Goal: Task Accomplishment & Management: Use online tool/utility

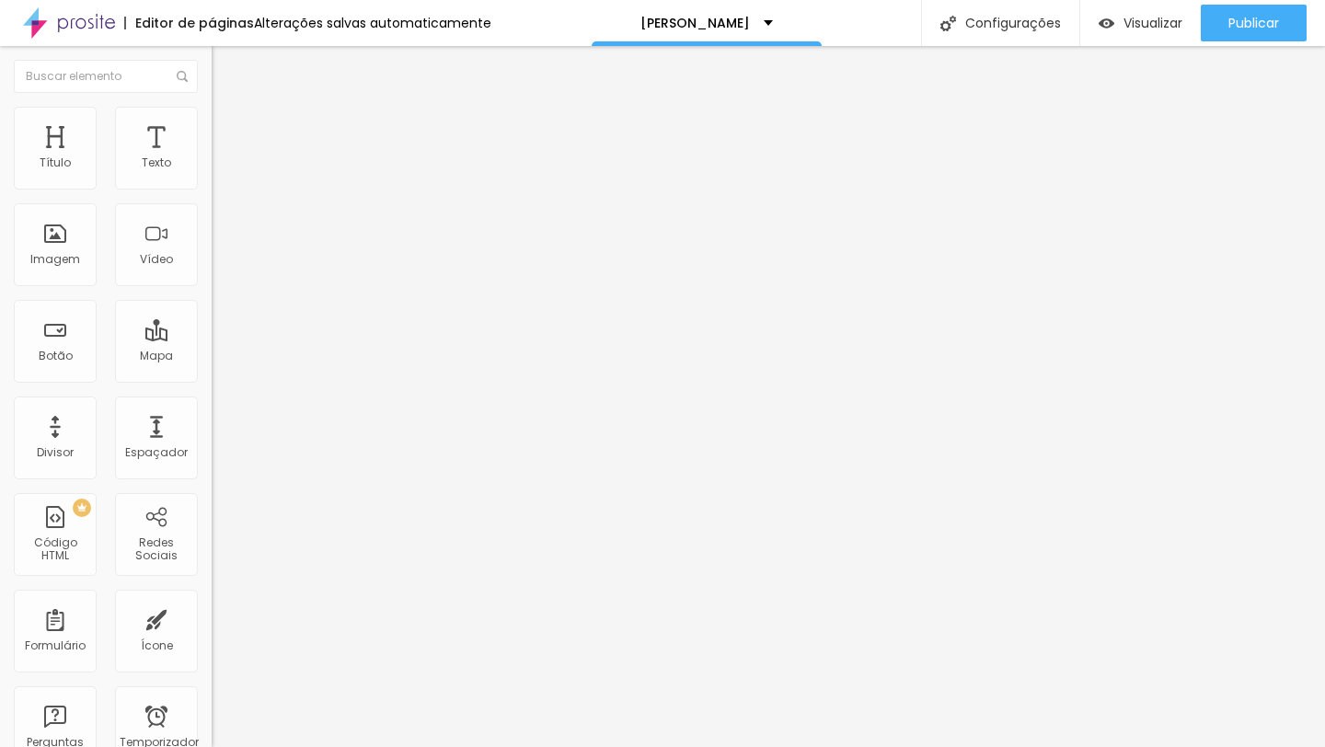
click at [223, 158] on font "Trocar imagem" at bounding box center [267, 151] width 89 height 16
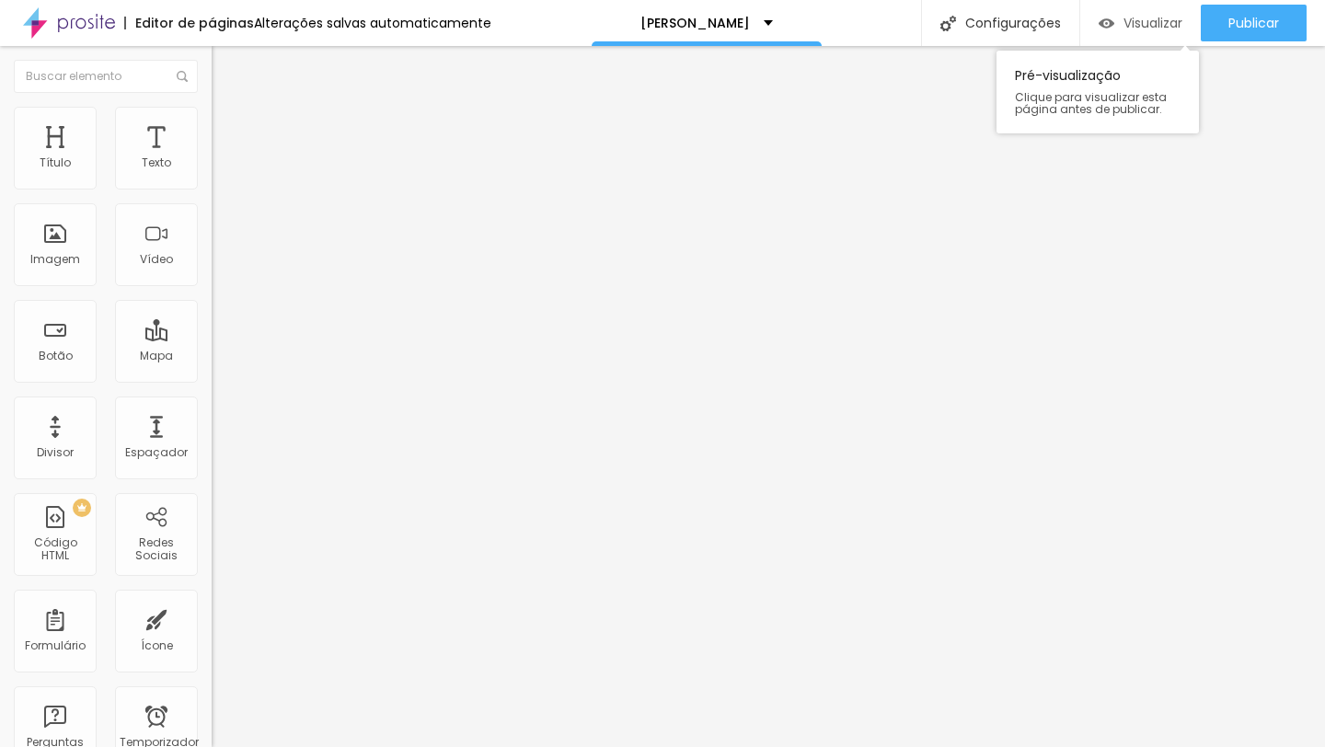
click at [1133, 25] on font "Visualizar" at bounding box center [1152, 23] width 59 height 18
click at [47, 283] on div "Imagem" at bounding box center [55, 244] width 83 height 83
click at [56, 261] on font "Imagem" at bounding box center [55, 259] width 50 height 16
click at [42, 282] on div "Imagem" at bounding box center [55, 244] width 83 height 83
click at [68, 255] on font "Imagem" at bounding box center [55, 259] width 50 height 16
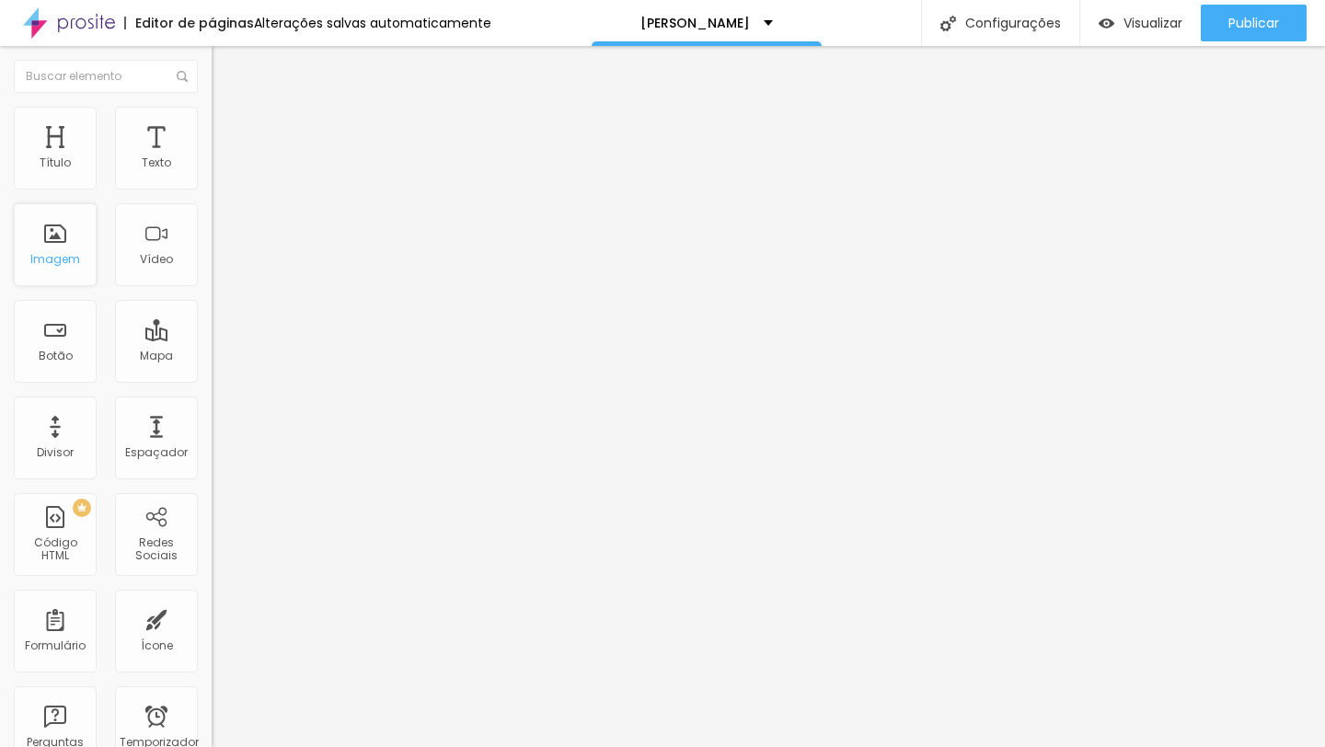
click at [68, 255] on font "Imagem" at bounding box center [55, 259] width 50 height 16
click at [223, 158] on font "Trocar imagem" at bounding box center [267, 151] width 89 height 16
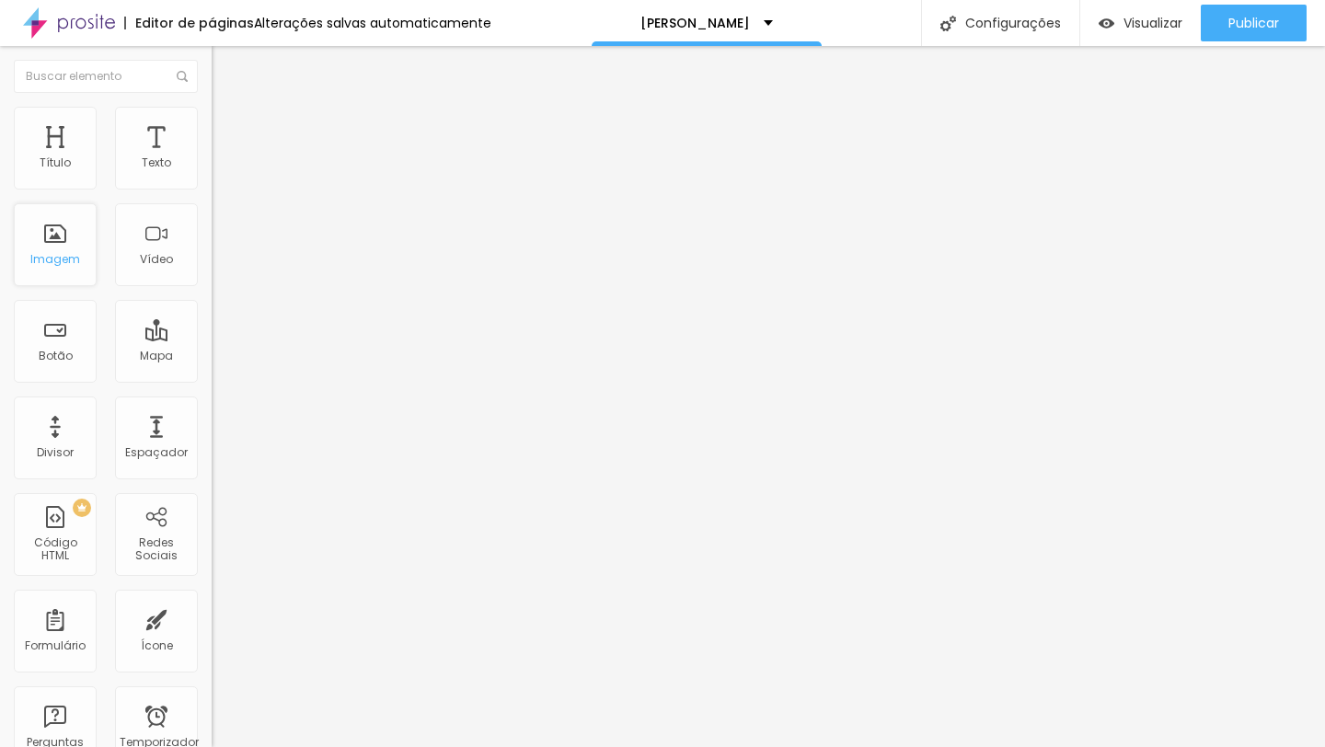
click at [48, 252] on font "Imagem" at bounding box center [55, 259] width 50 height 16
click at [223, 158] on font "Trocar imagem" at bounding box center [267, 151] width 89 height 16
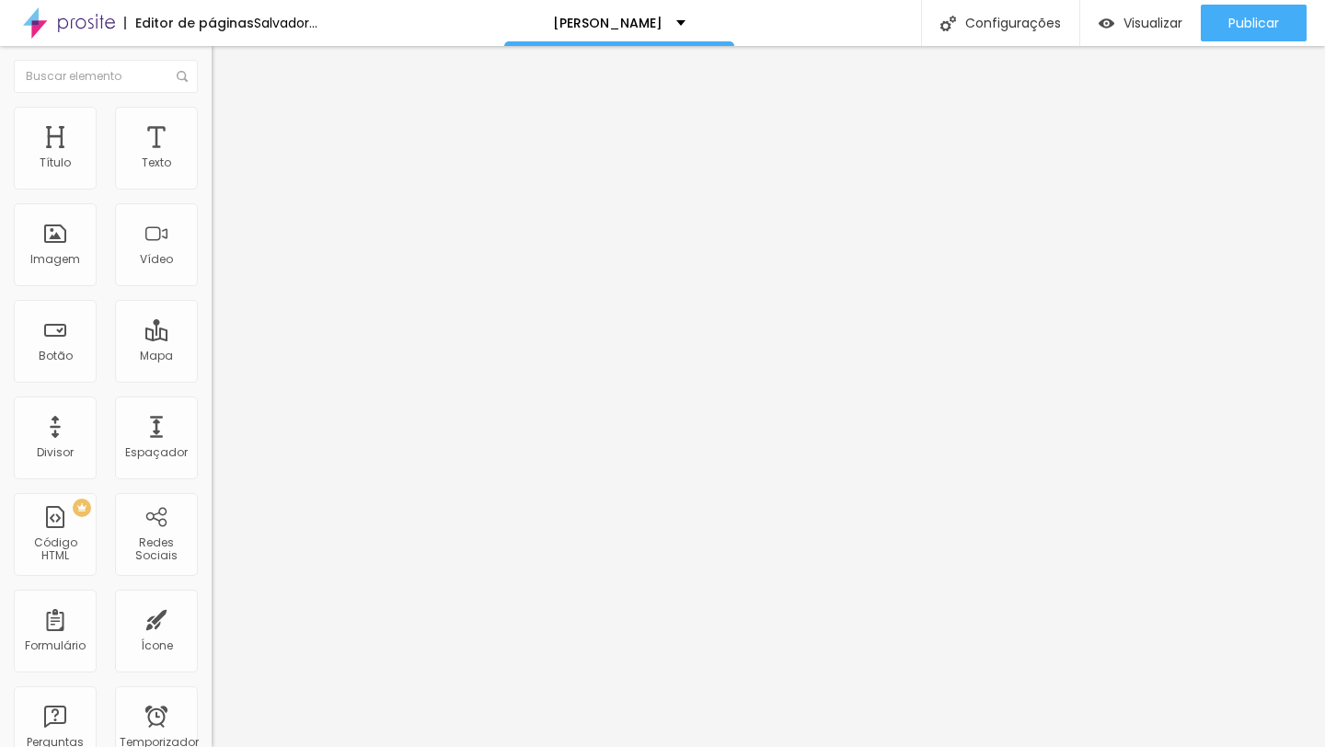
click at [223, 158] on font "Trocar imagem" at bounding box center [267, 151] width 89 height 16
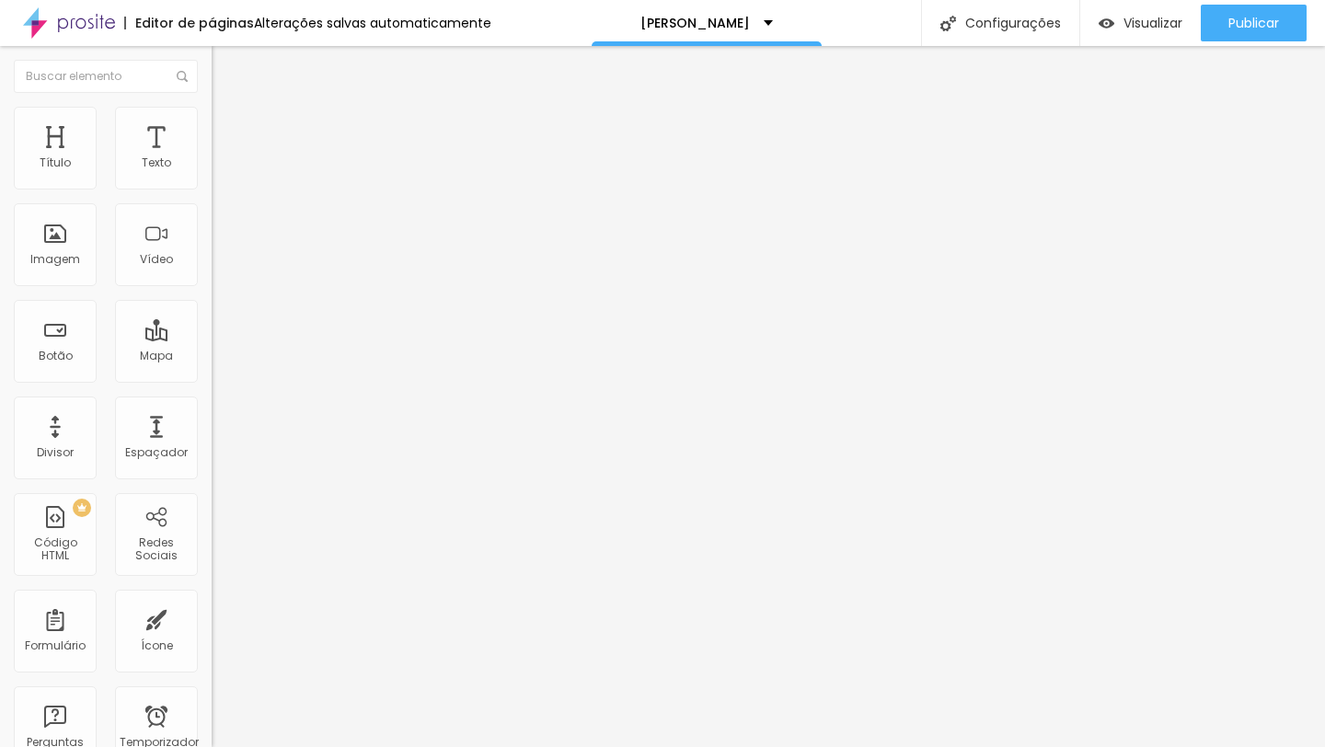
click at [212, 125] on li "Avançado" at bounding box center [318, 134] width 212 height 18
type input "15"
type input "17"
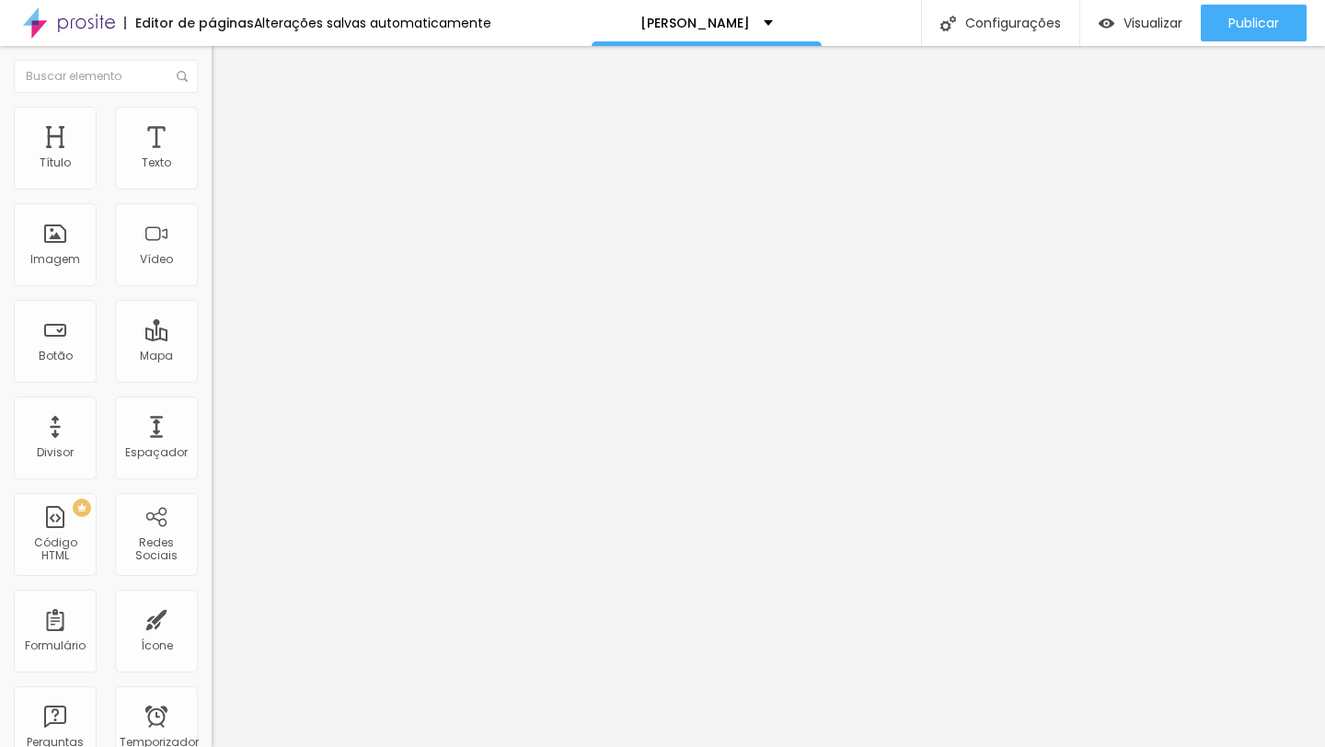
type input "18"
type input "19"
type input "20"
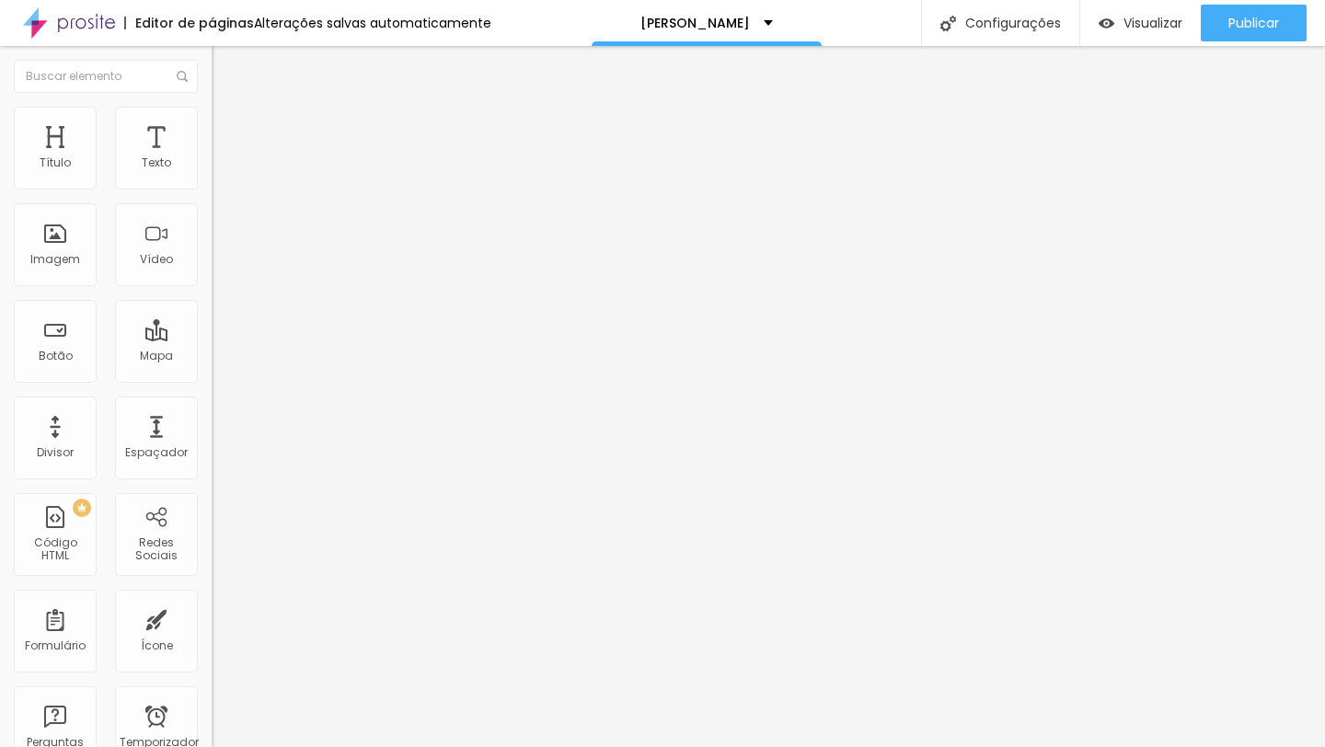
type input "20"
type input "21"
type input "22"
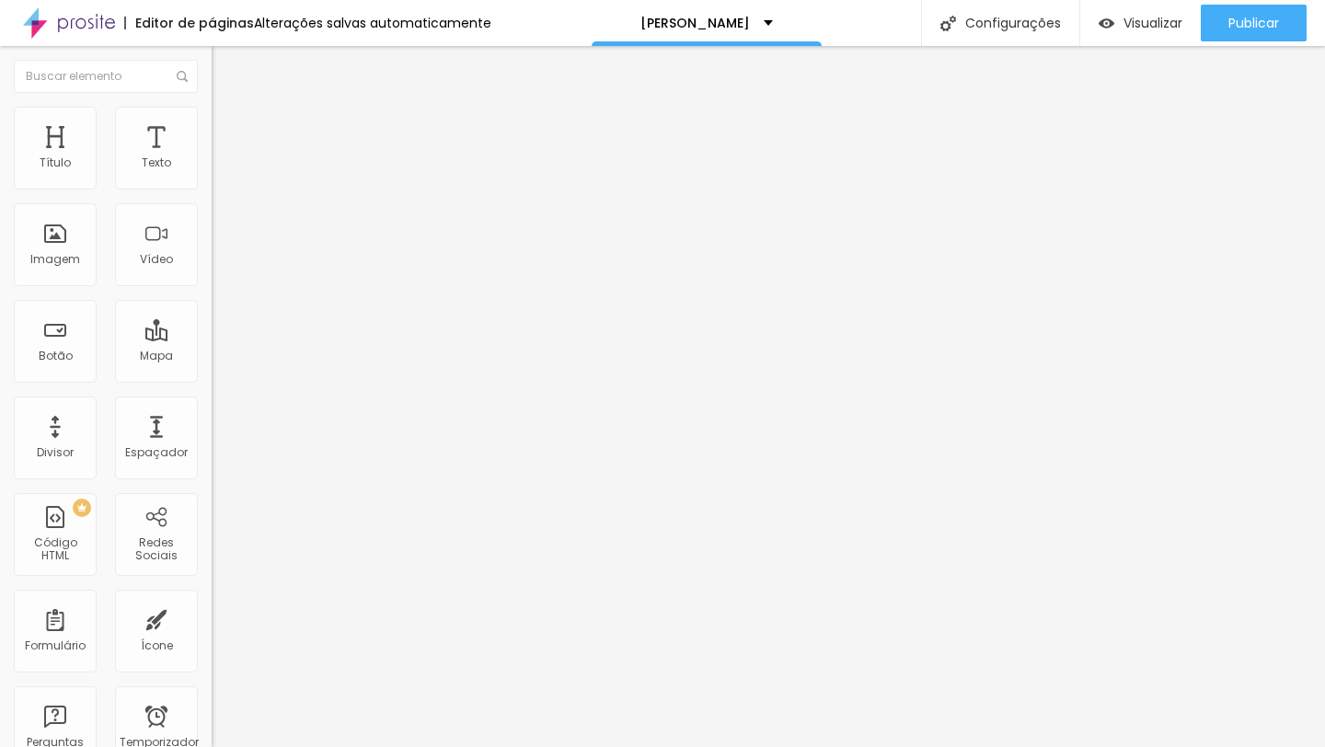
type input "23"
type input "25"
type input "26"
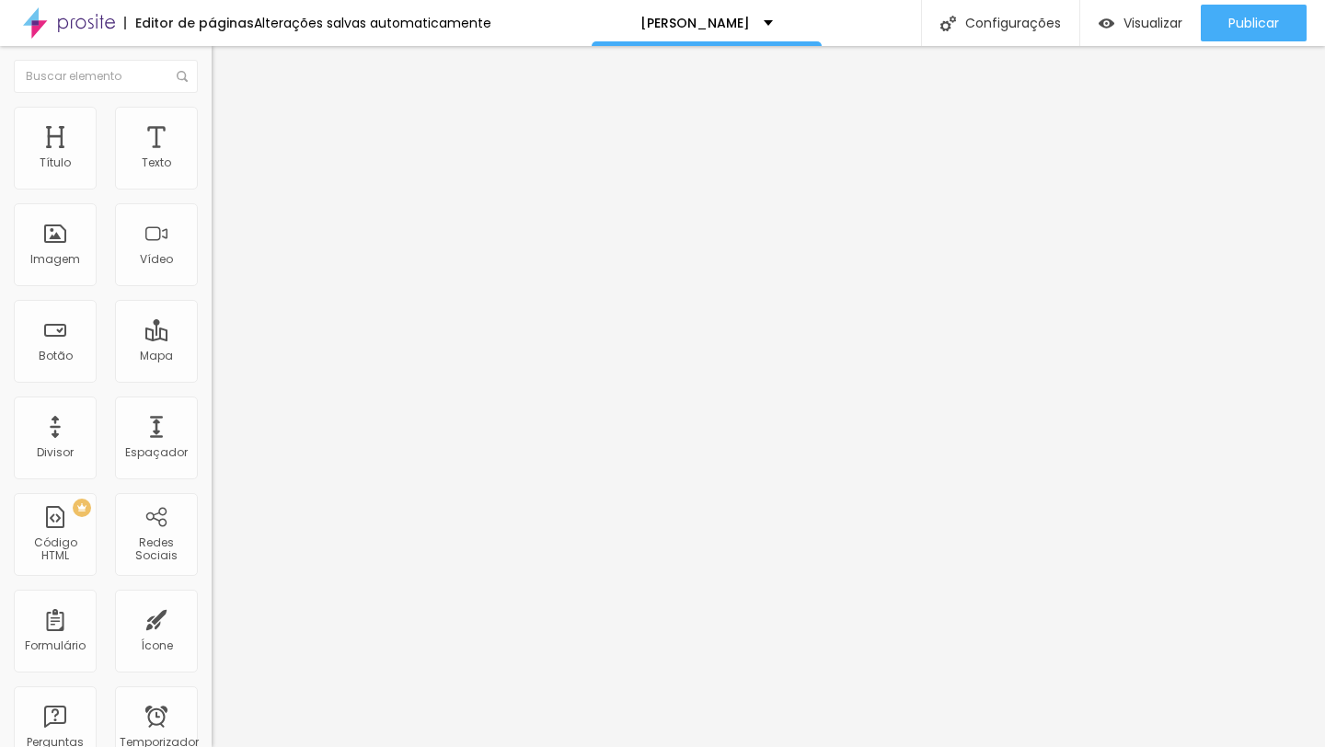
type input "26"
type input "27"
type input "28"
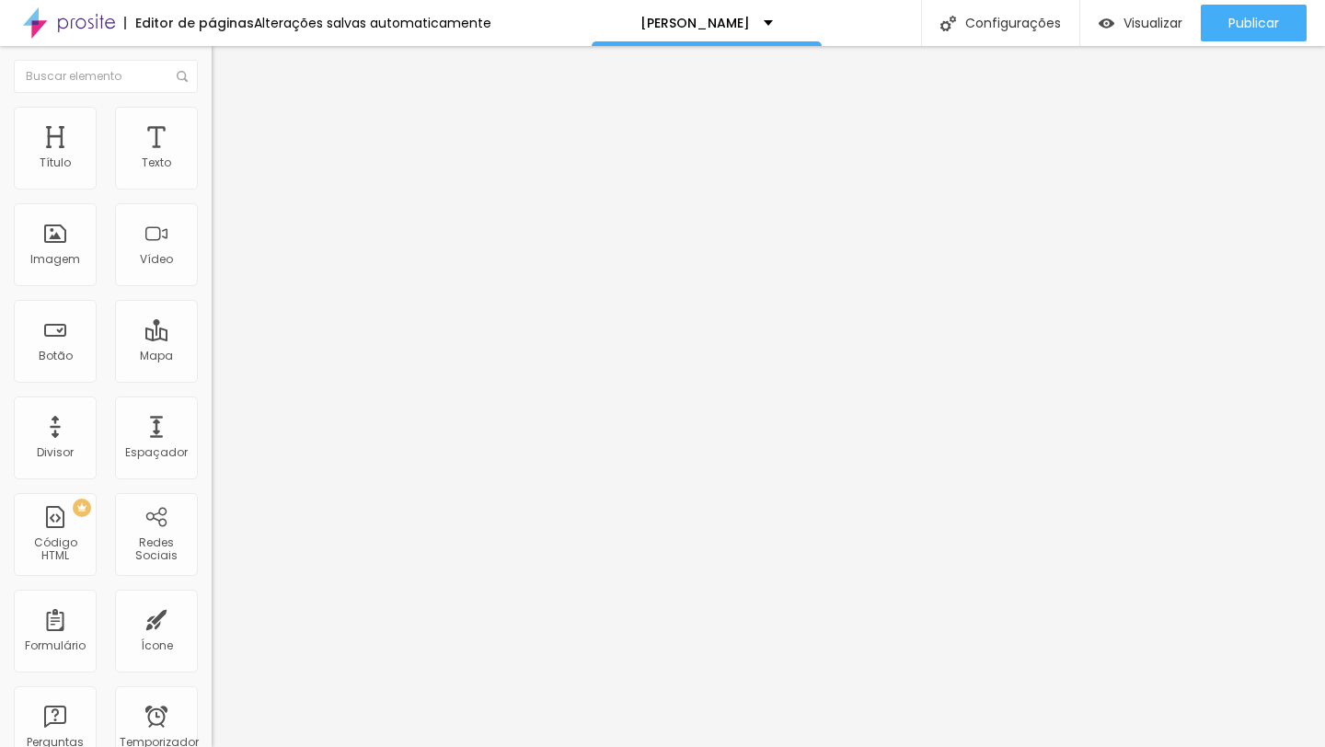
type input "29"
type input "30"
type input "31"
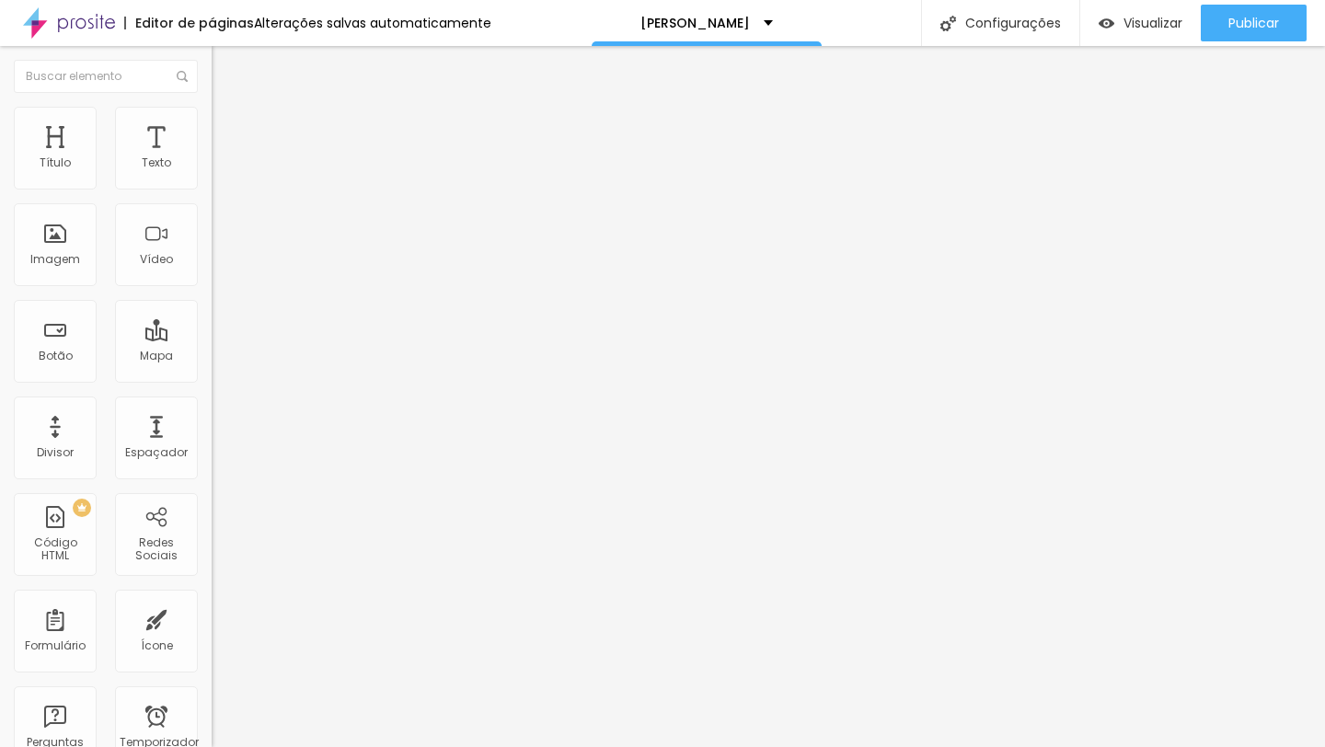
type input "31"
type input "32"
type input "31"
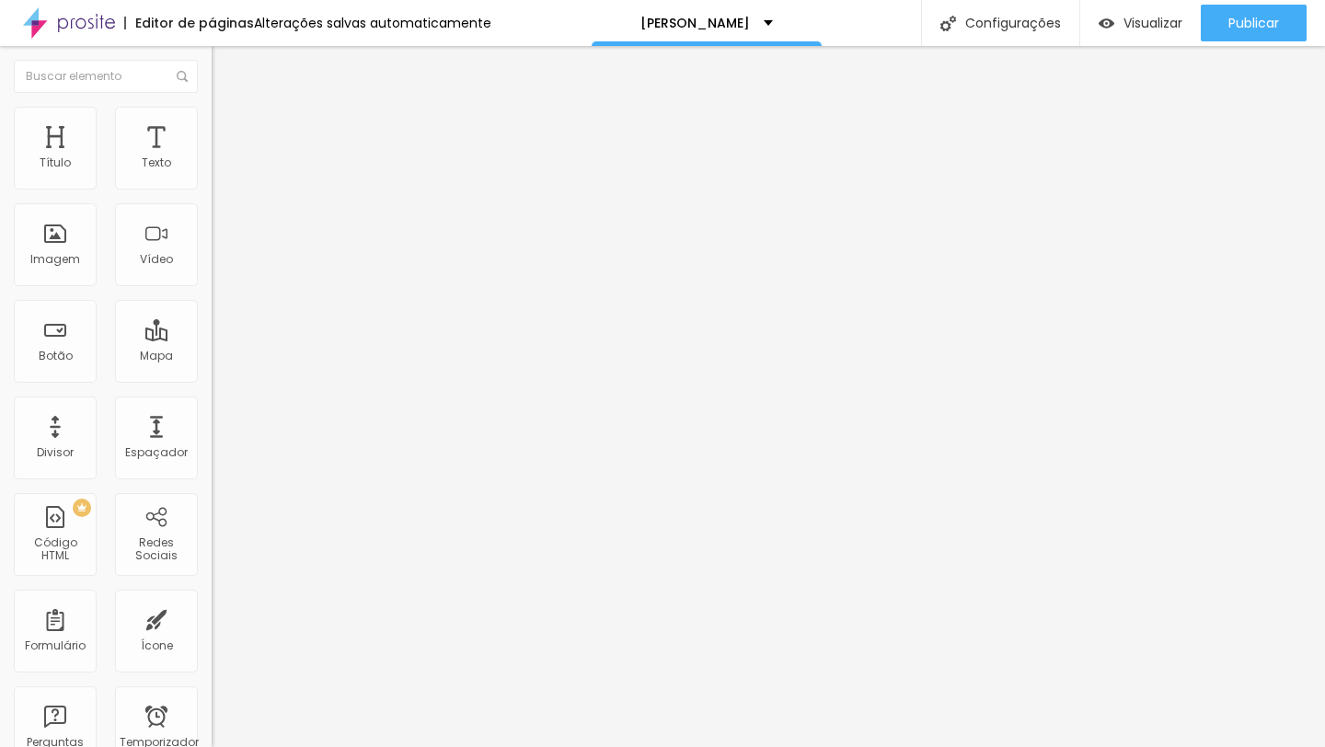
type input "30"
type input "28"
type input "26"
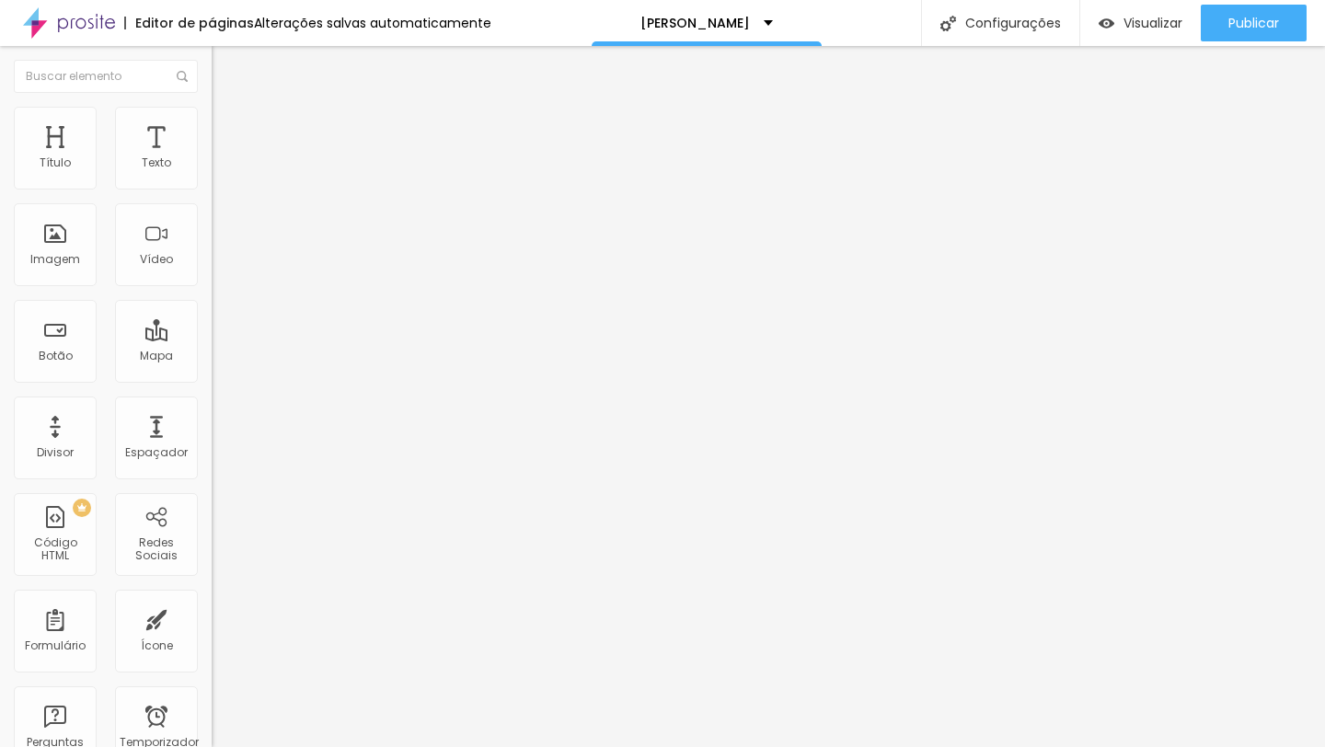
type input "26"
type input "24"
type input "22"
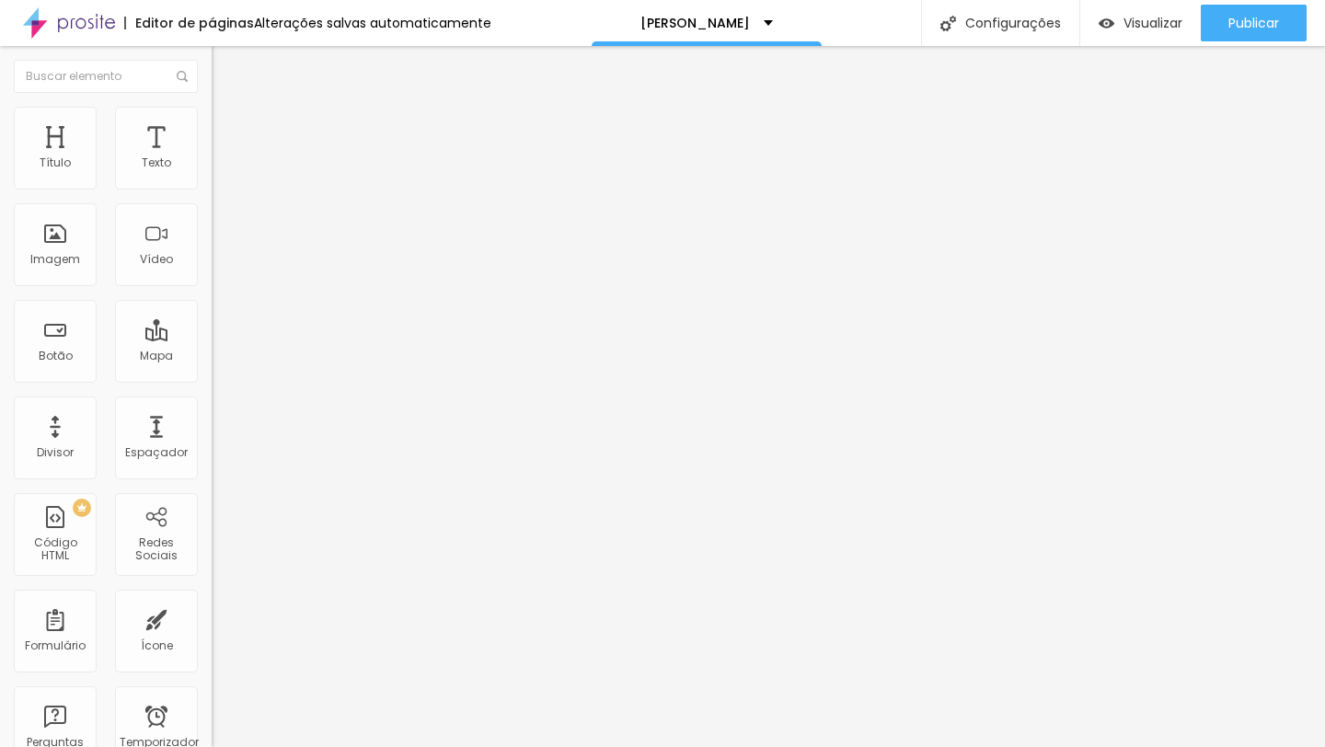
type input "19"
type input "17"
type input "13"
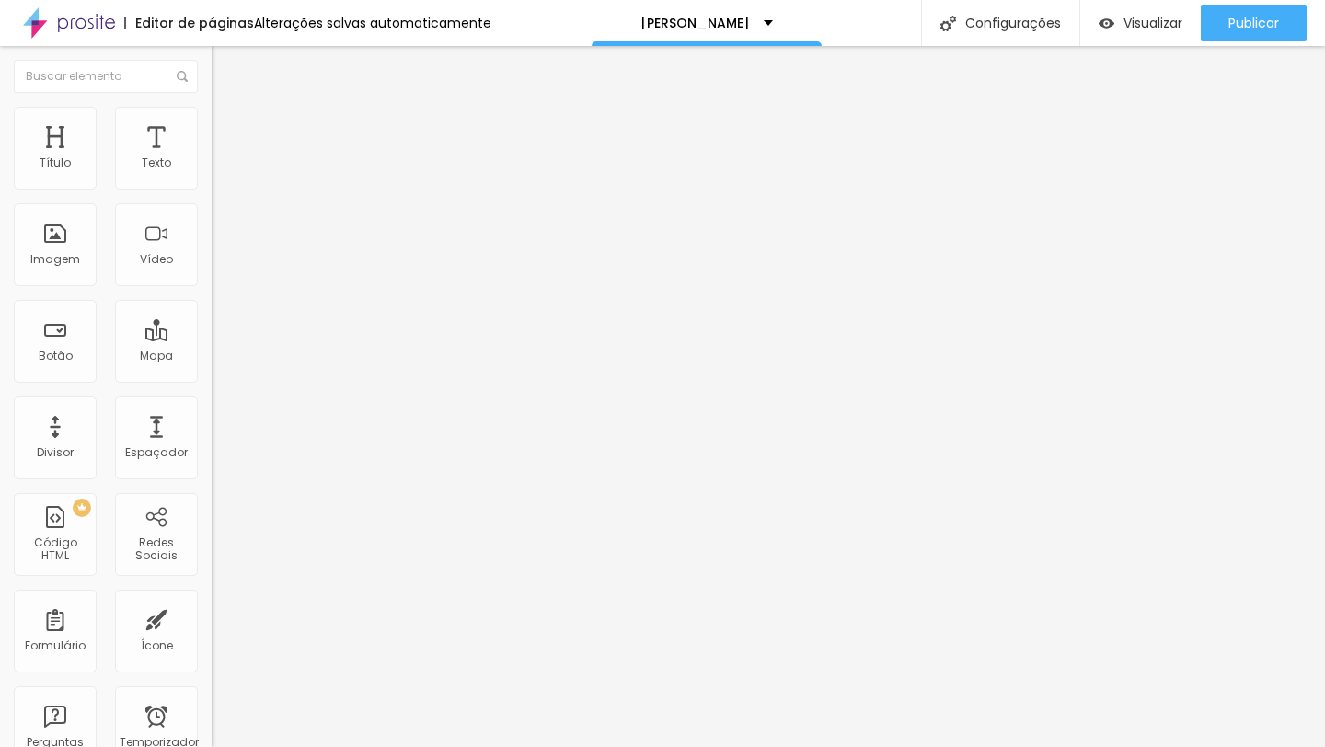
type input "13"
type input "9"
type input "4"
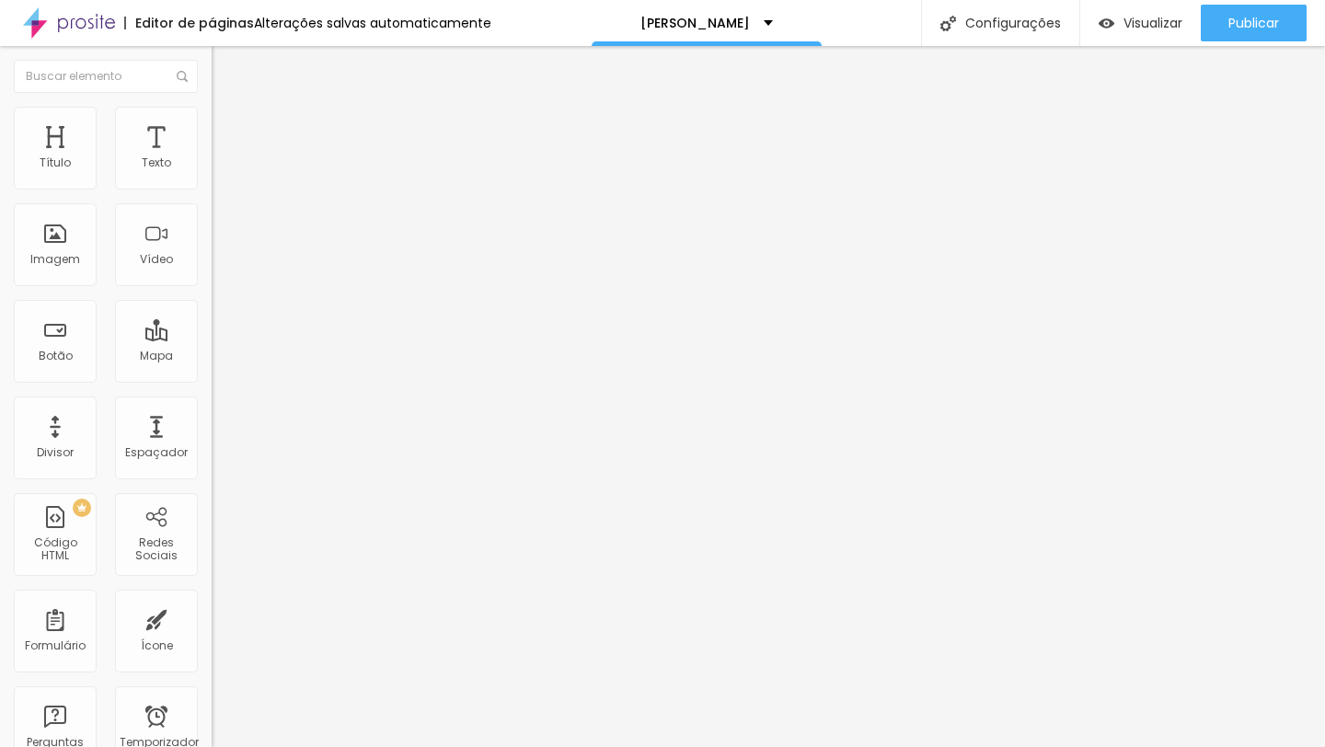
type input "0"
drag, startPoint x: 57, startPoint y: 179, endPoint x: 1, endPoint y: 176, distance: 56.2
click at [212, 175] on div "0 Espaço de cima 10 Espaço de baixo ID HTML Classes Html Visível nos dispositiv…" at bounding box center [318, 531] width 212 height 774
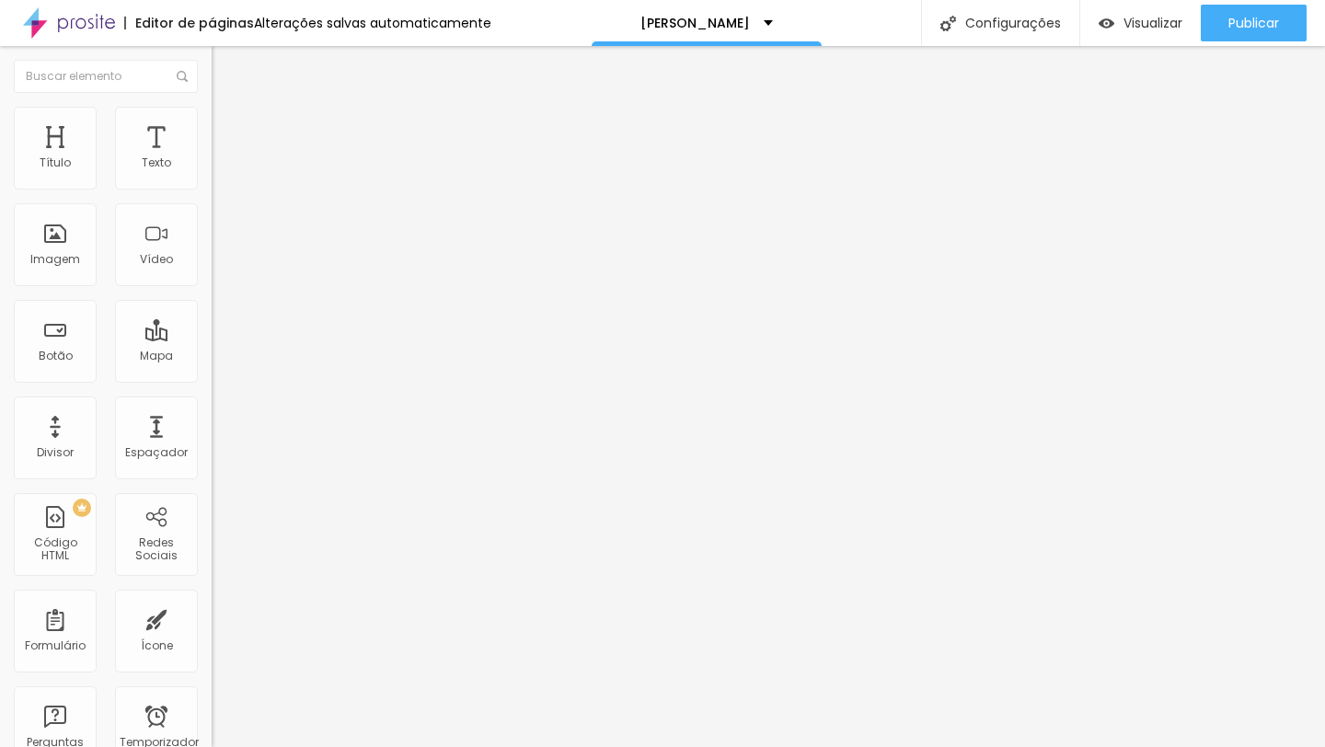
type input "11"
type input "10"
type input "6"
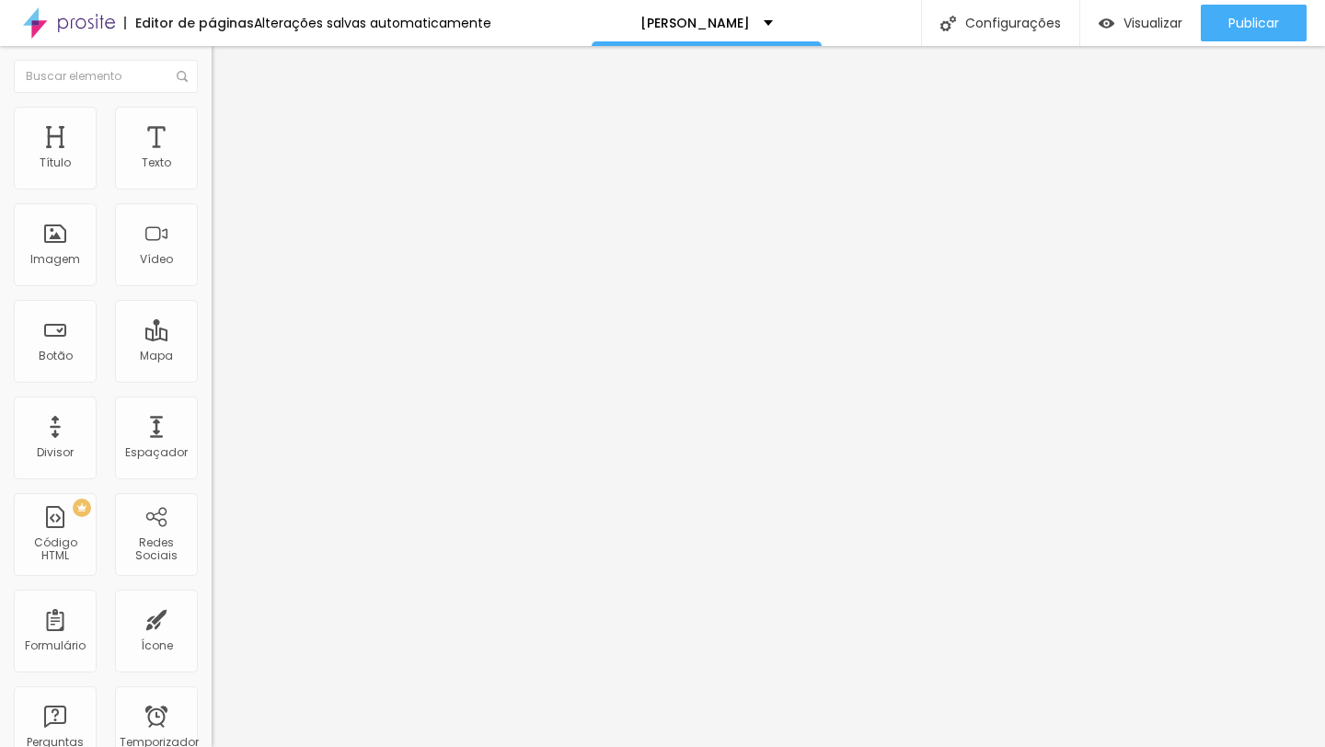
type input "6"
type input "4"
type input "0"
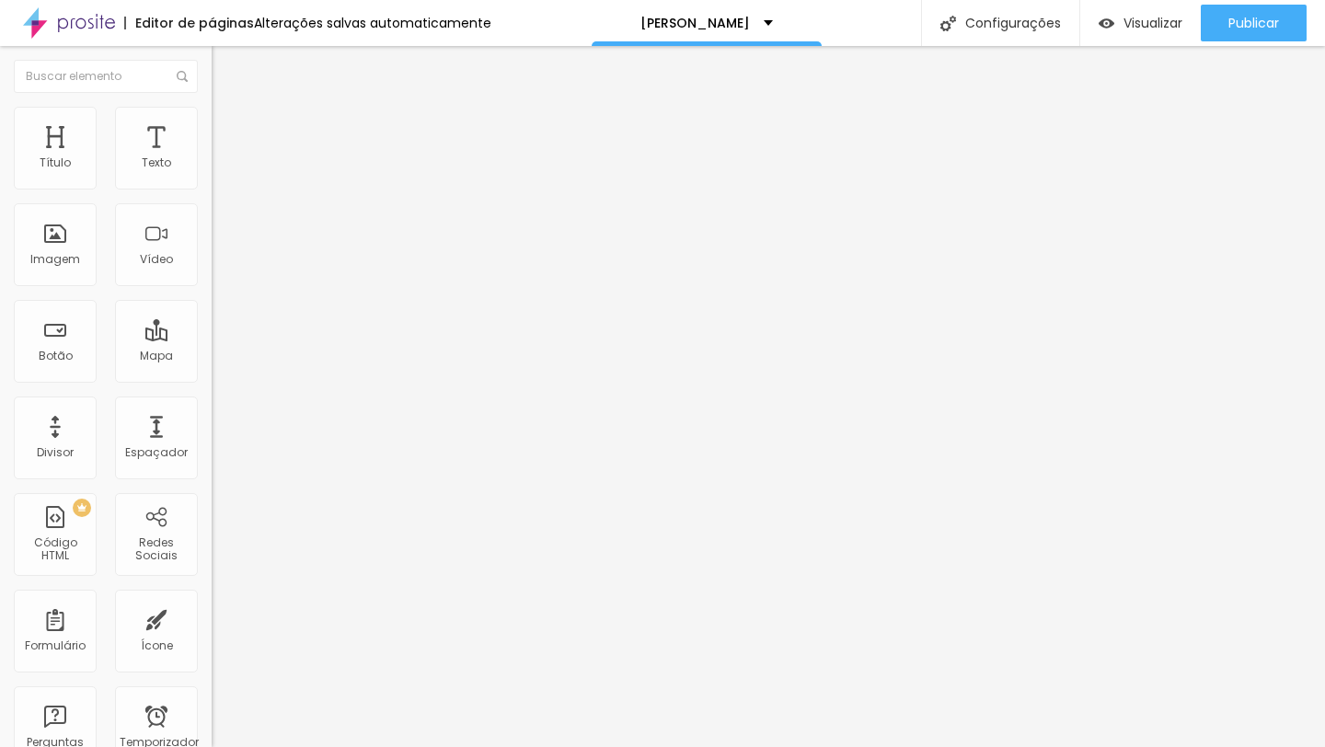
drag, startPoint x: 56, startPoint y: 214, endPoint x: 16, endPoint y: 212, distance: 40.6
type input "0"
click at [212, 617] on input "range" at bounding box center [271, 624] width 119 height 15
click at [212, 105] on img at bounding box center [220, 96] width 17 height 17
click at [212, 288] on span "Original" at bounding box center [234, 280] width 44 height 16
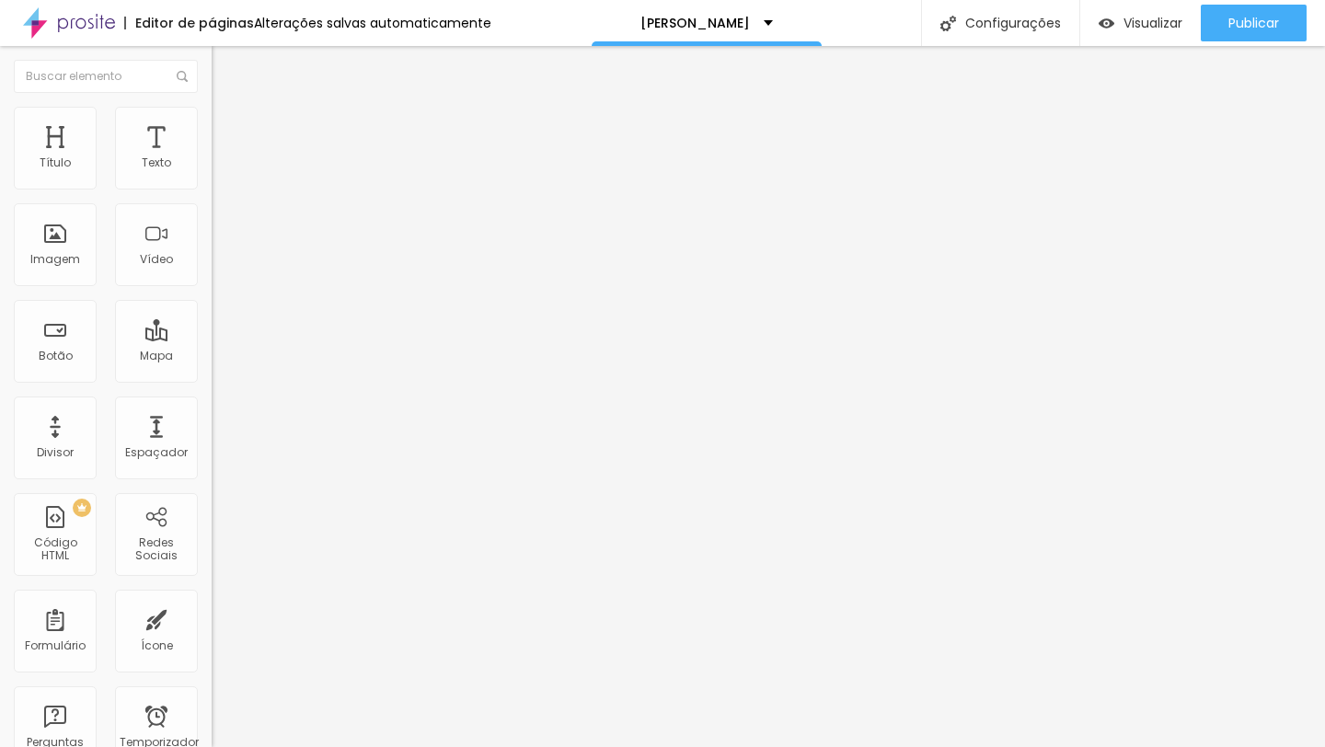
click at [212, 297] on div "Cinema 16:9" at bounding box center [318, 291] width 212 height 11
click at [212, 317] on span "Padrão" at bounding box center [232, 309] width 41 height 16
click at [212, 339] on span "Original" at bounding box center [234, 331] width 44 height 16
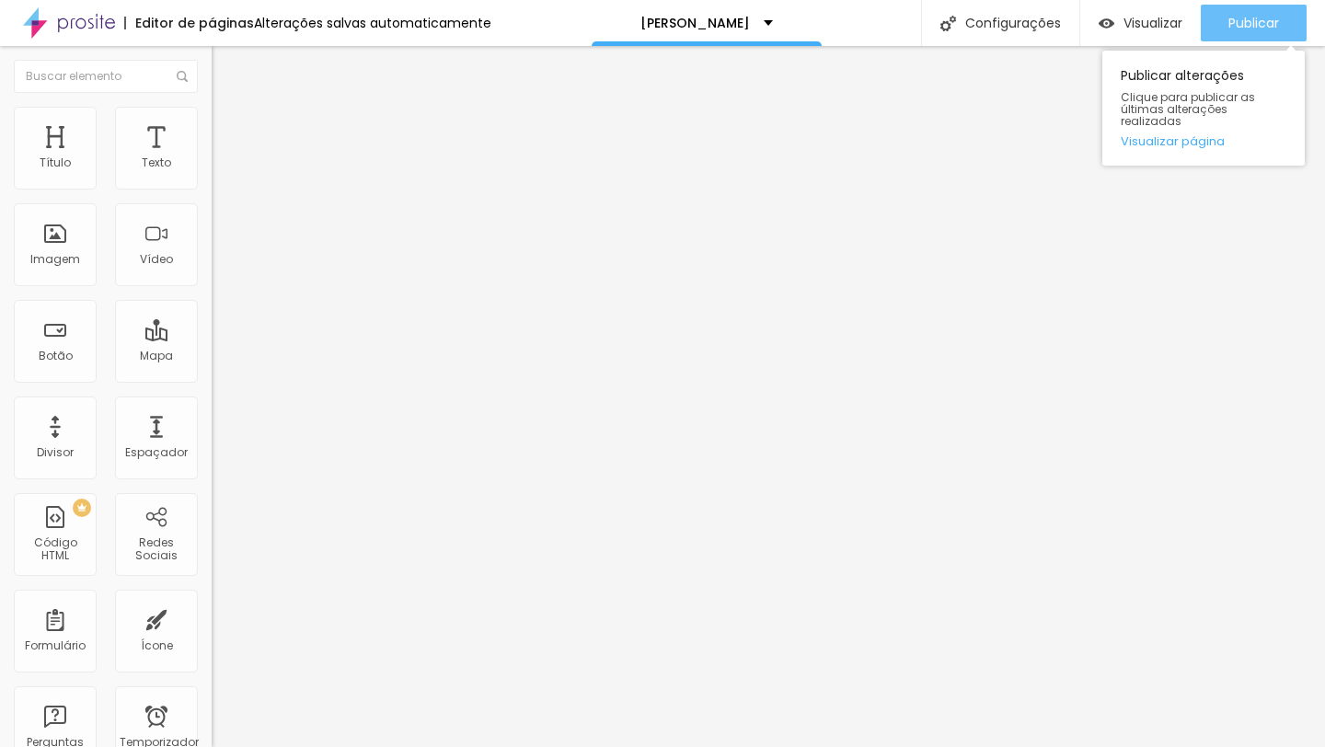
click at [1256, 22] on font "Publicar" at bounding box center [1253, 23] width 51 height 18
click at [1181, 132] on font "Visualizar página" at bounding box center [1173, 140] width 104 height 17
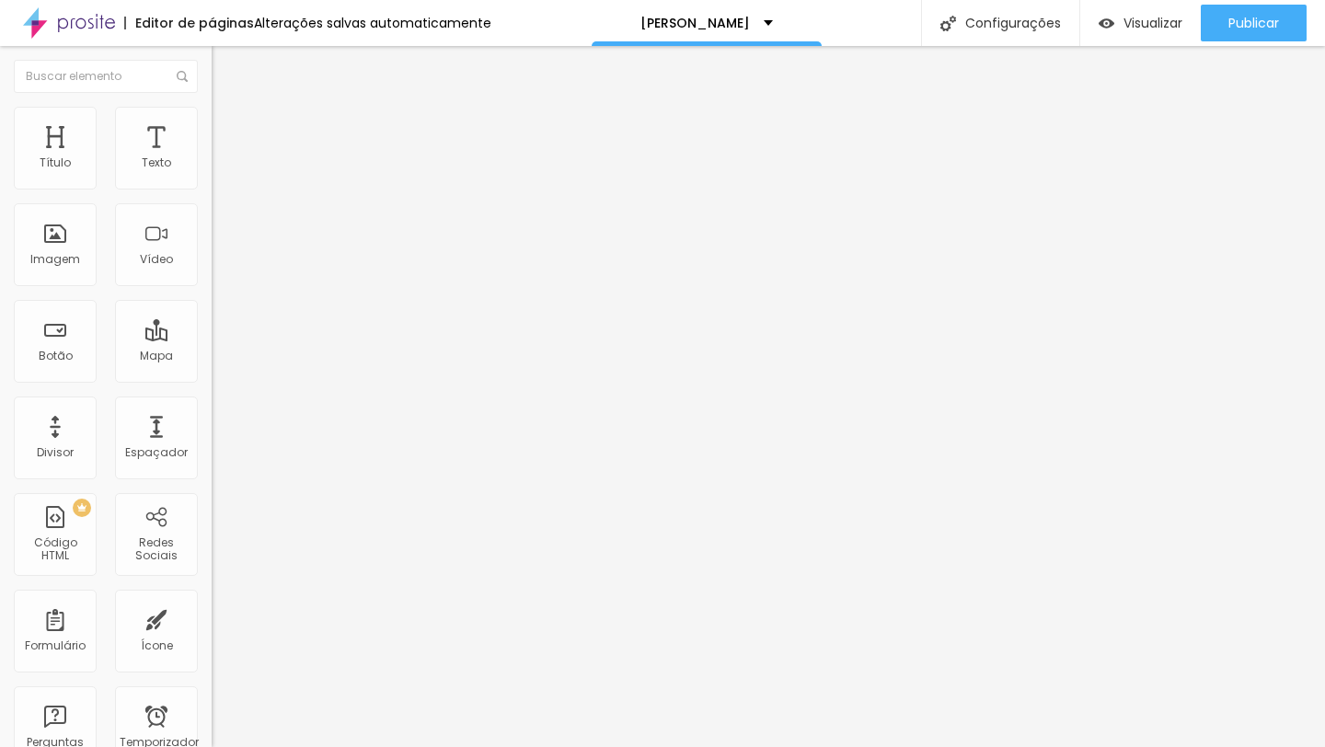
click at [212, 121] on li "Estilo" at bounding box center [318, 116] width 212 height 18
click at [212, 115] on li "Estilo" at bounding box center [318, 116] width 212 height 18
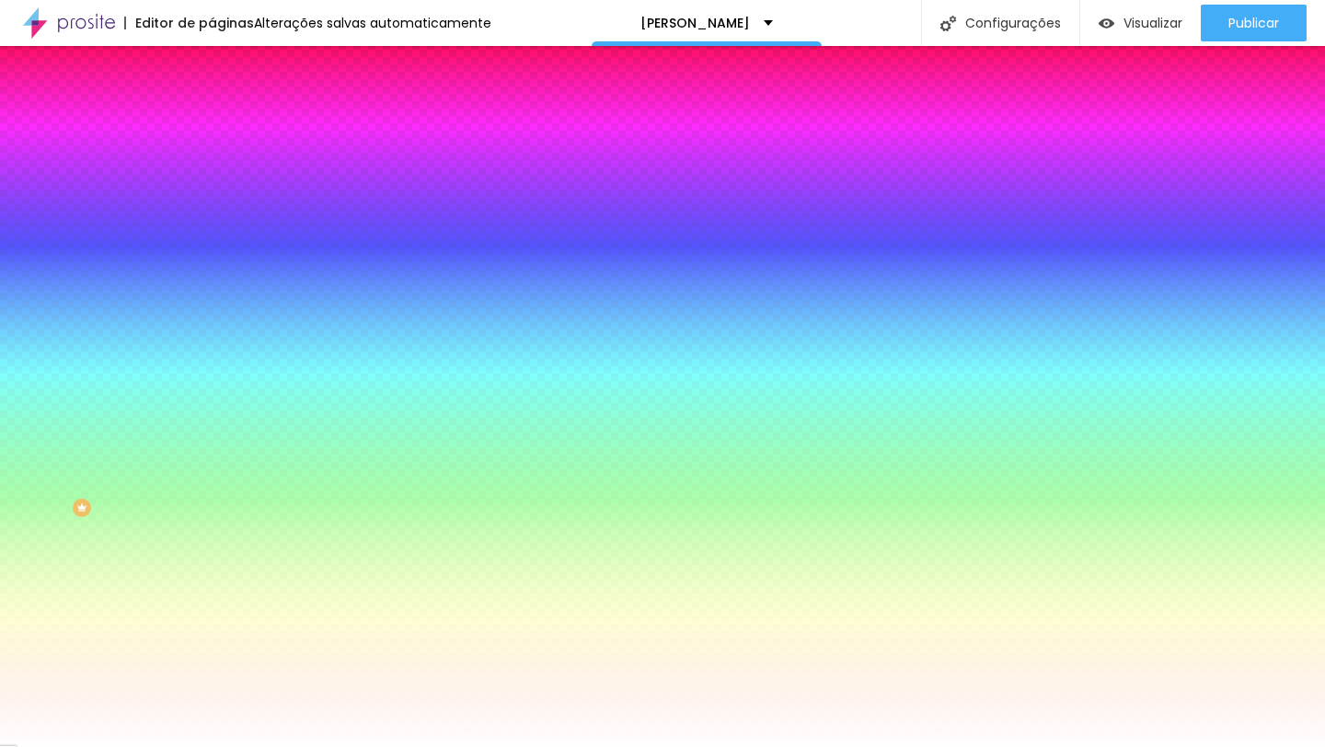
click at [212, 125] on li "Avançado" at bounding box center [318, 134] width 212 height 18
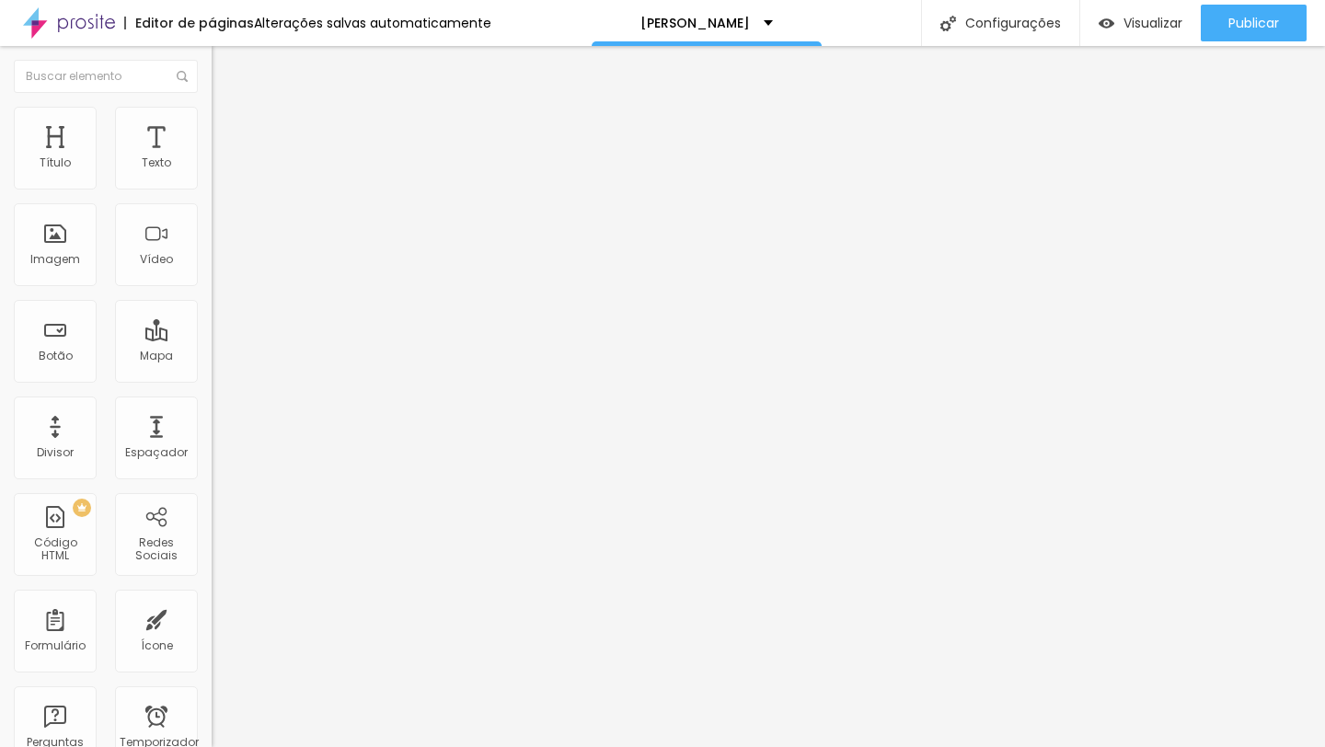
click at [212, 531] on div at bounding box center [318, 531] width 212 height 0
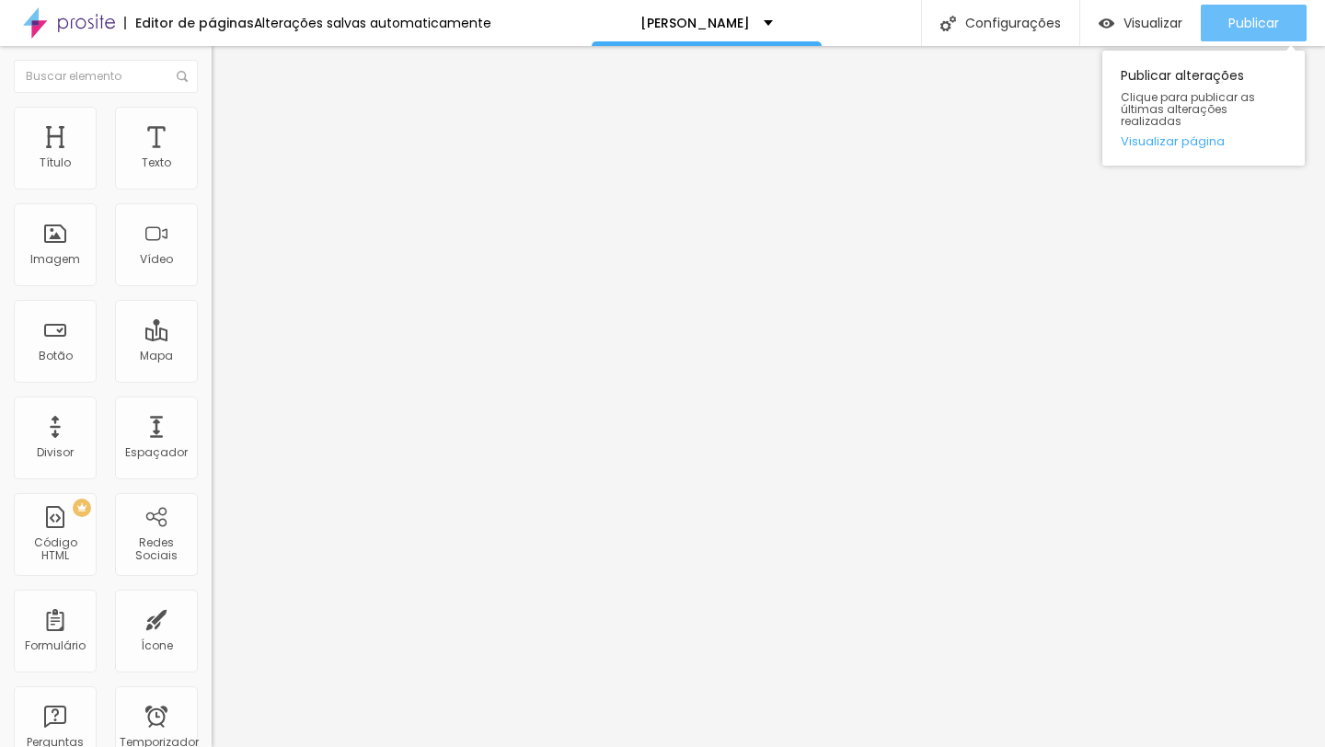
click at [1284, 18] on button "Publicar" at bounding box center [1254, 23] width 106 height 37
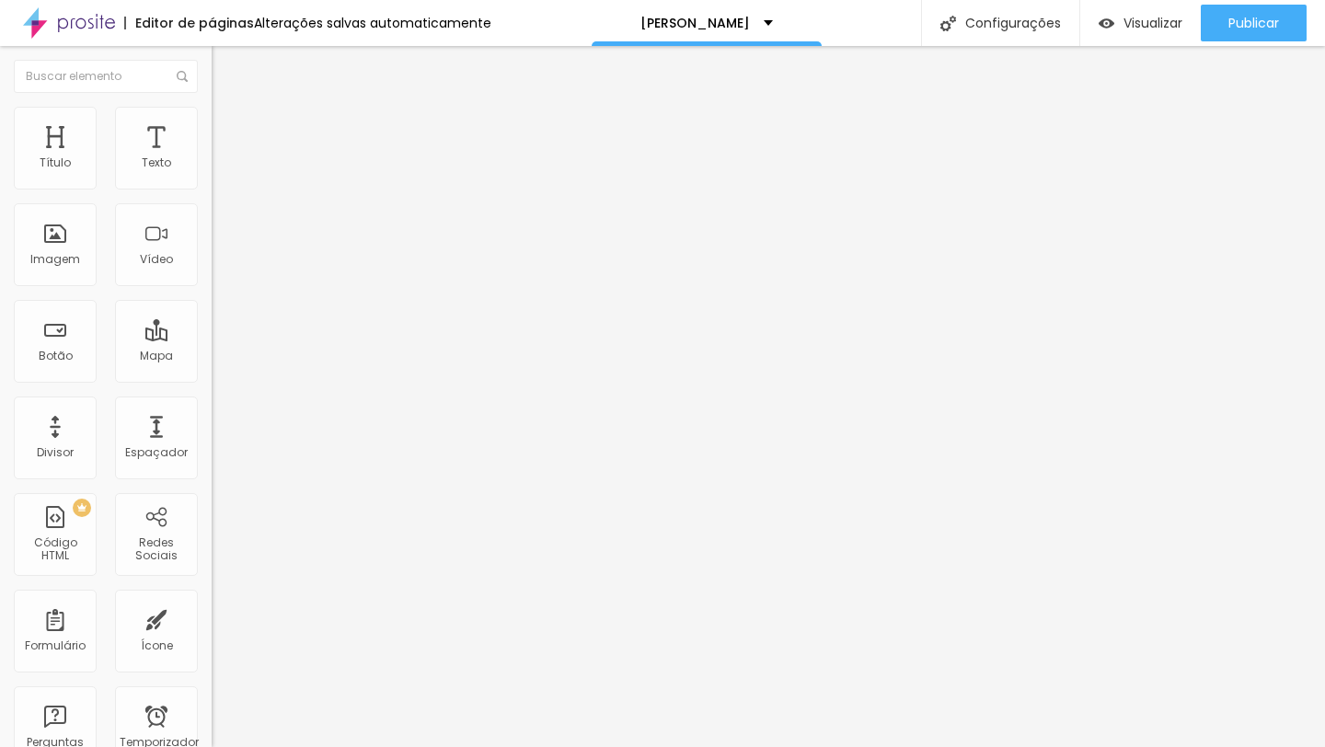
click at [212, 531] on div at bounding box center [318, 531] width 212 height 0
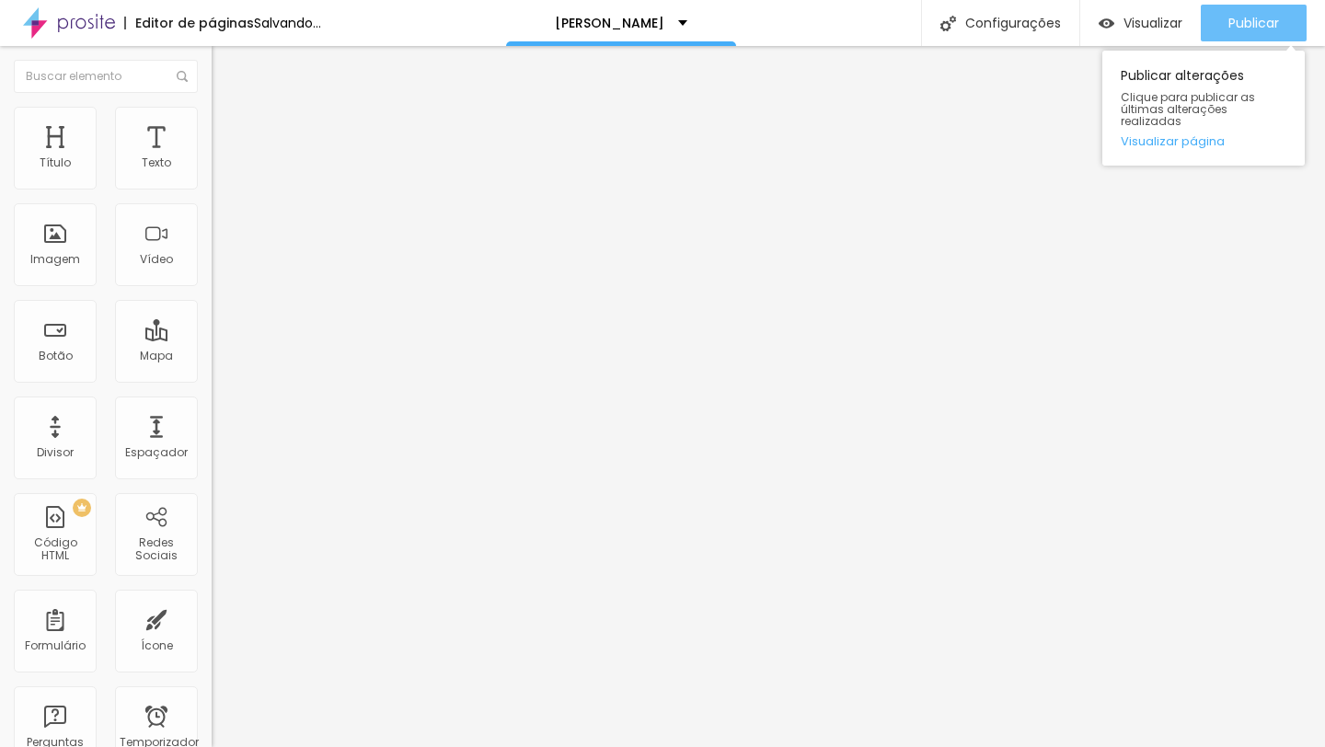
click at [1219, 19] on button "Publicar" at bounding box center [1254, 23] width 106 height 37
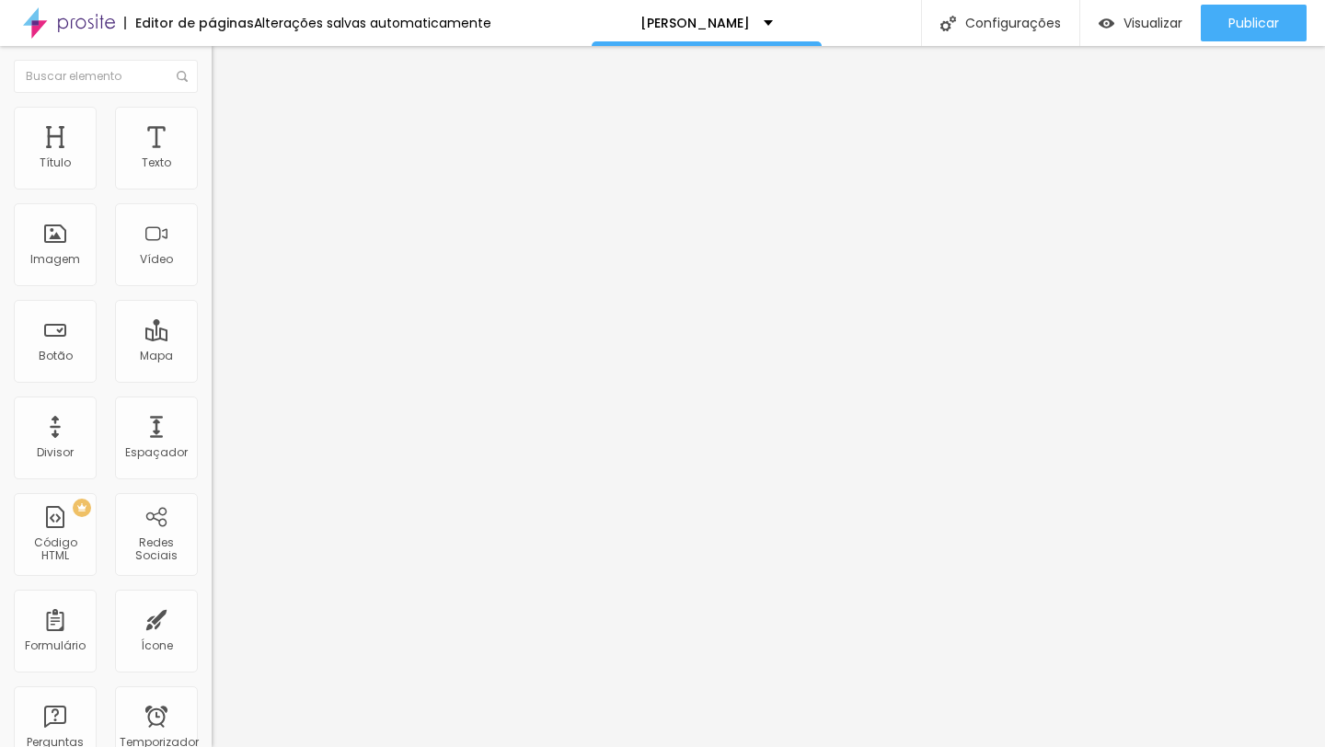
click at [228, 127] on font "Estilo" at bounding box center [242, 119] width 29 height 16
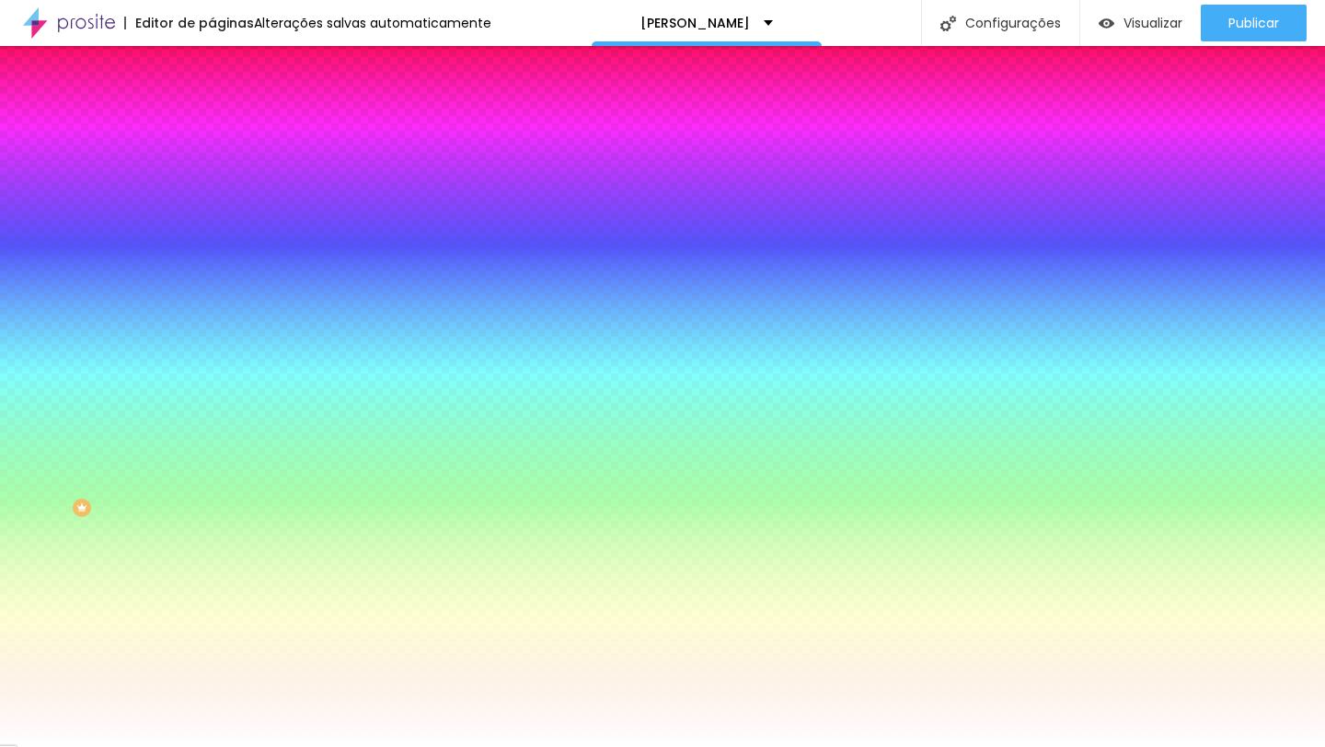
click at [212, 125] on img at bounding box center [220, 133] width 17 height 17
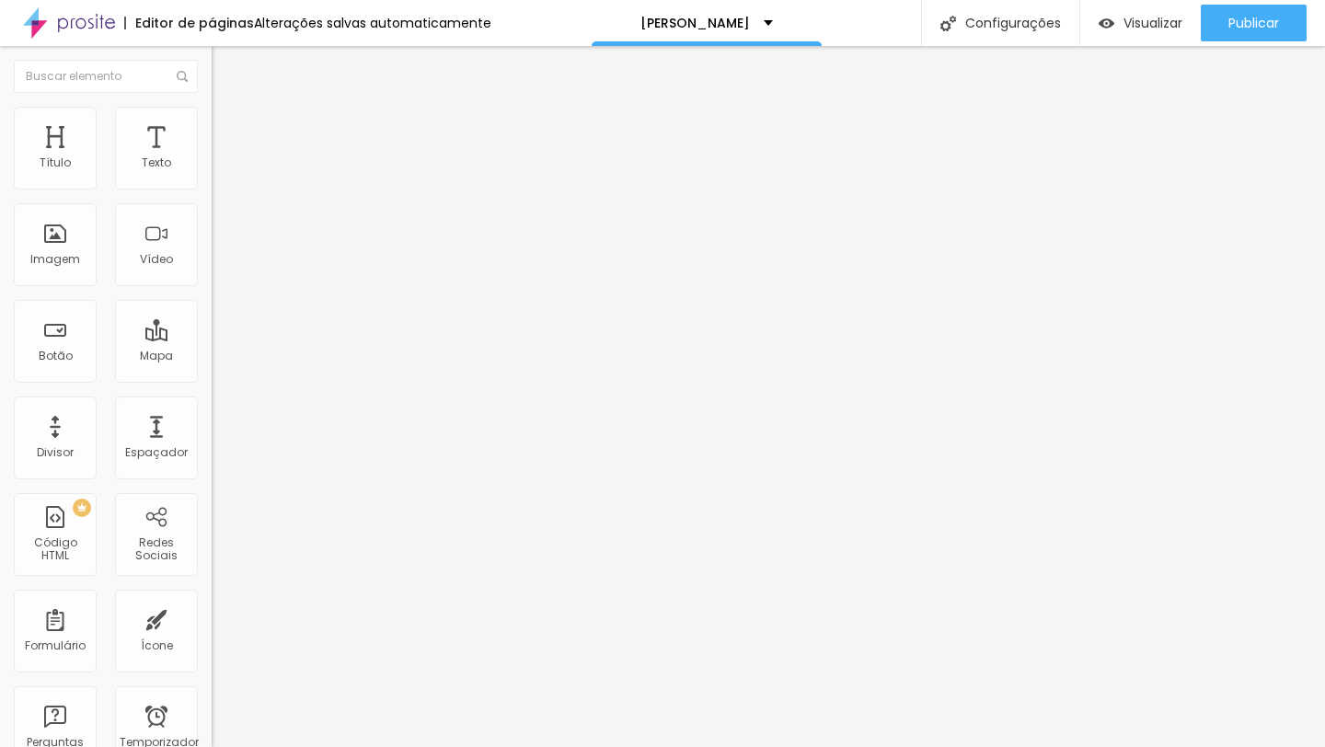
click at [212, 105] on img at bounding box center [220, 96] width 17 height 17
click at [61, 255] on font "Imagem" at bounding box center [55, 259] width 50 height 16
click at [212, 167] on font "Encaixotado" at bounding box center [248, 160] width 72 height 16
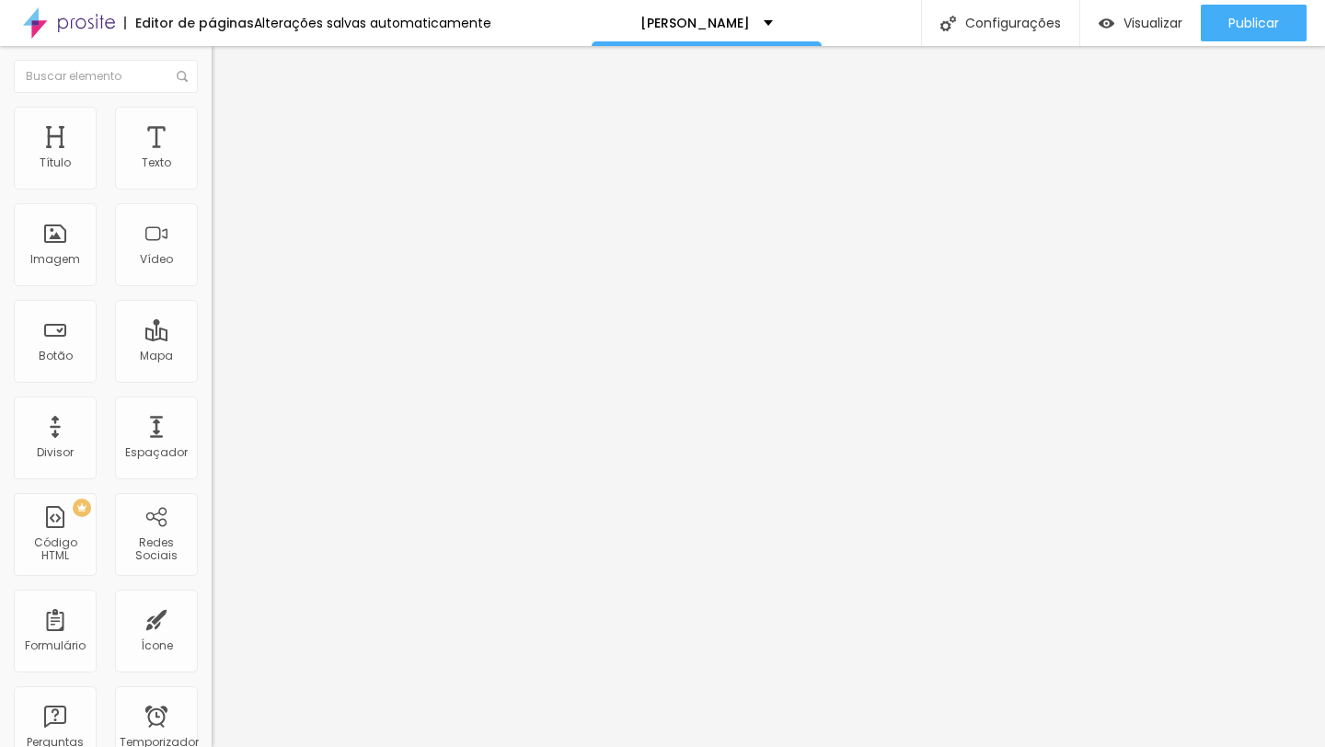
click at [228, 126] on font "Estilo" at bounding box center [242, 119] width 29 height 16
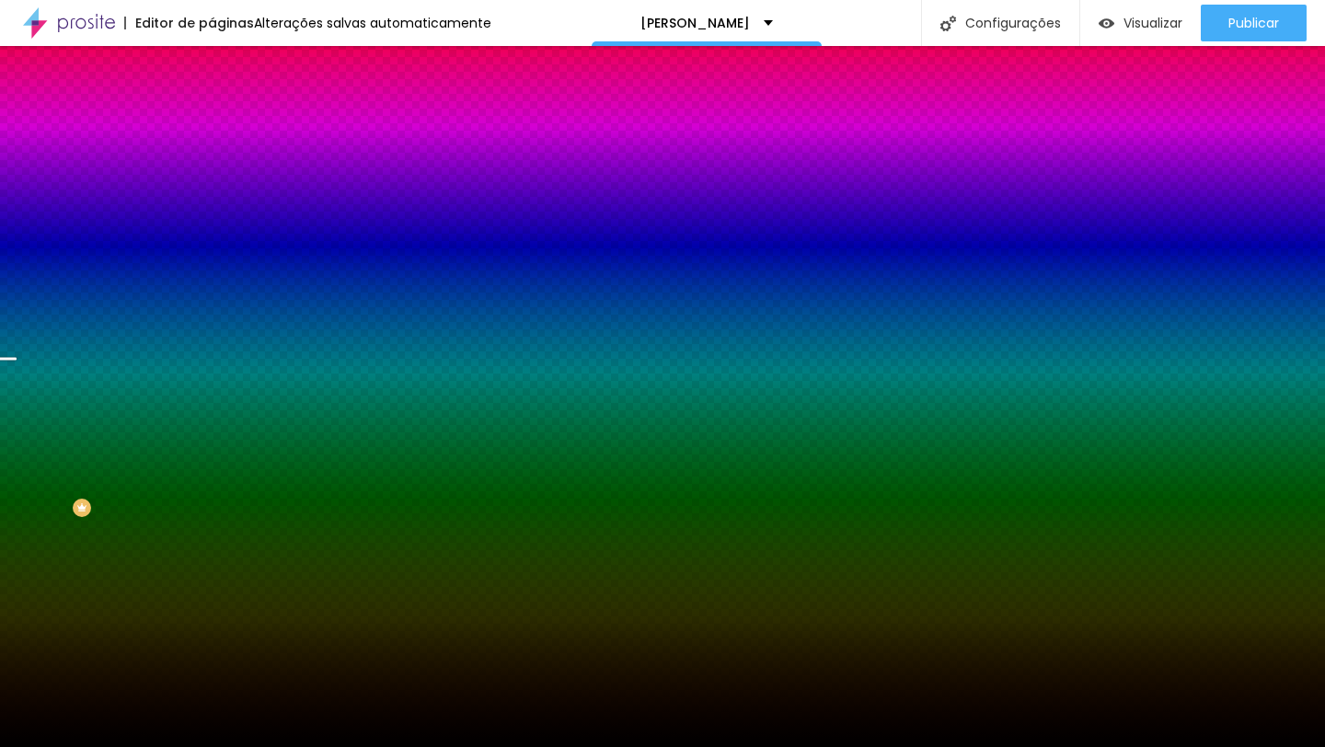
click at [223, 169] on font "Trocar imagem" at bounding box center [267, 162] width 89 height 16
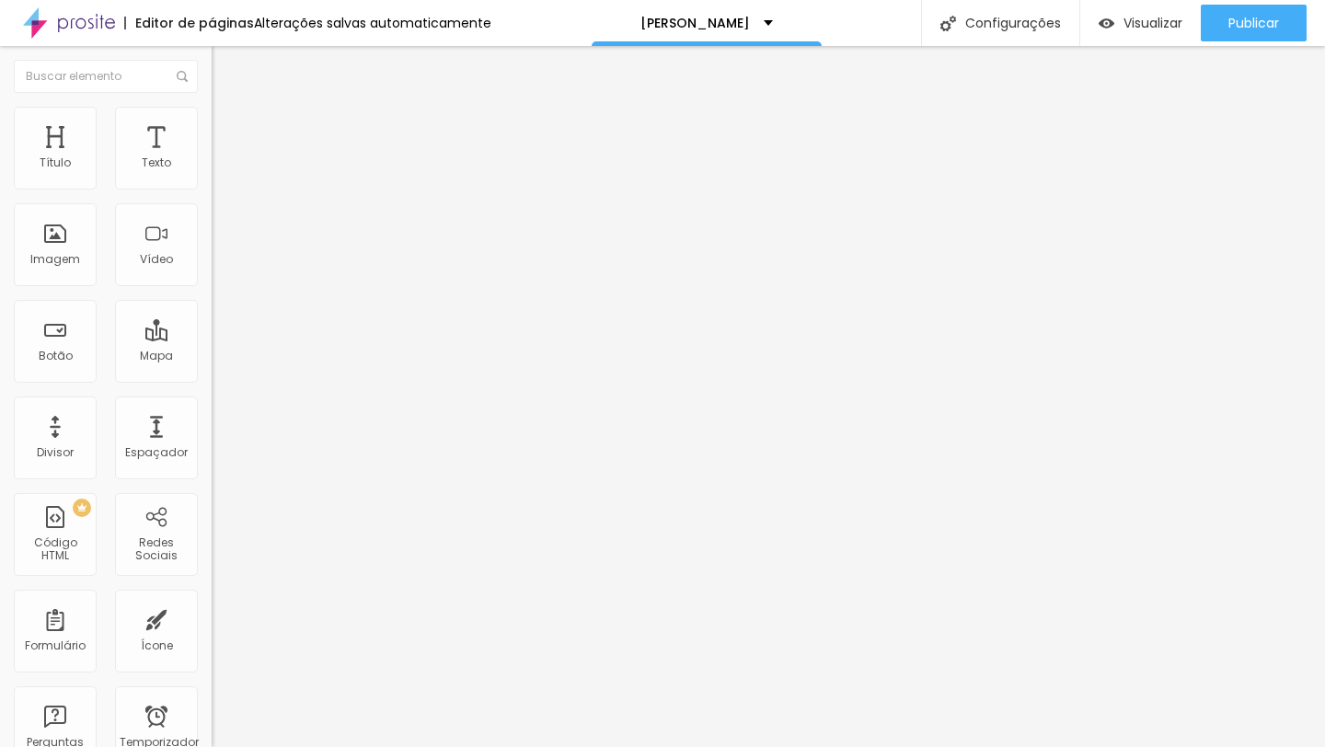
click at [228, 127] on font "Estilo" at bounding box center [242, 119] width 29 height 16
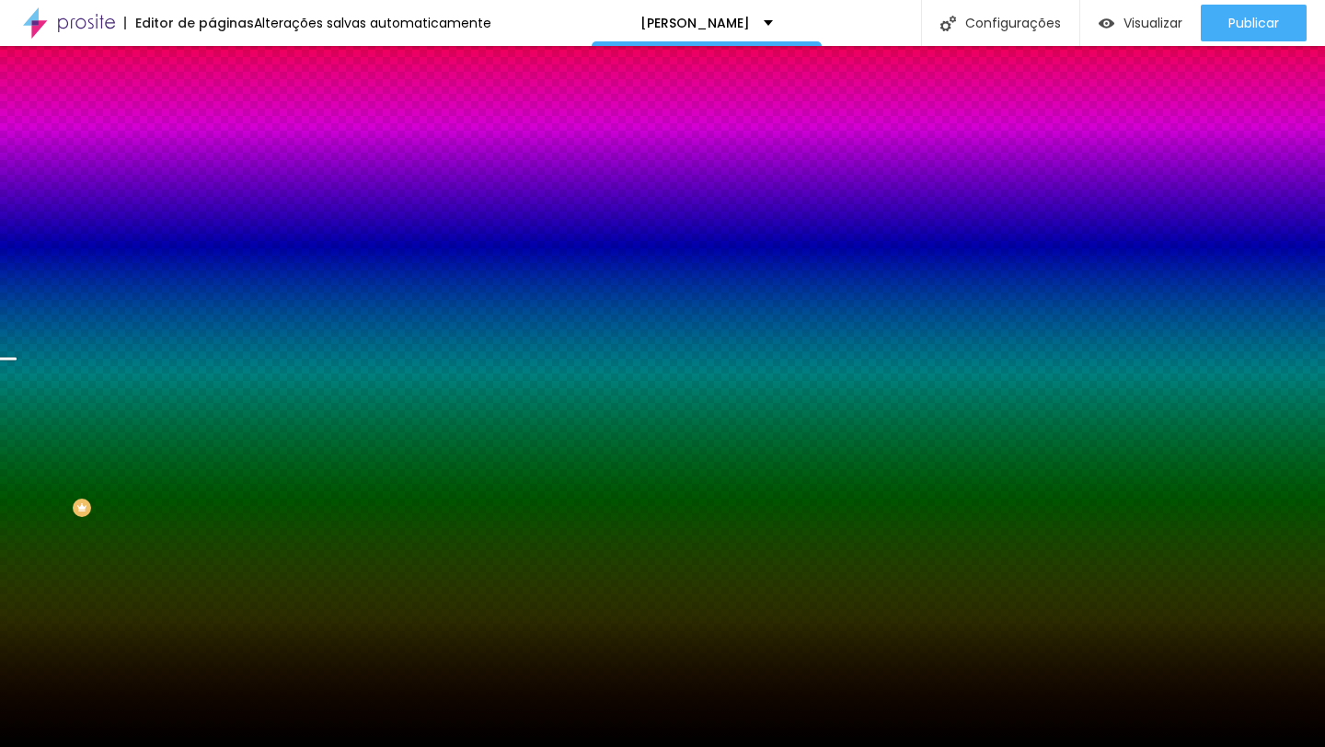
click at [223, 169] on font "Trocar imagem" at bounding box center [267, 162] width 89 height 16
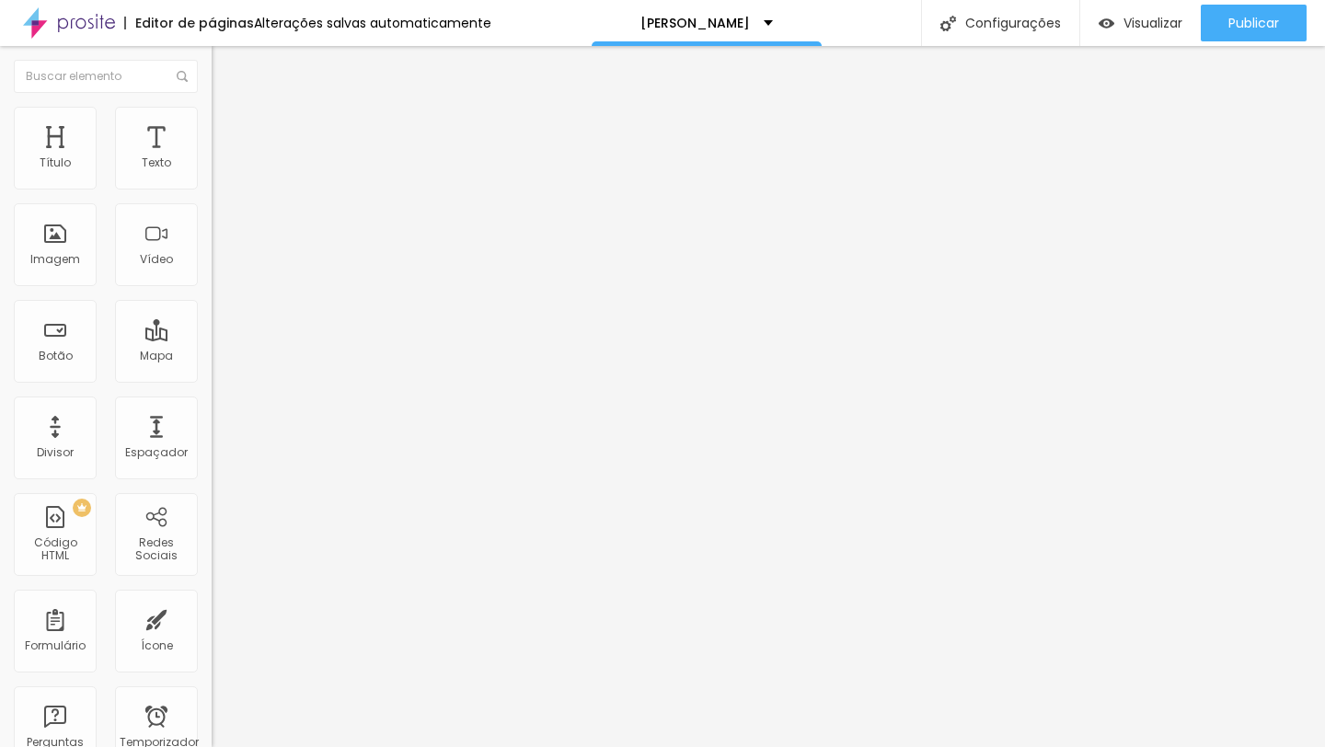
click at [228, 127] on font "Estilo" at bounding box center [242, 119] width 29 height 16
click at [212, 120] on li "Estilo" at bounding box center [318, 116] width 212 height 18
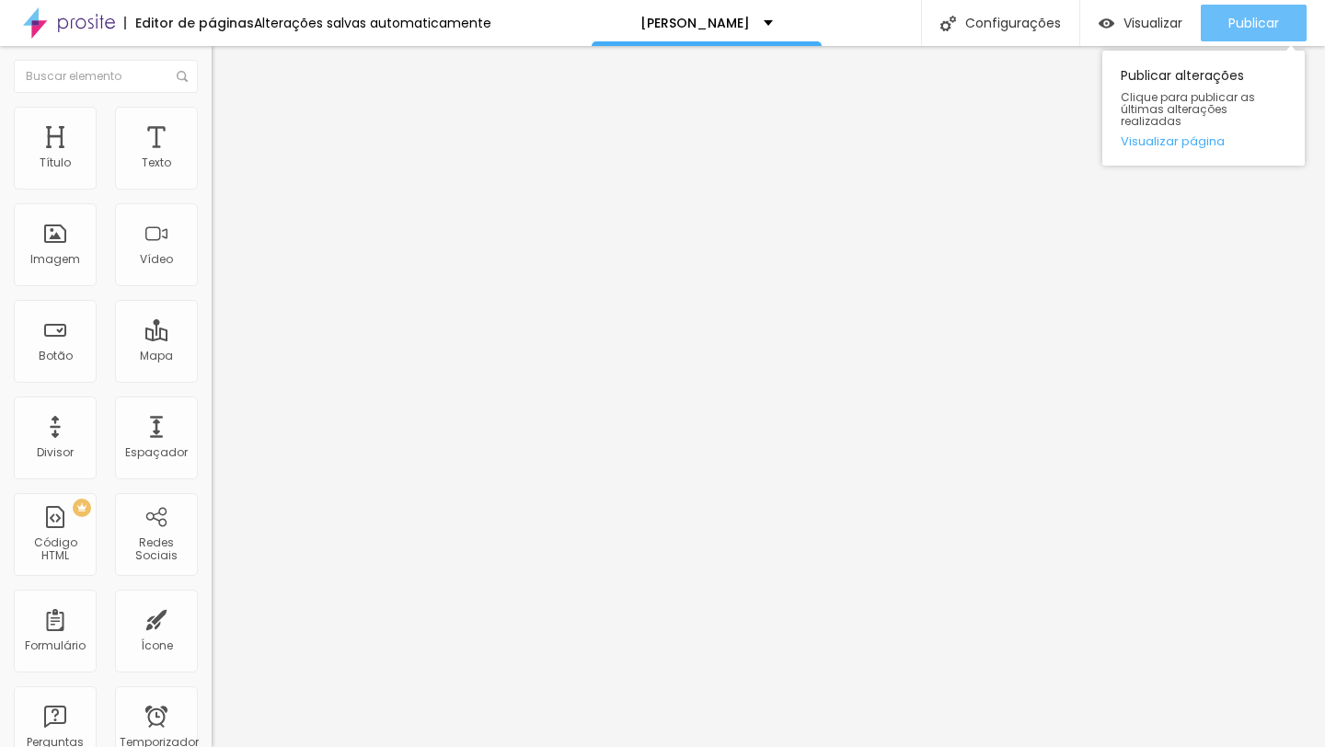
click at [1218, 17] on button "Publicar" at bounding box center [1254, 23] width 106 height 37
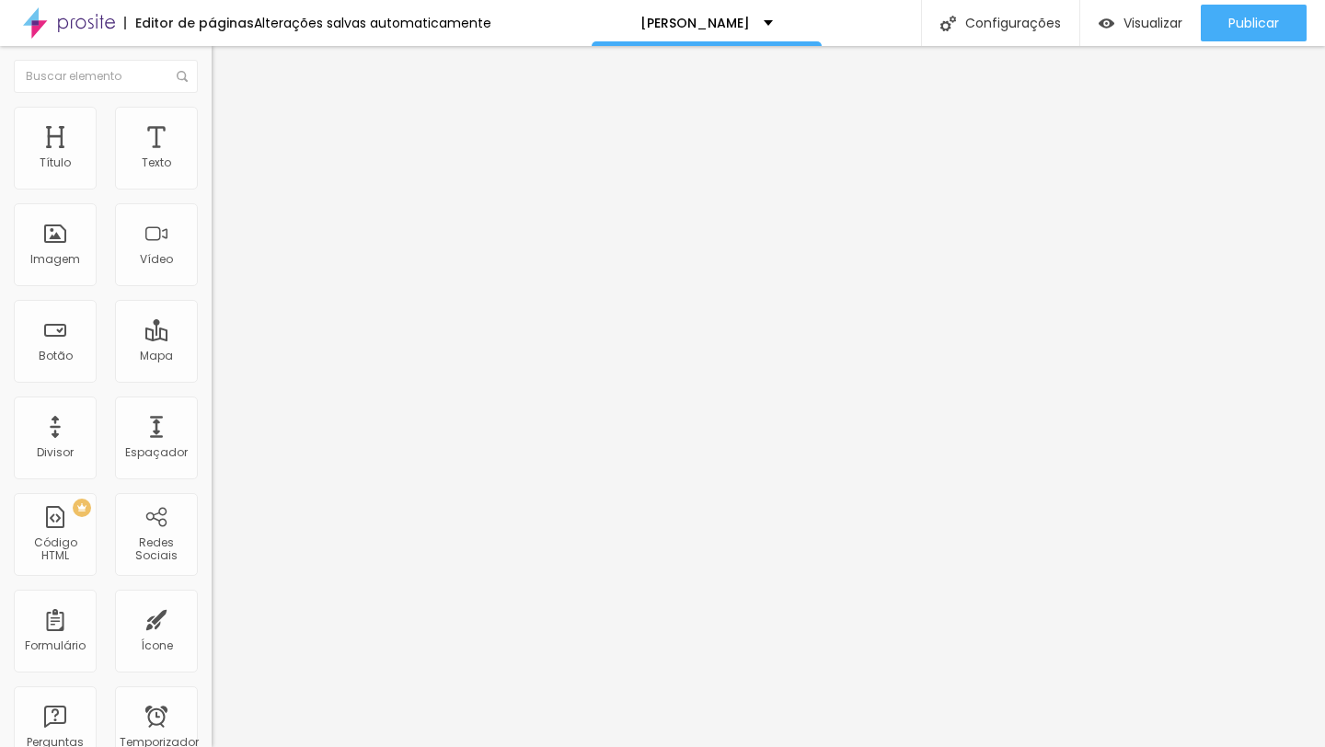
click at [212, 120] on li "Estilo" at bounding box center [318, 116] width 212 height 18
click at [228, 127] on font "Estilo" at bounding box center [242, 119] width 29 height 16
click at [212, 121] on li "Estilo" at bounding box center [318, 116] width 212 height 18
click at [228, 130] on font "Avançado" at bounding box center [258, 138] width 61 height 16
click at [228, 109] on font "Conteúdo" at bounding box center [256, 101] width 57 height 16
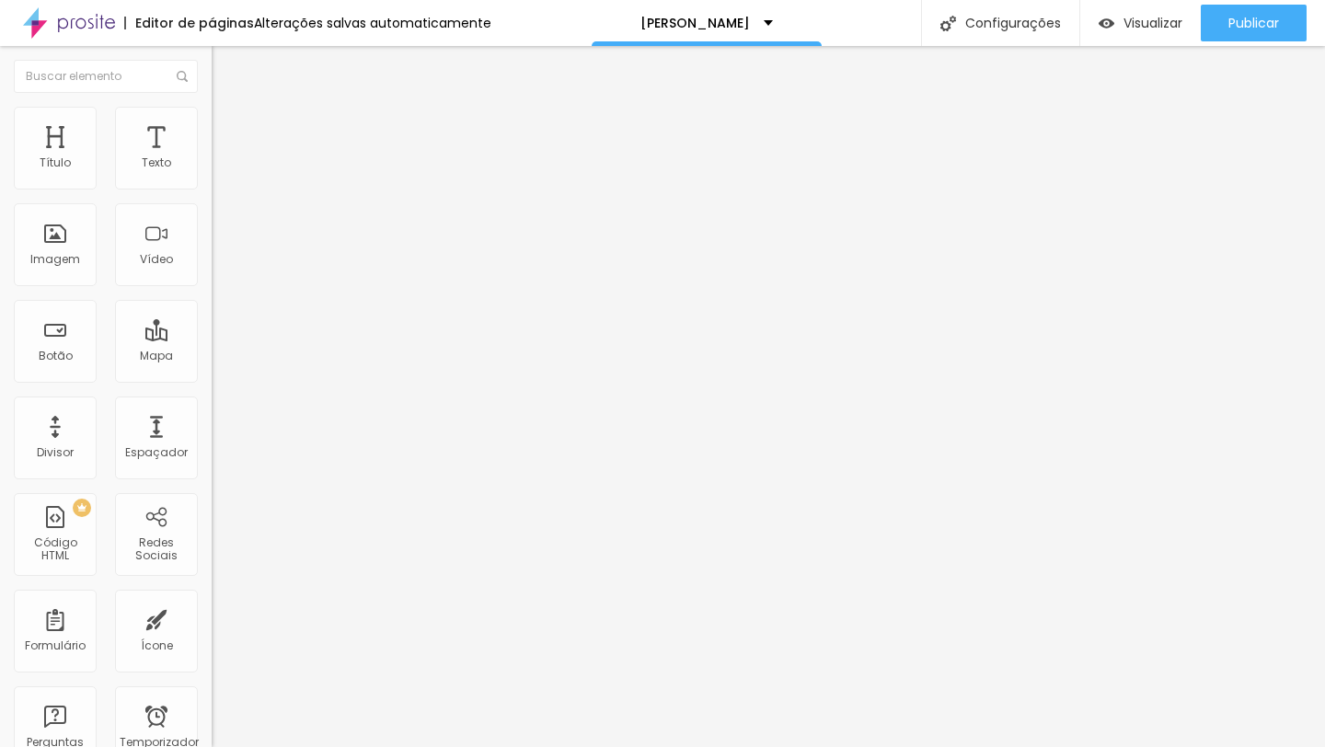
click at [212, 119] on li "Estilo" at bounding box center [318, 116] width 212 height 18
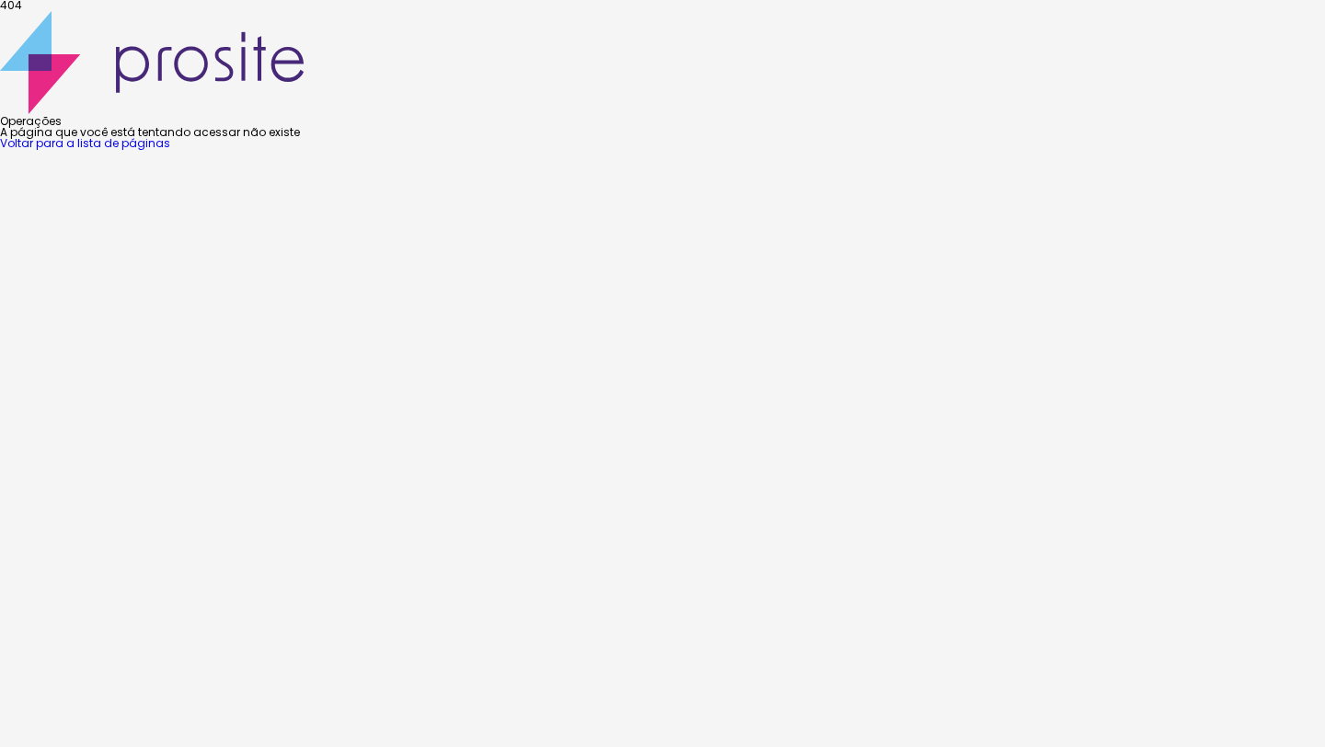
click at [170, 151] on font "Voltar para a lista de páginas" at bounding box center [85, 143] width 170 height 16
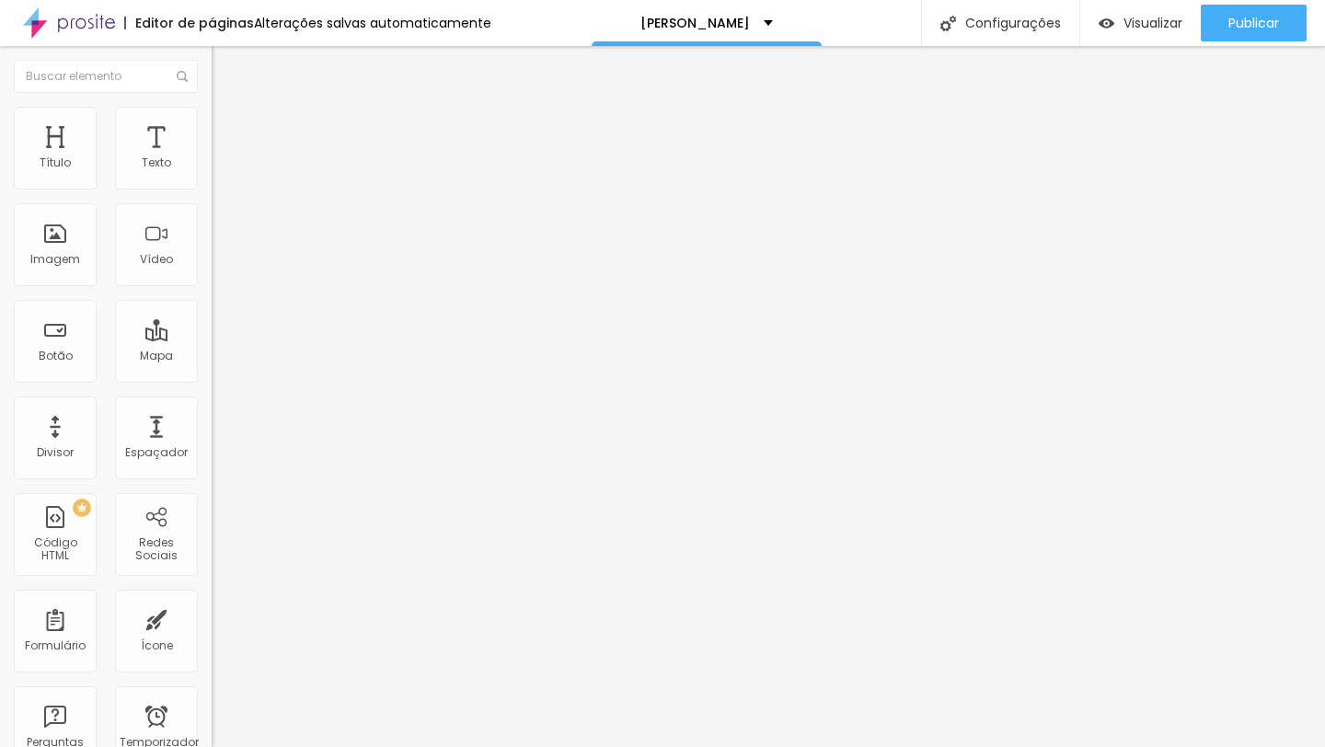
click at [212, 116] on li "Estilo" at bounding box center [318, 116] width 212 height 18
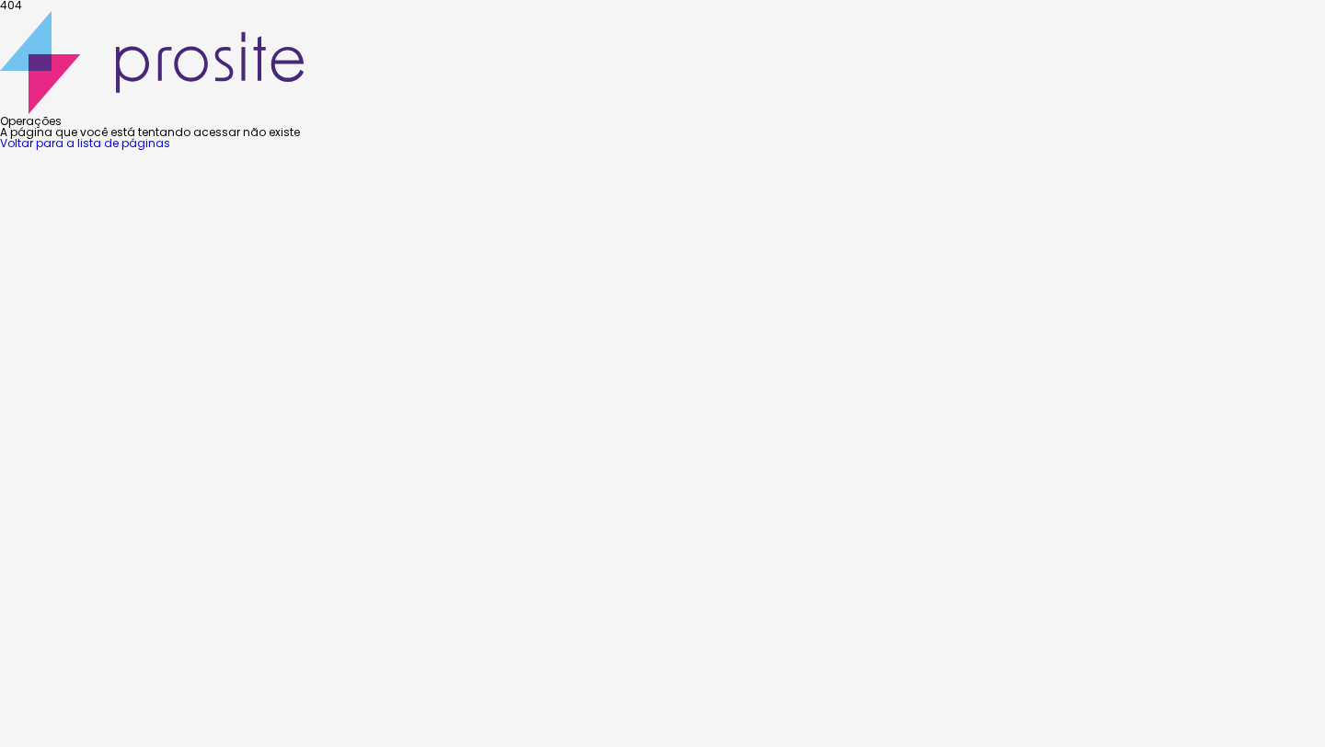
click at [170, 151] on font "Voltar para a lista de páginas" at bounding box center [85, 143] width 170 height 16
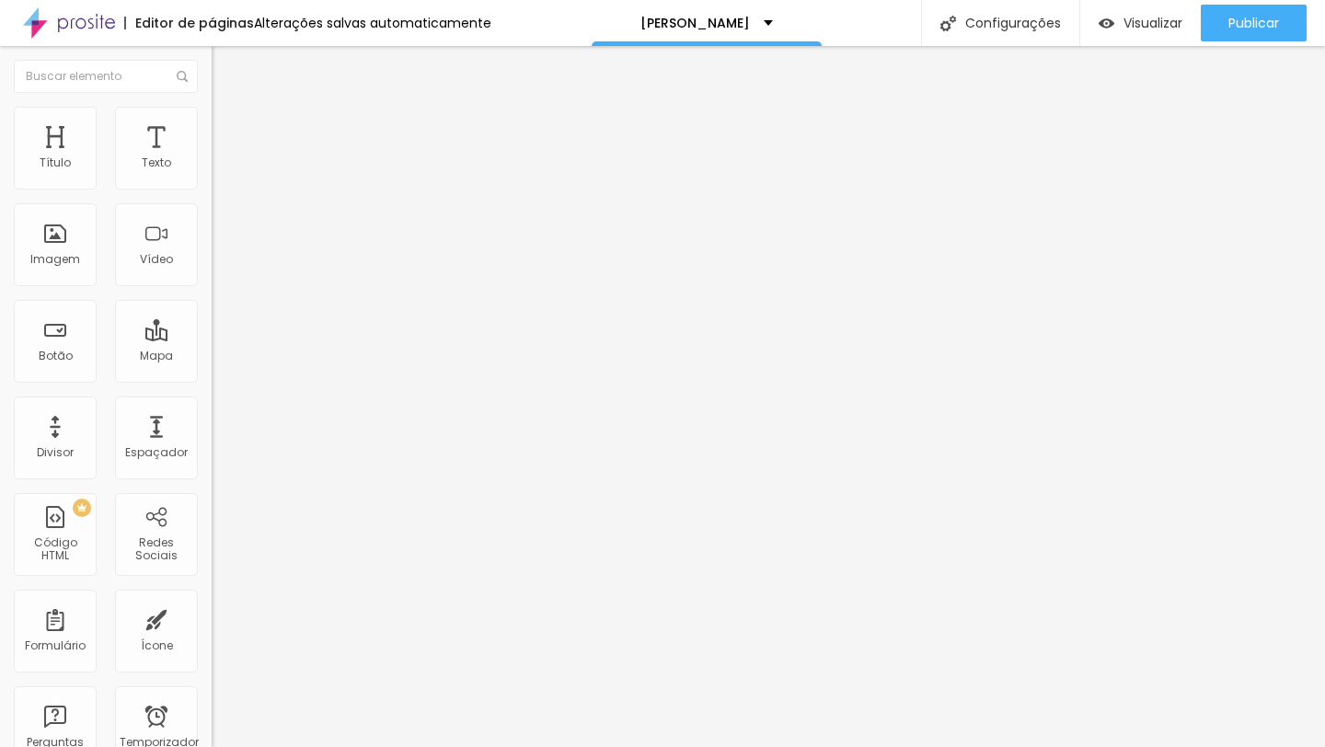
click at [228, 125] on font "Estilo" at bounding box center [242, 119] width 29 height 16
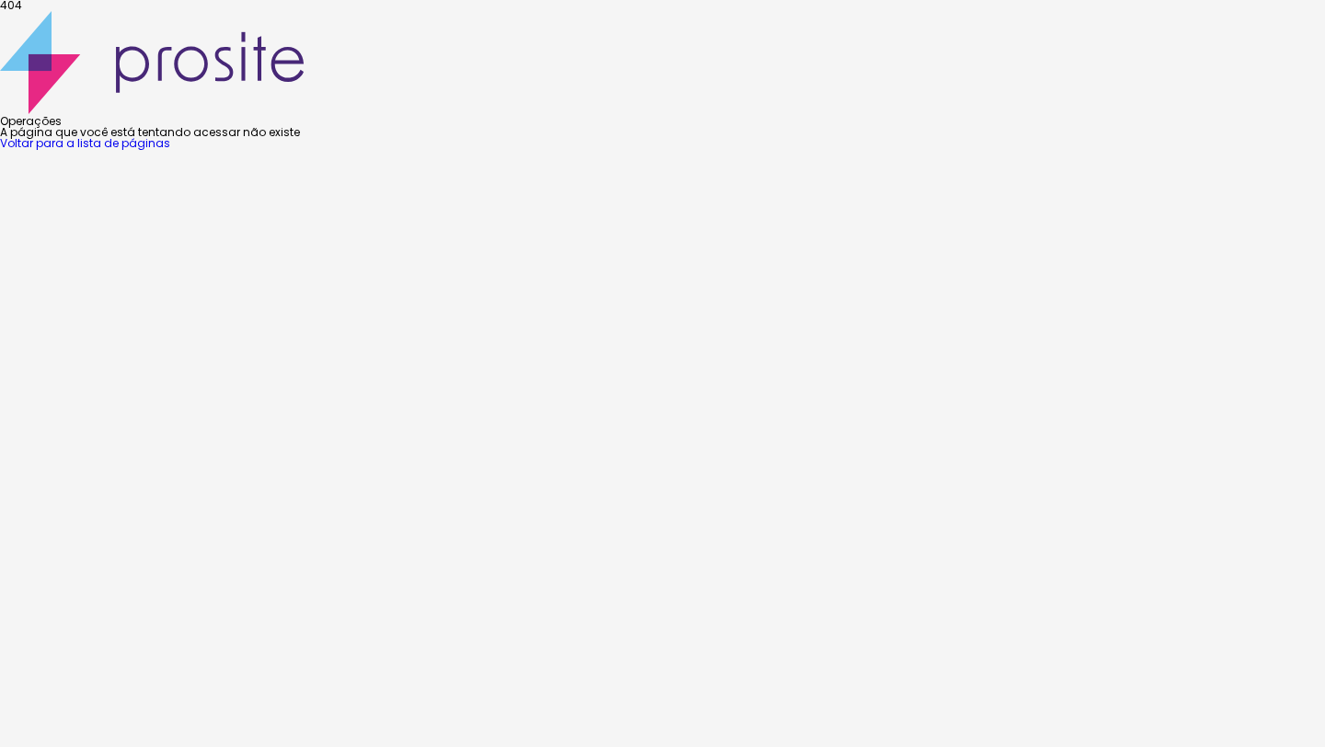
click at [170, 151] on font "Voltar para a lista de páginas" at bounding box center [85, 143] width 170 height 16
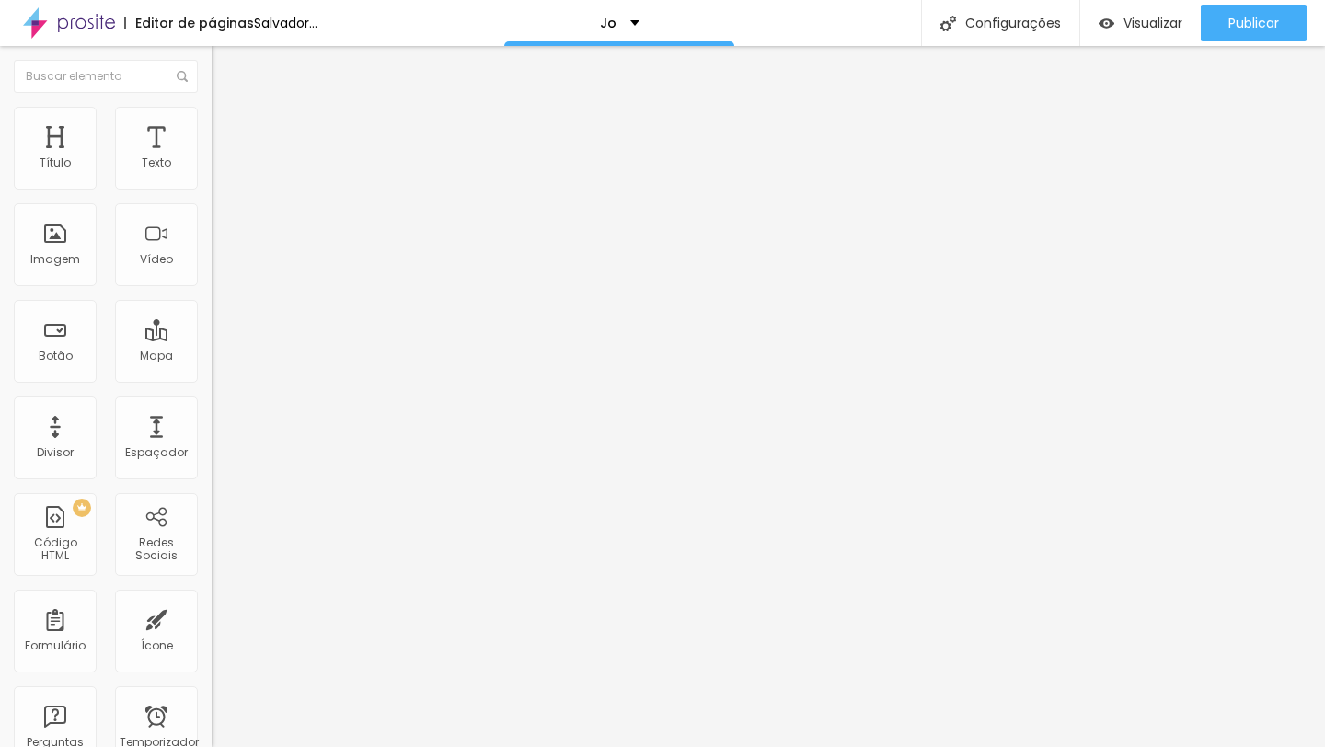
click at [228, 127] on font "Estilo" at bounding box center [242, 119] width 29 height 16
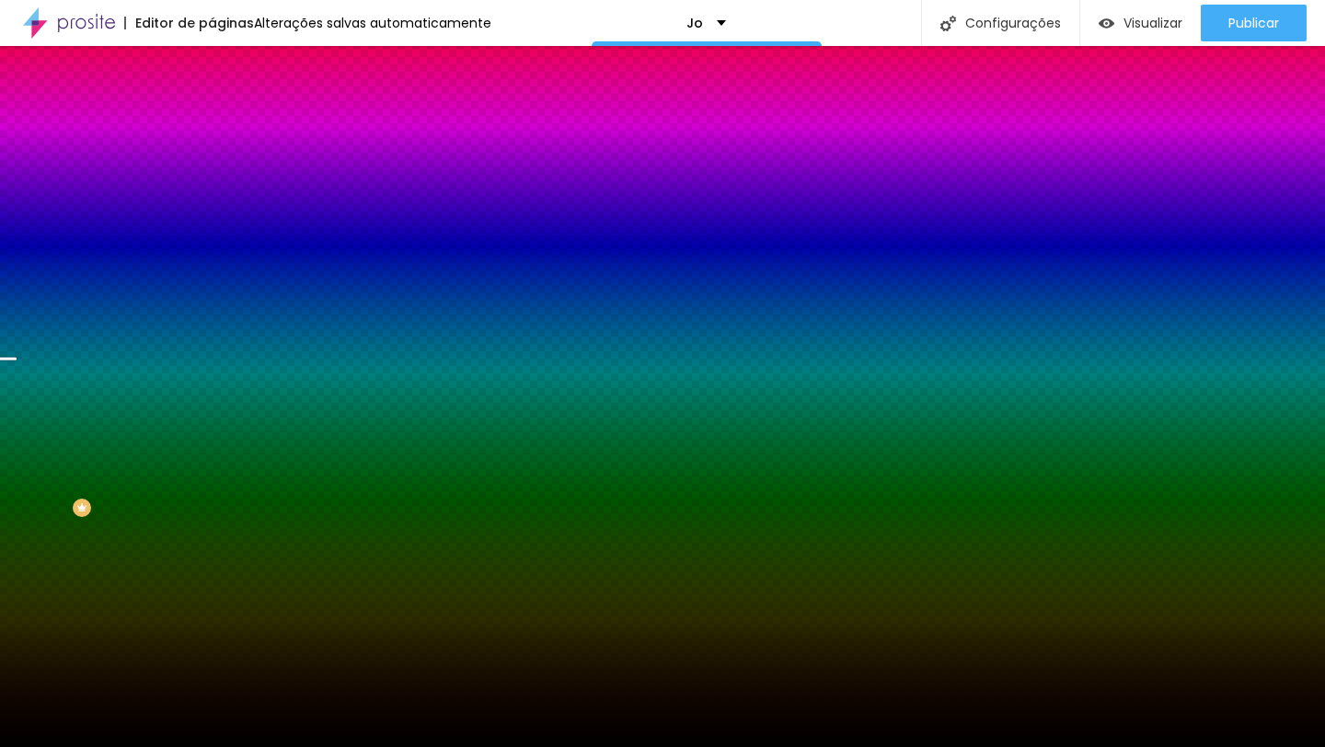
click at [223, 169] on font "Trocar imagem" at bounding box center [267, 162] width 89 height 16
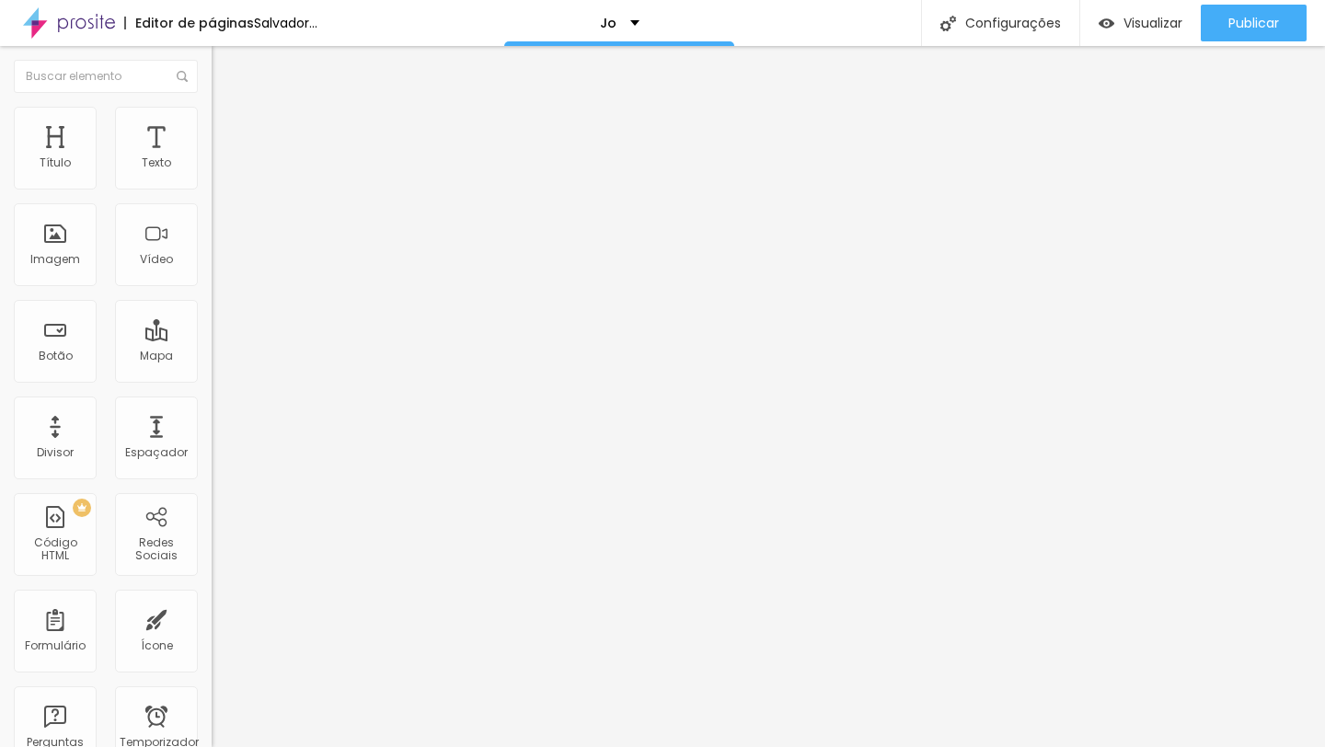
click at [223, 158] on font "Trocar imagem" at bounding box center [267, 151] width 89 height 16
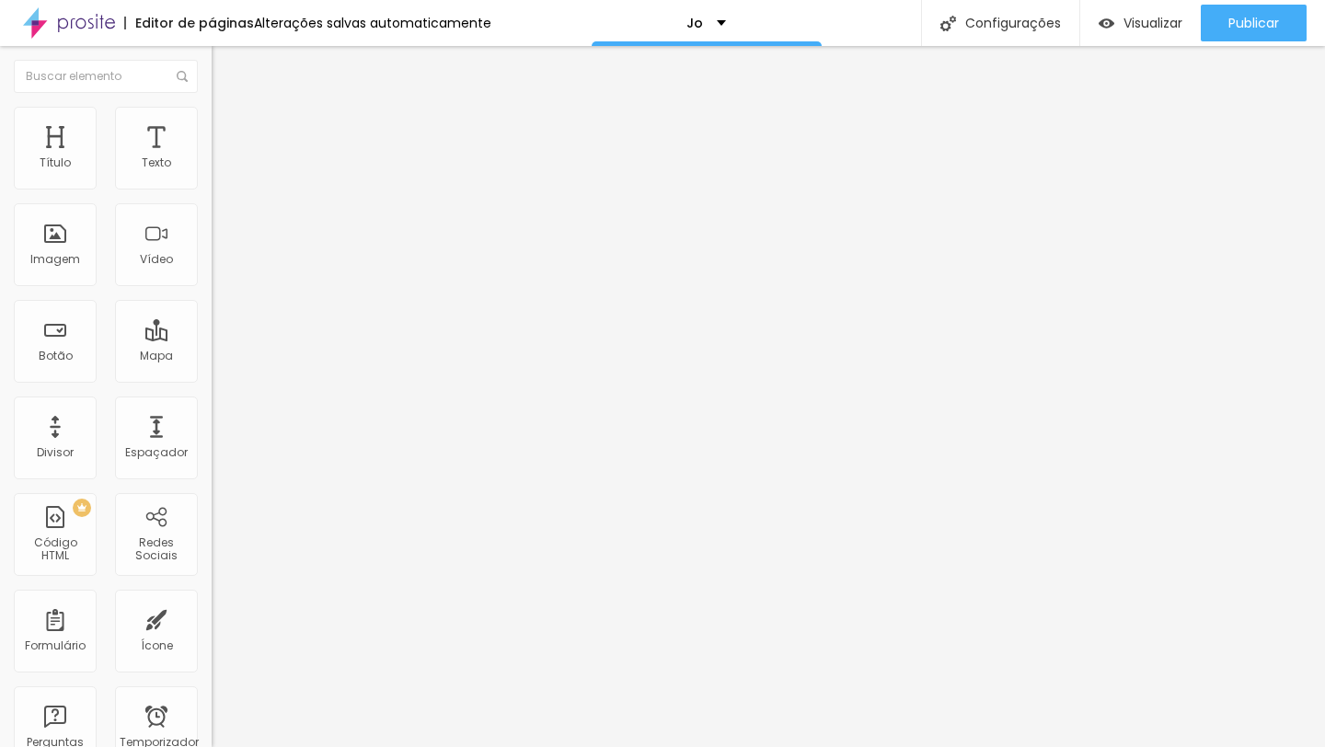
click at [212, 288] on span "Original" at bounding box center [234, 280] width 44 height 16
click at [212, 297] on div "Cinema 16:9" at bounding box center [318, 291] width 212 height 11
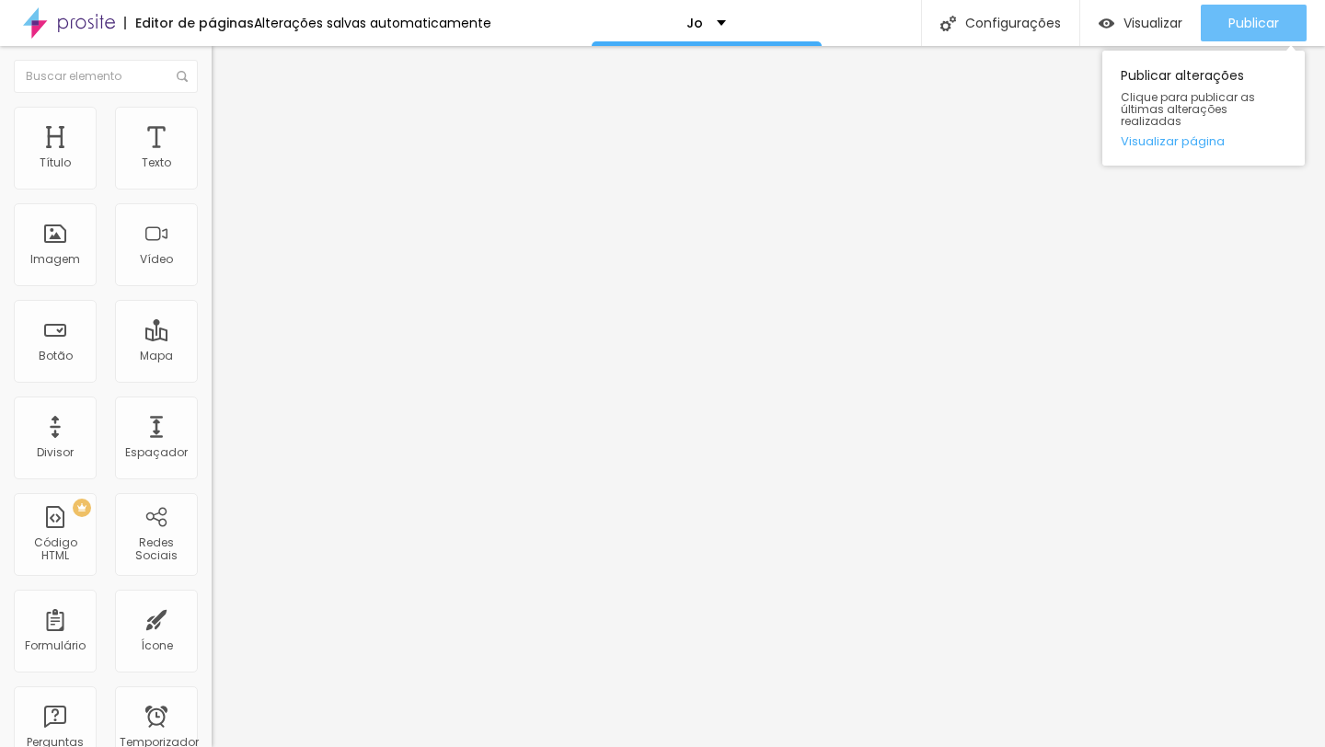
click at [1260, 25] on font "Publicar" at bounding box center [1253, 23] width 51 height 18
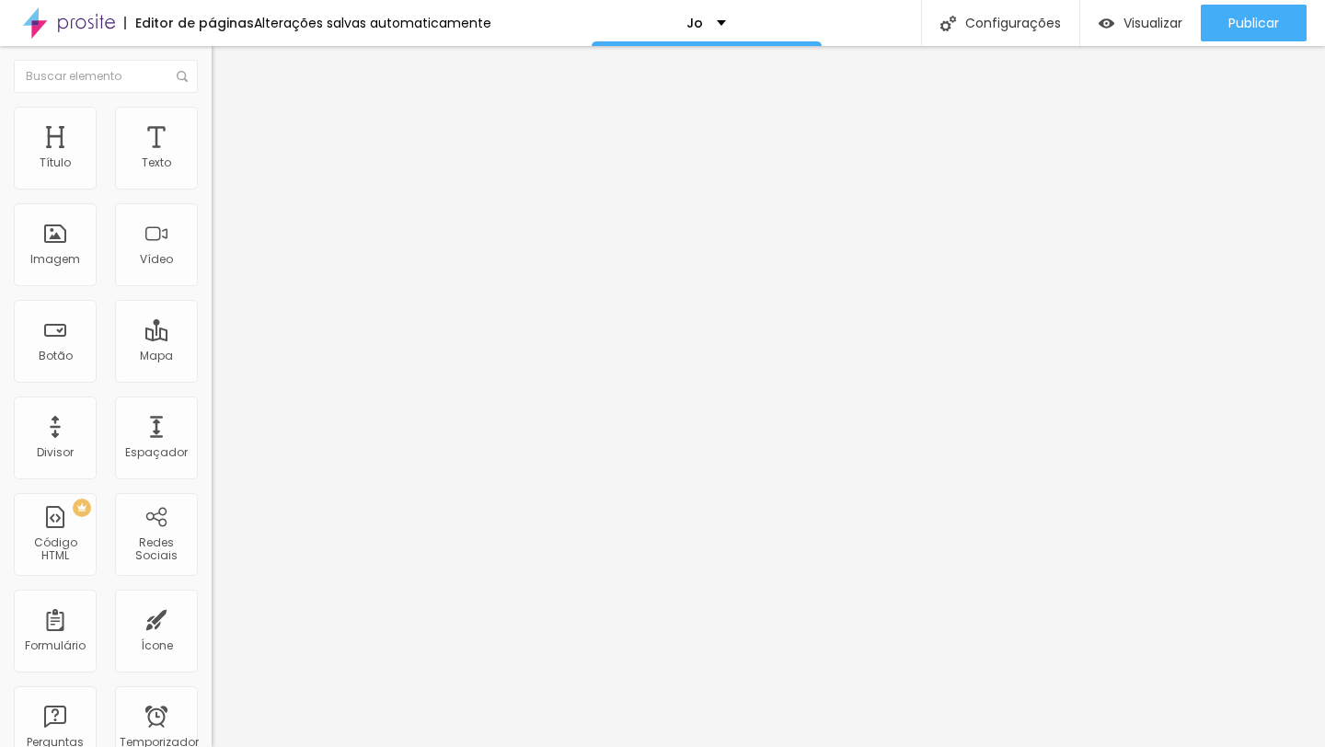
click at [212, 158] on span "Trocar imagem" at bounding box center [262, 151] width 100 height 16
click at [223, 158] on font "Trocar imagem" at bounding box center [267, 151] width 89 height 16
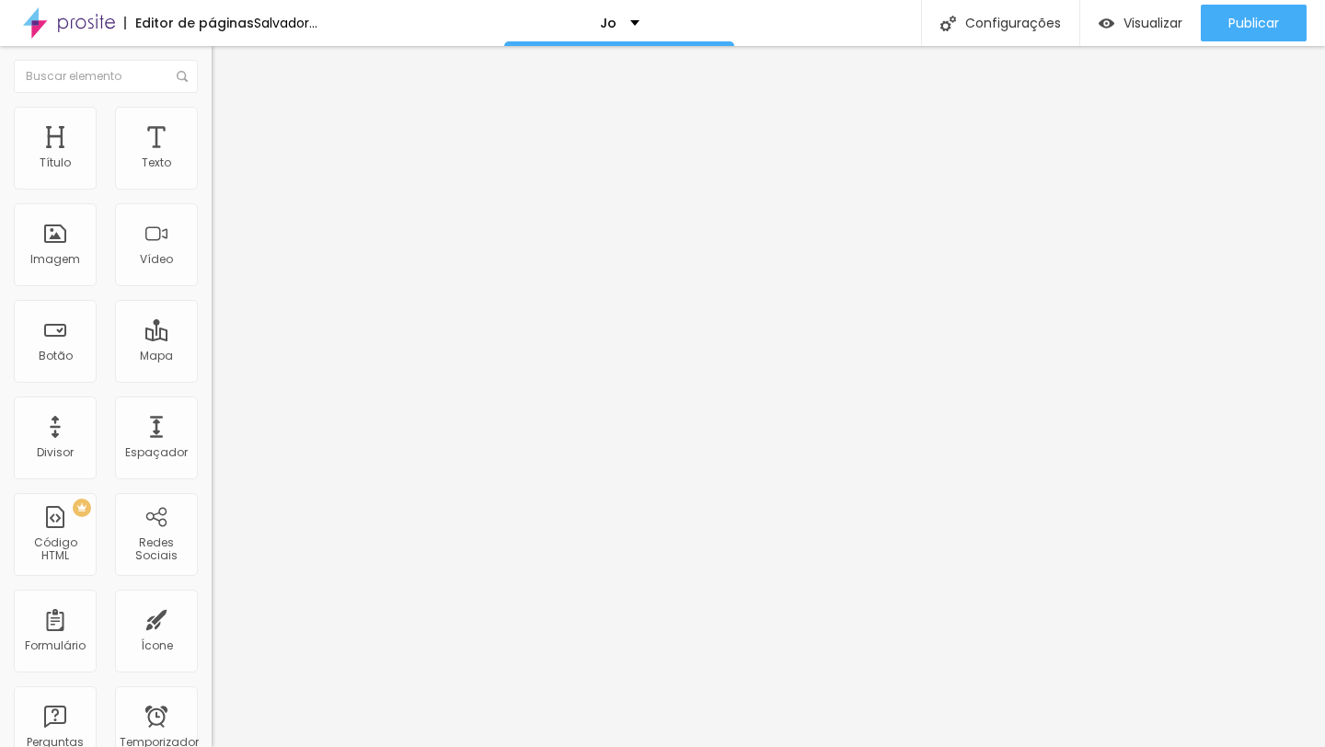
click at [212, 288] on font "Original" at bounding box center [234, 280] width 44 height 16
click at [212, 299] on font "Cinema" at bounding box center [235, 291] width 46 height 16
click at [228, 125] on font "Avançado" at bounding box center [258, 119] width 61 height 16
click at [228, 109] on font "Estilo" at bounding box center [242, 101] width 29 height 16
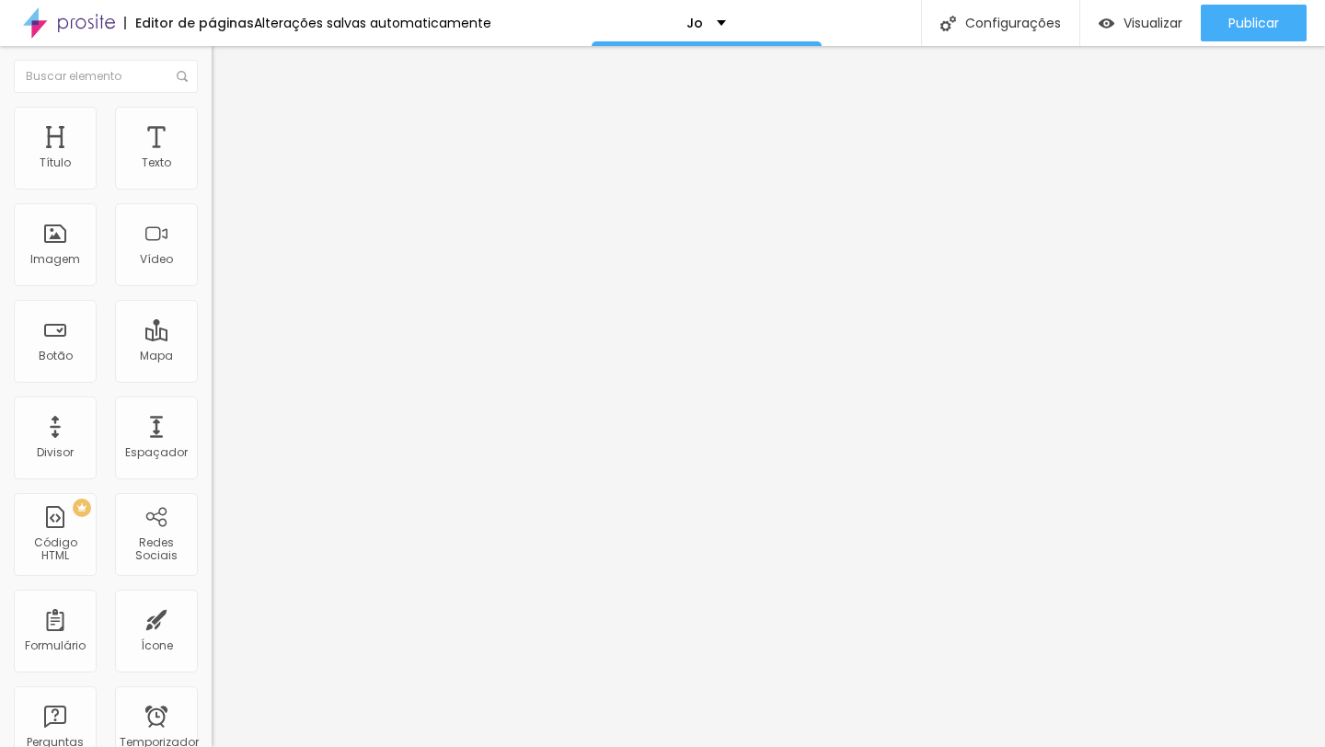
type input "1.2"
type input "1.3"
type input "1.4"
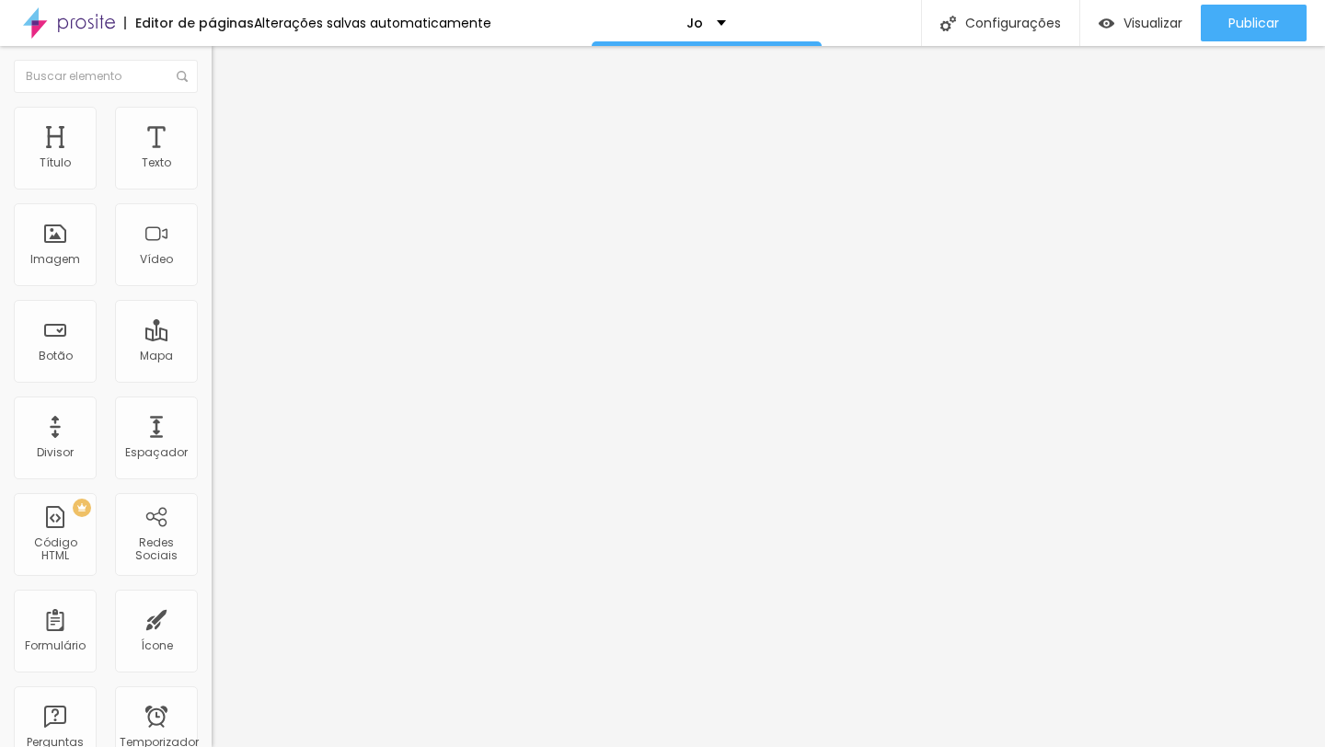
type input "1.4"
type input "1.5"
type input "1.4"
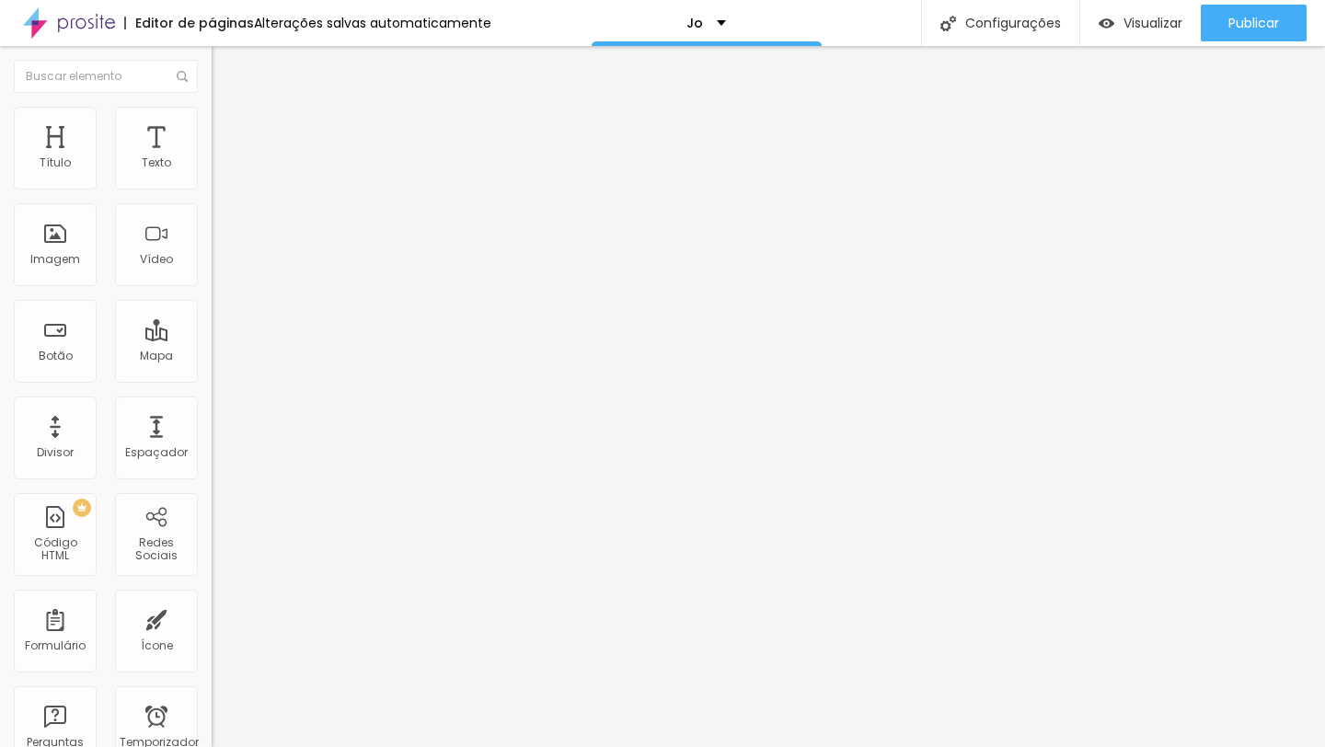
type input "1.3"
type input "1.4"
type input "1.5"
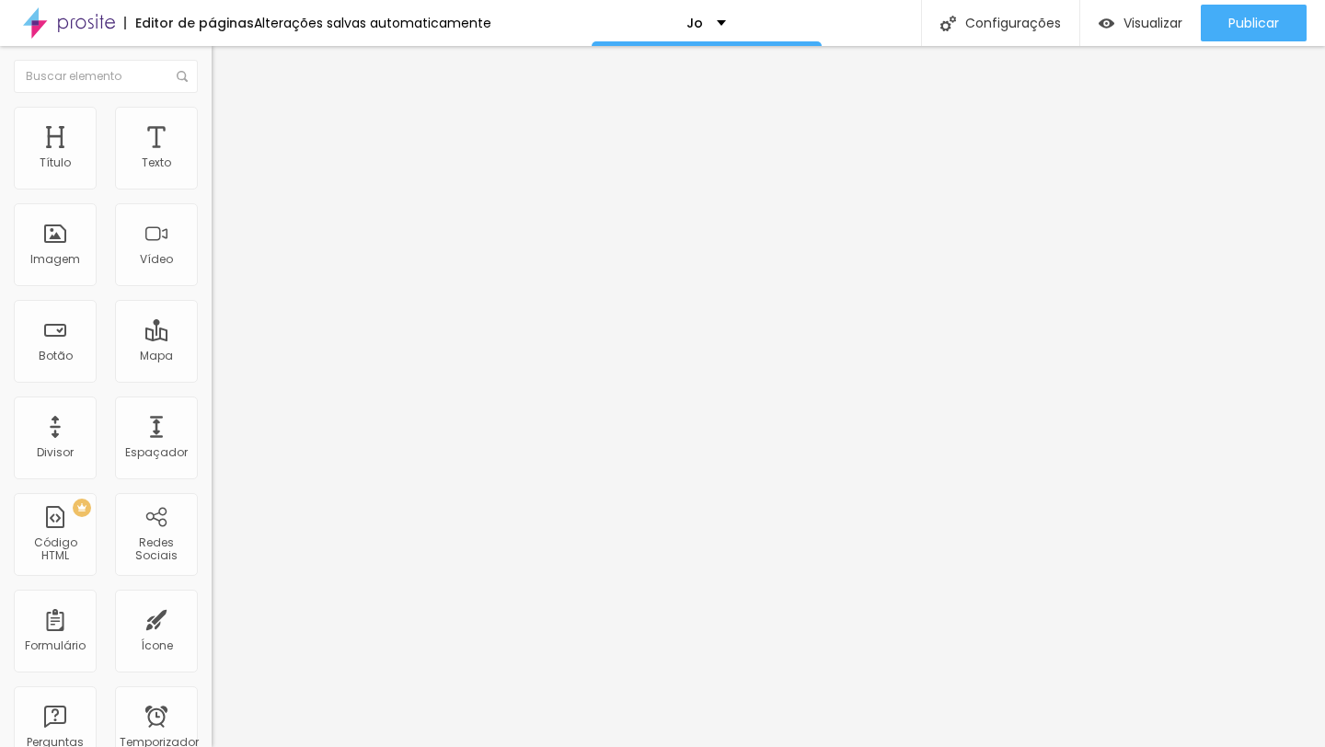
type input "1.5"
type input "1.6"
type input "1.5"
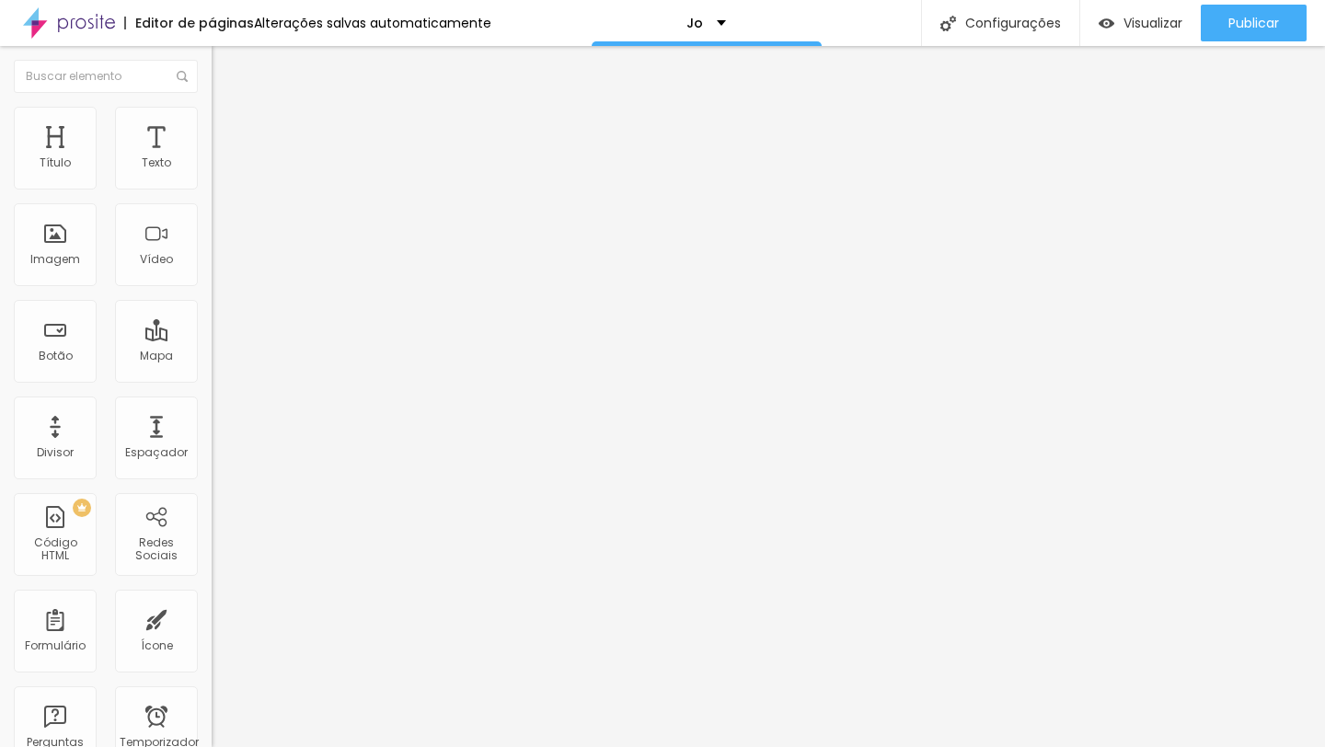
drag, startPoint x: 106, startPoint y: 248, endPoint x: 120, endPoint y: 250, distance: 14.1
type input "1.5"
type input "1"
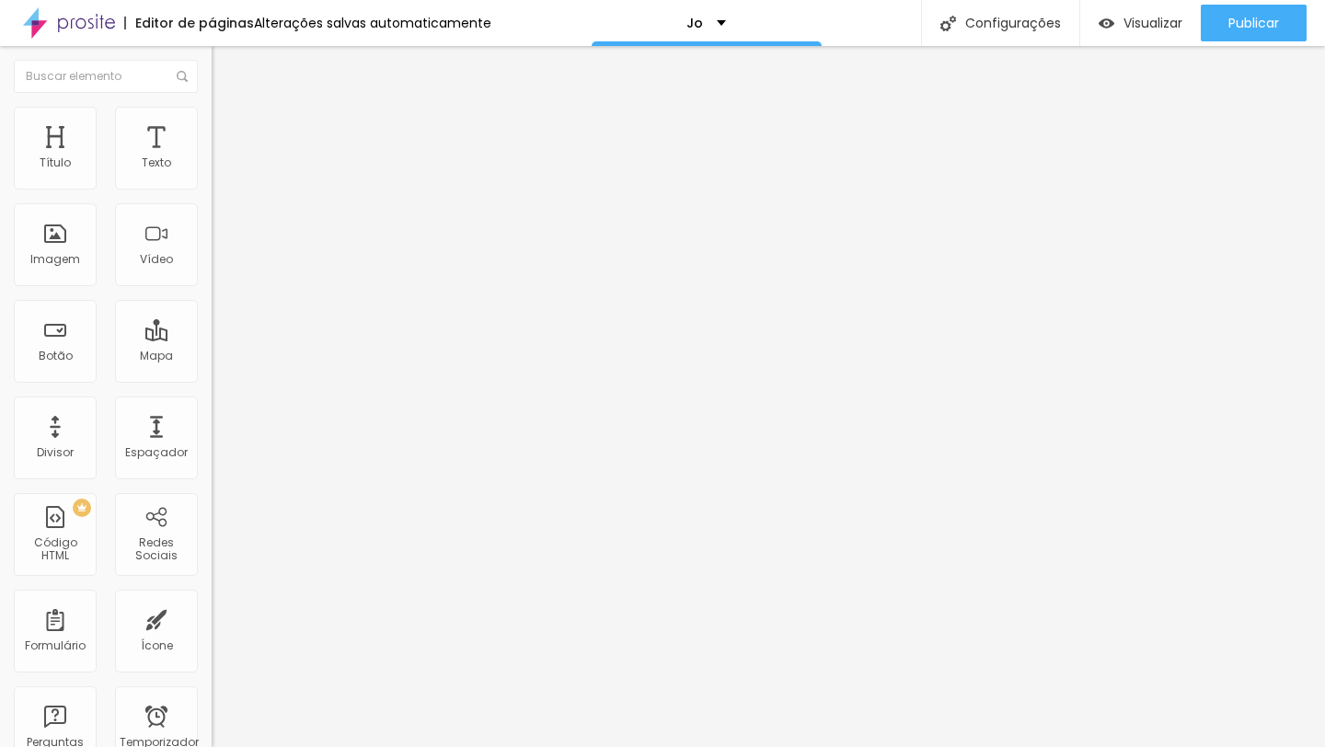
type input "2"
type input "3"
type input "4"
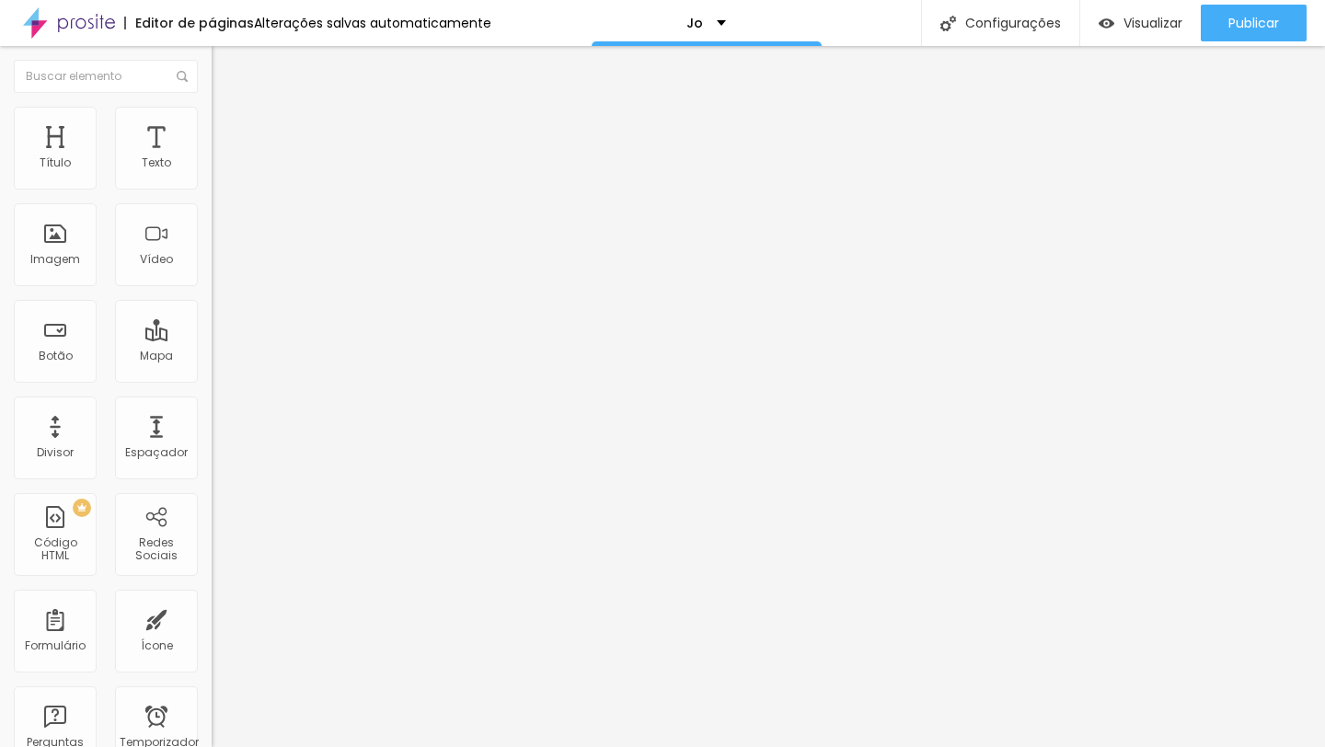
type input "4"
type input "5"
type input "6"
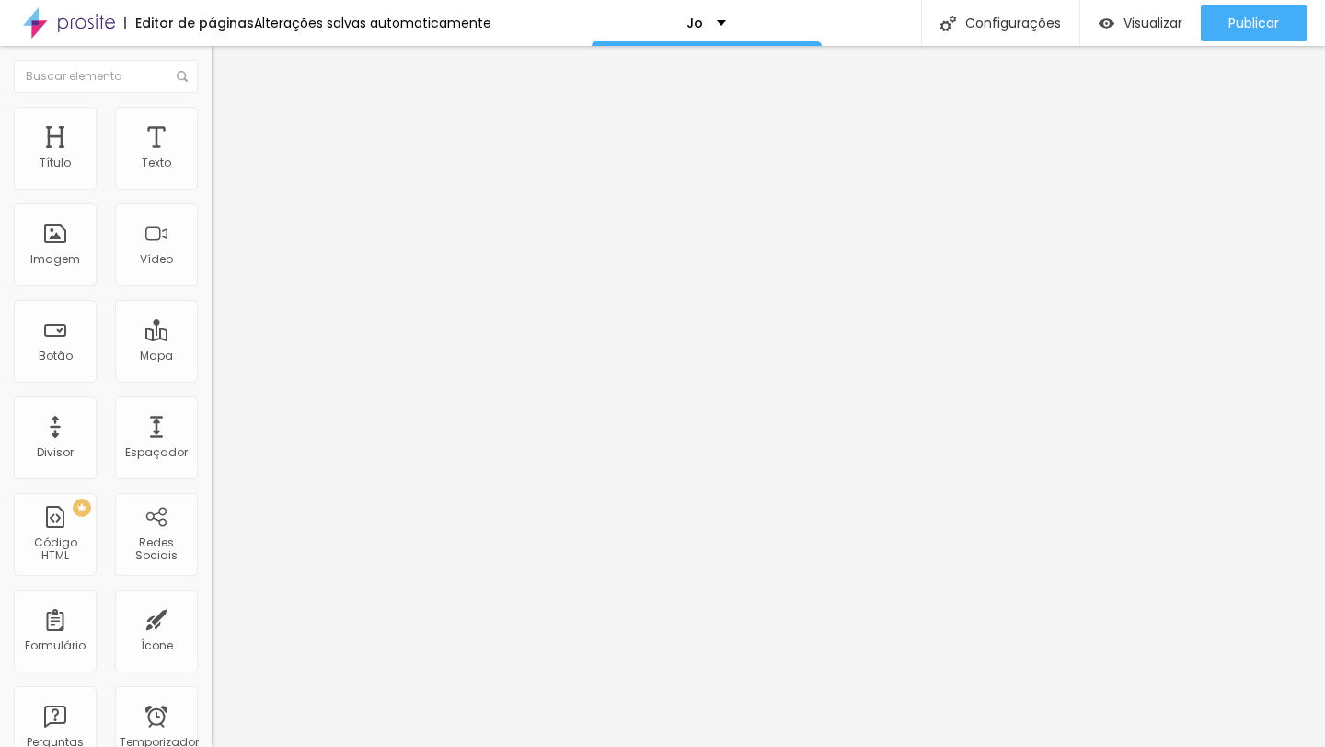
type input "7"
type input "8"
type input "9"
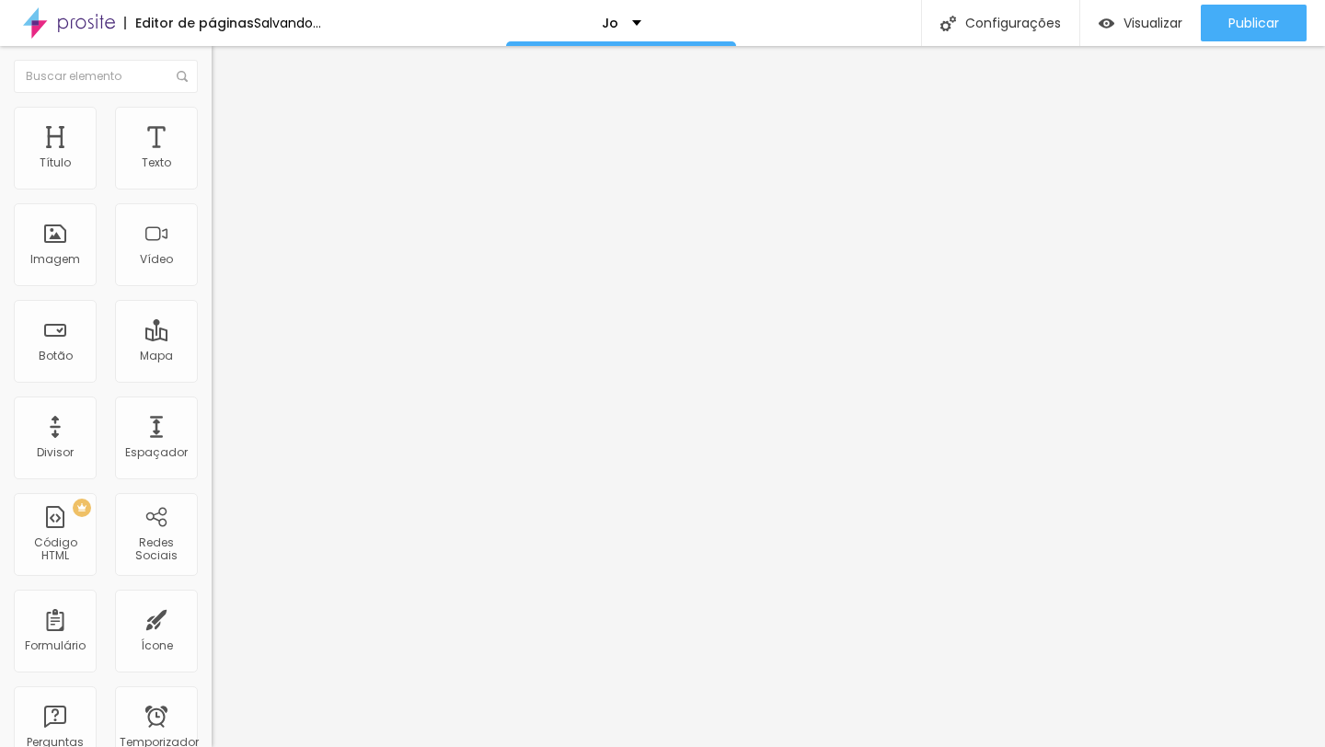
type input "9"
type input "10"
type input "11"
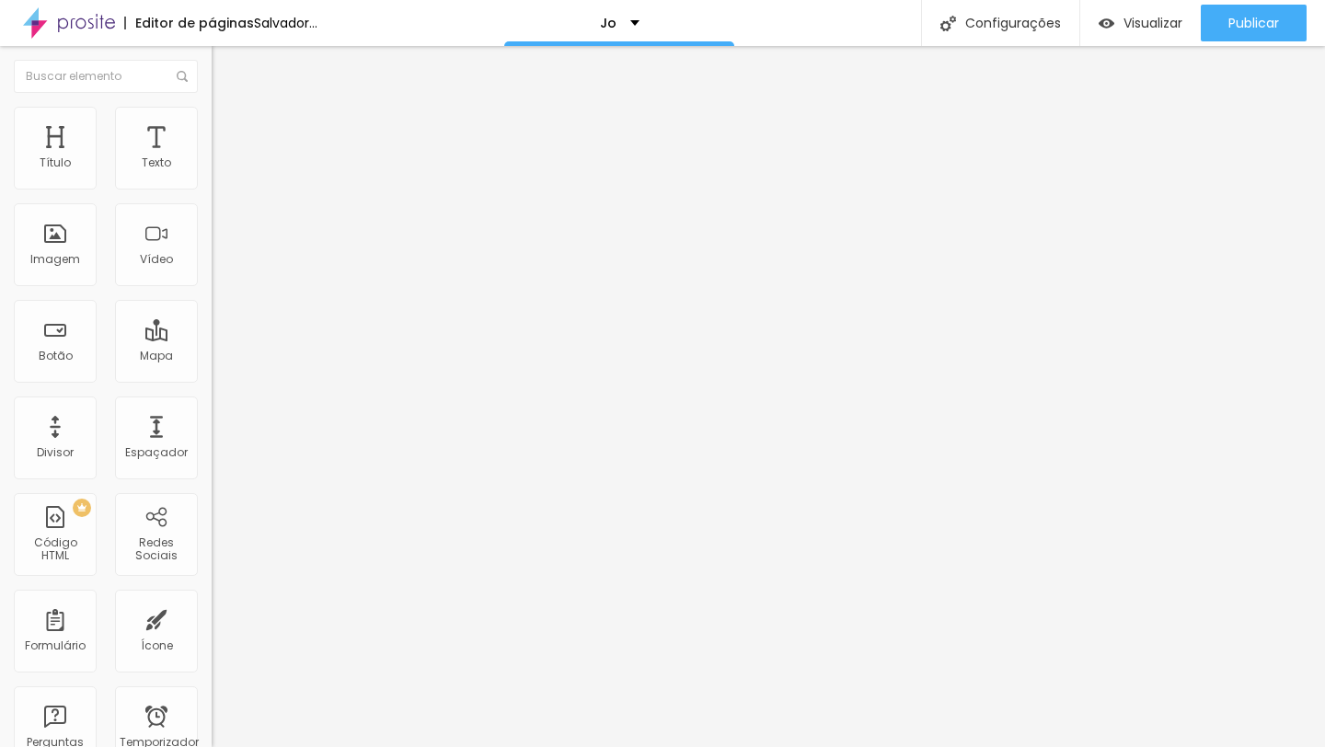
type input "12"
type input "13"
type input "14"
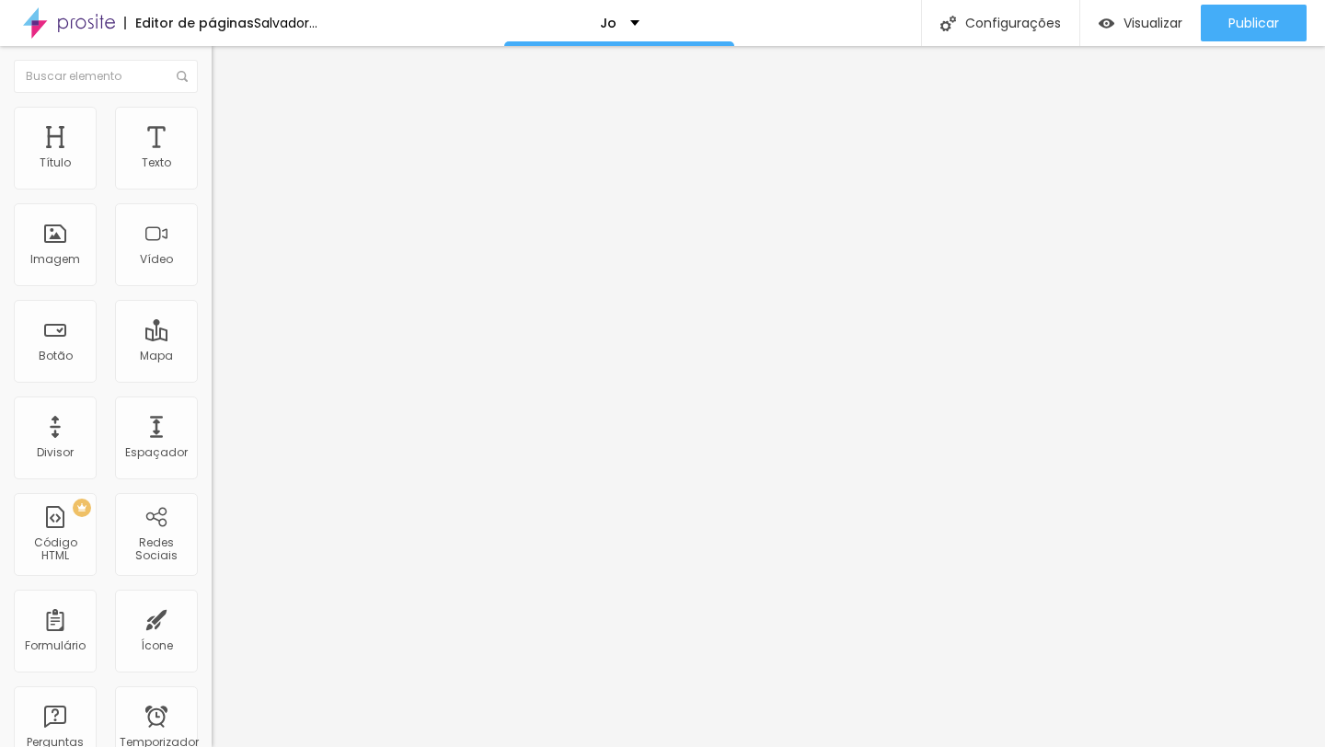
type input "14"
type input "15"
type input "16"
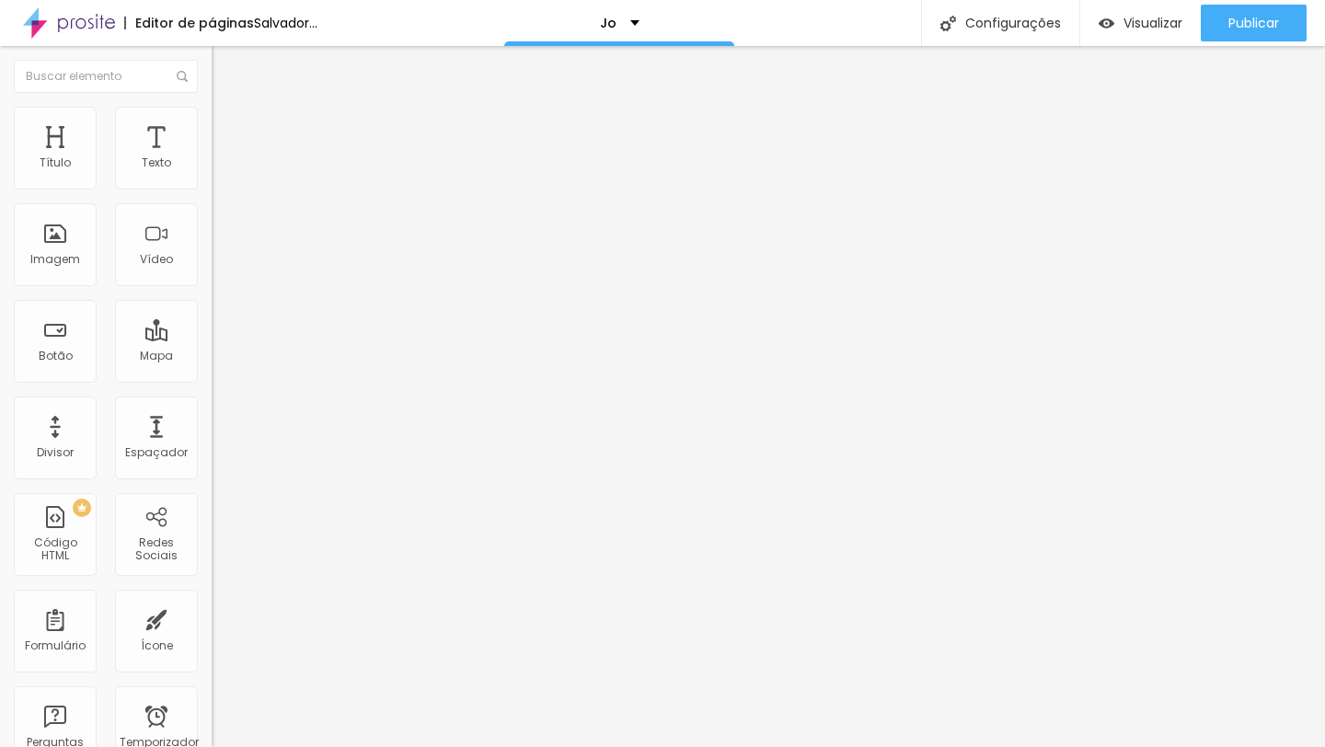
type input "17"
type input "18"
type input "19"
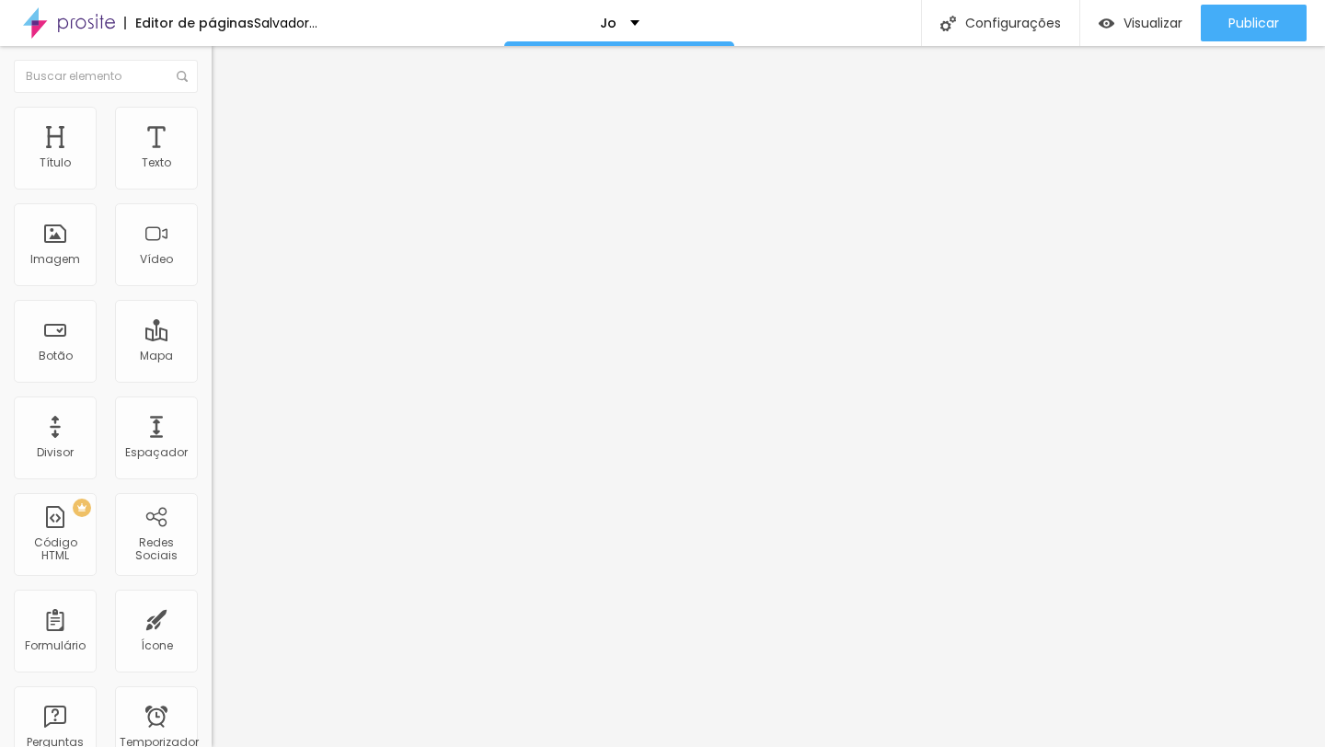
type input "19"
type input "20"
type input "19"
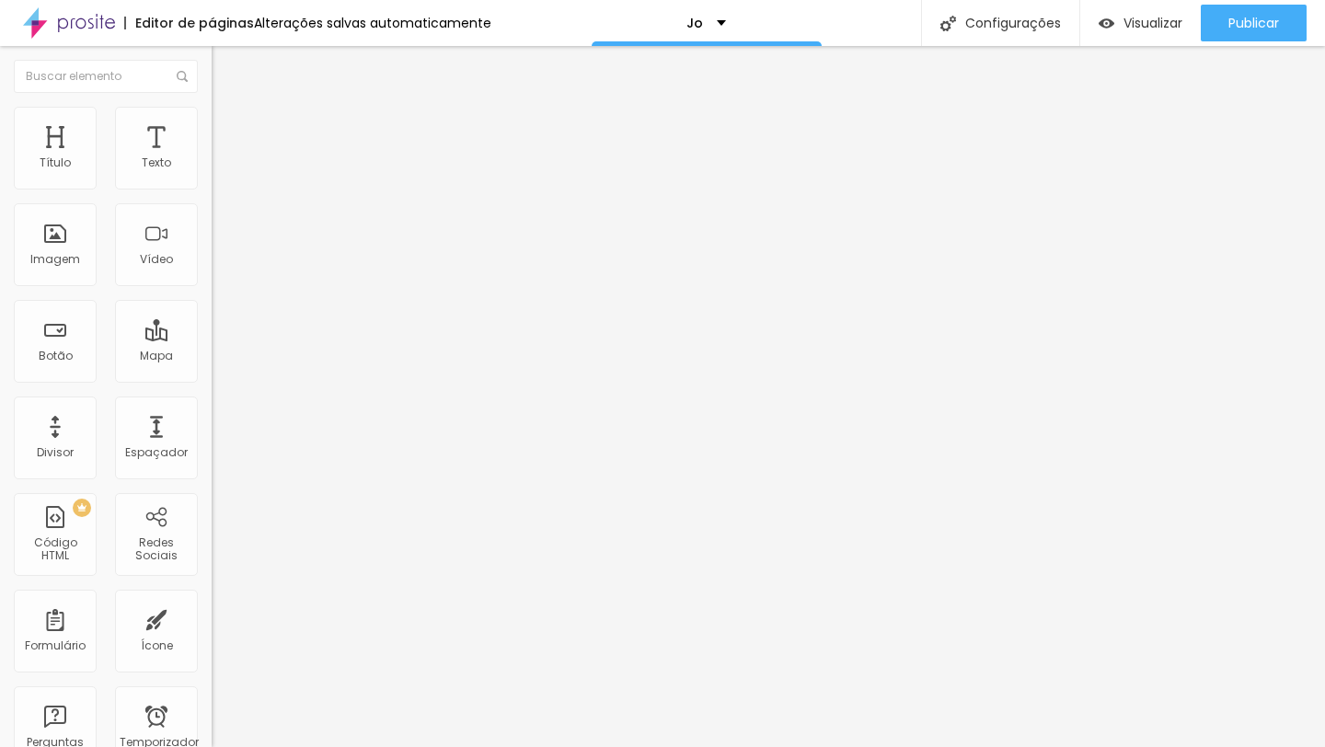
type input "16"
type input "15"
type input "14"
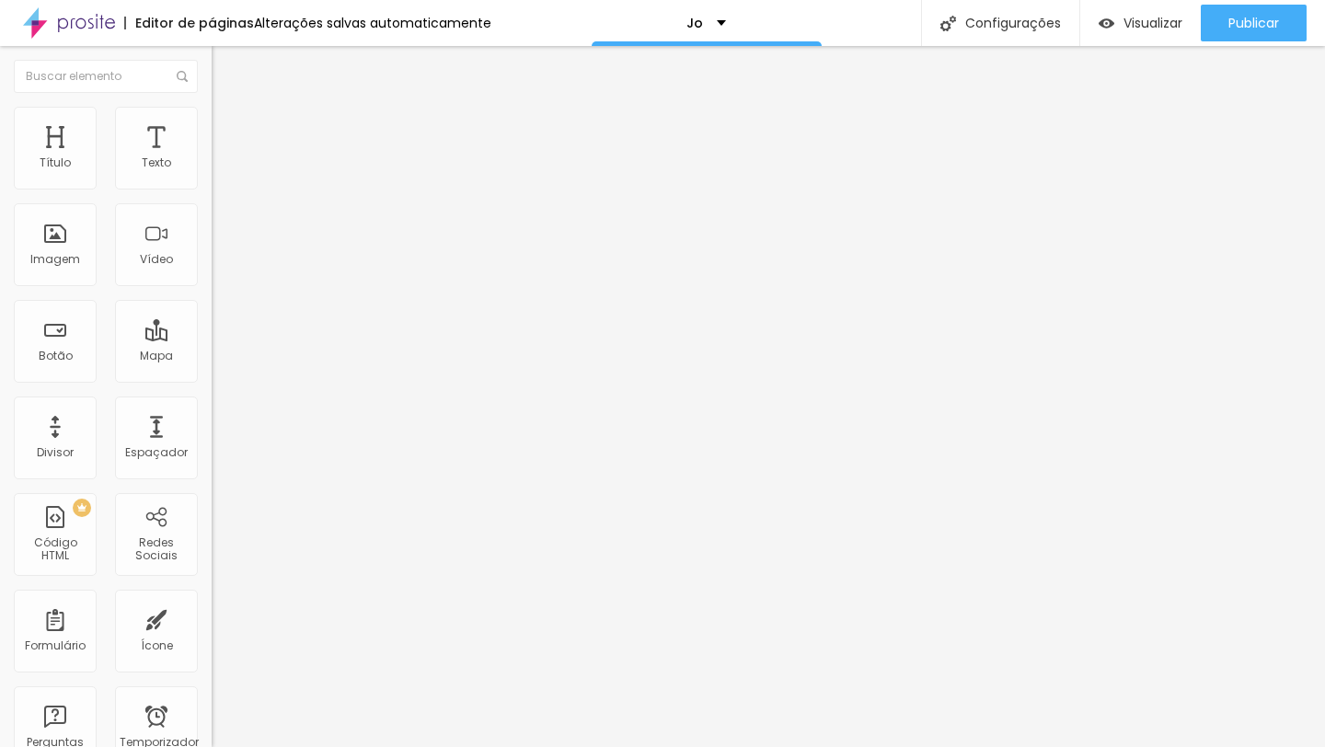
type input "14"
type input "13"
type input "12"
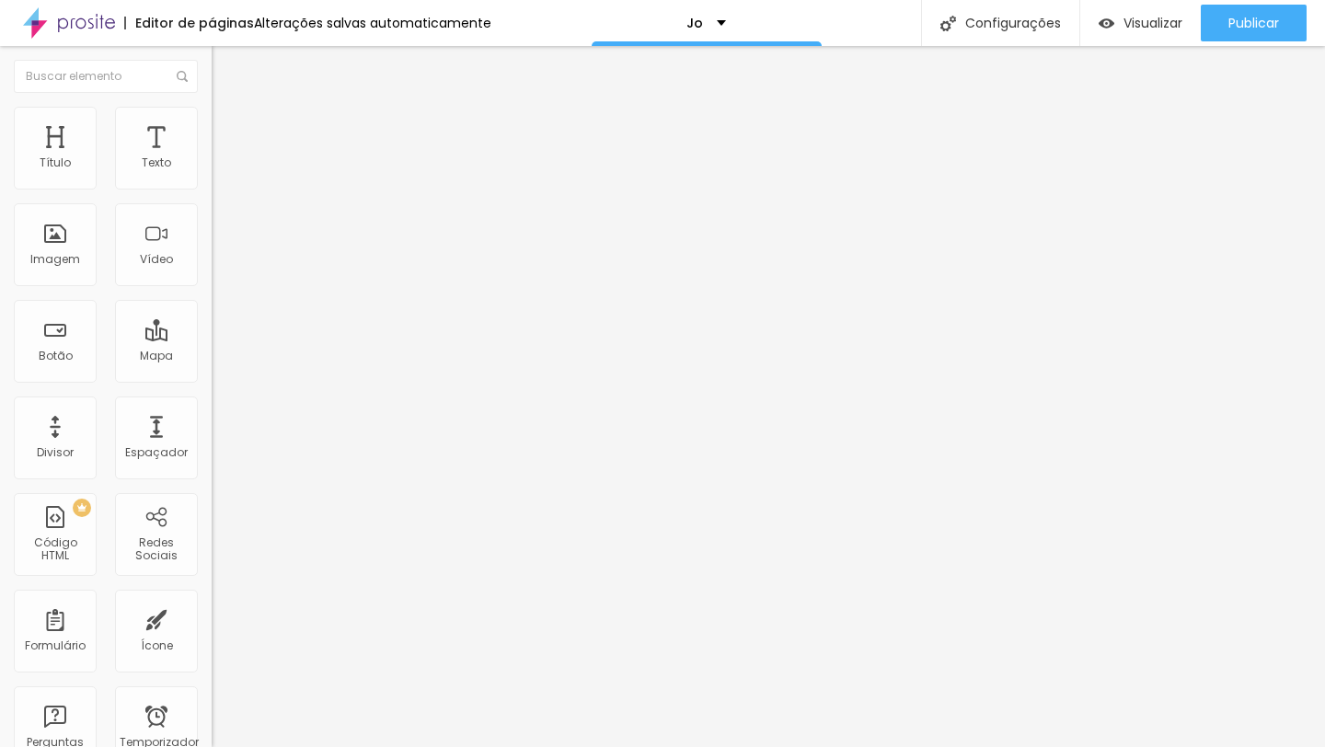
type input "11"
type input "10"
type input "9"
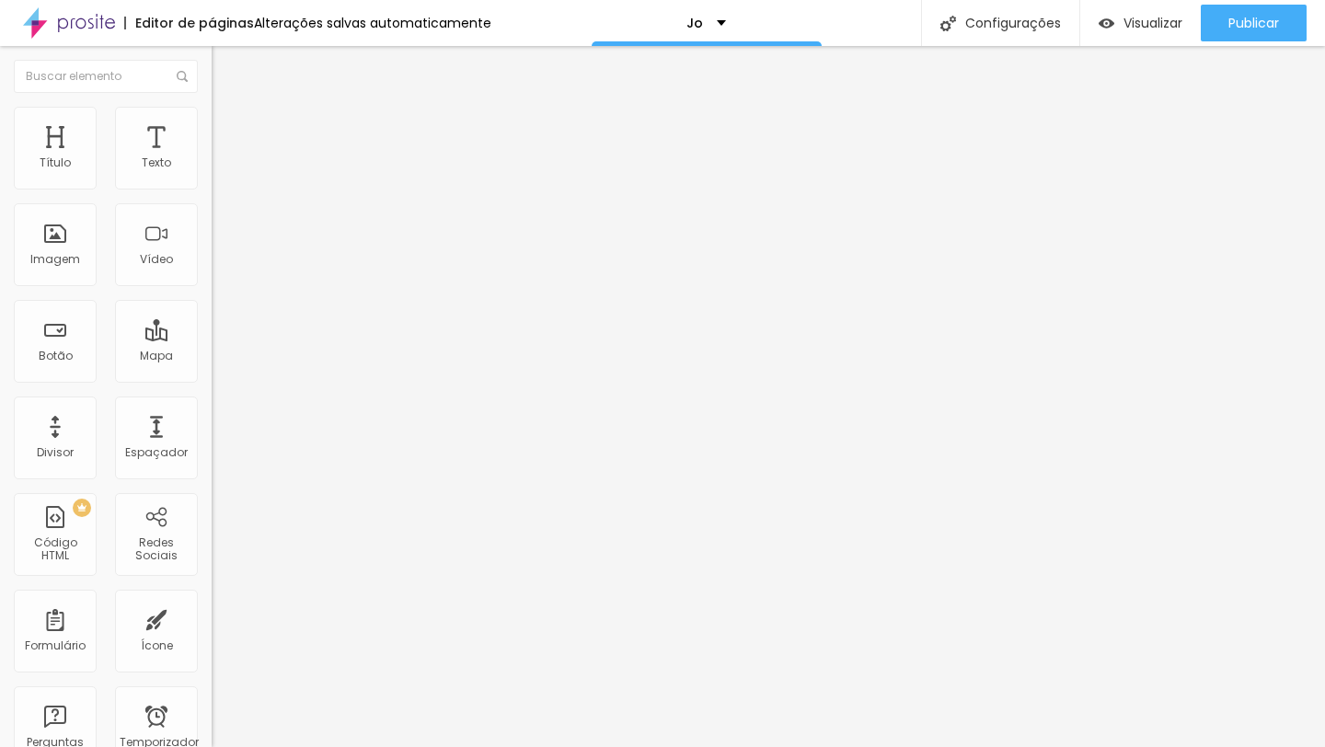
type input "9"
type input "8"
type input "7"
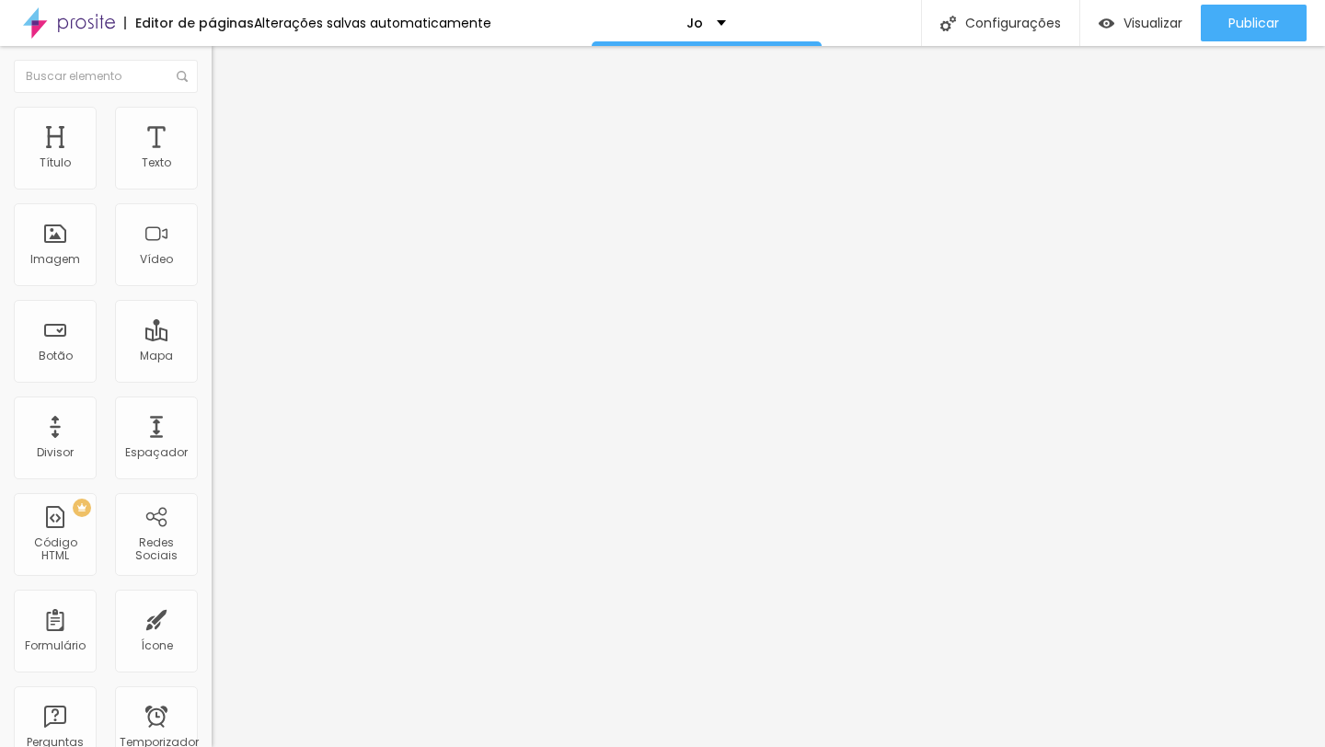
type input "6"
type input "5"
type input "4"
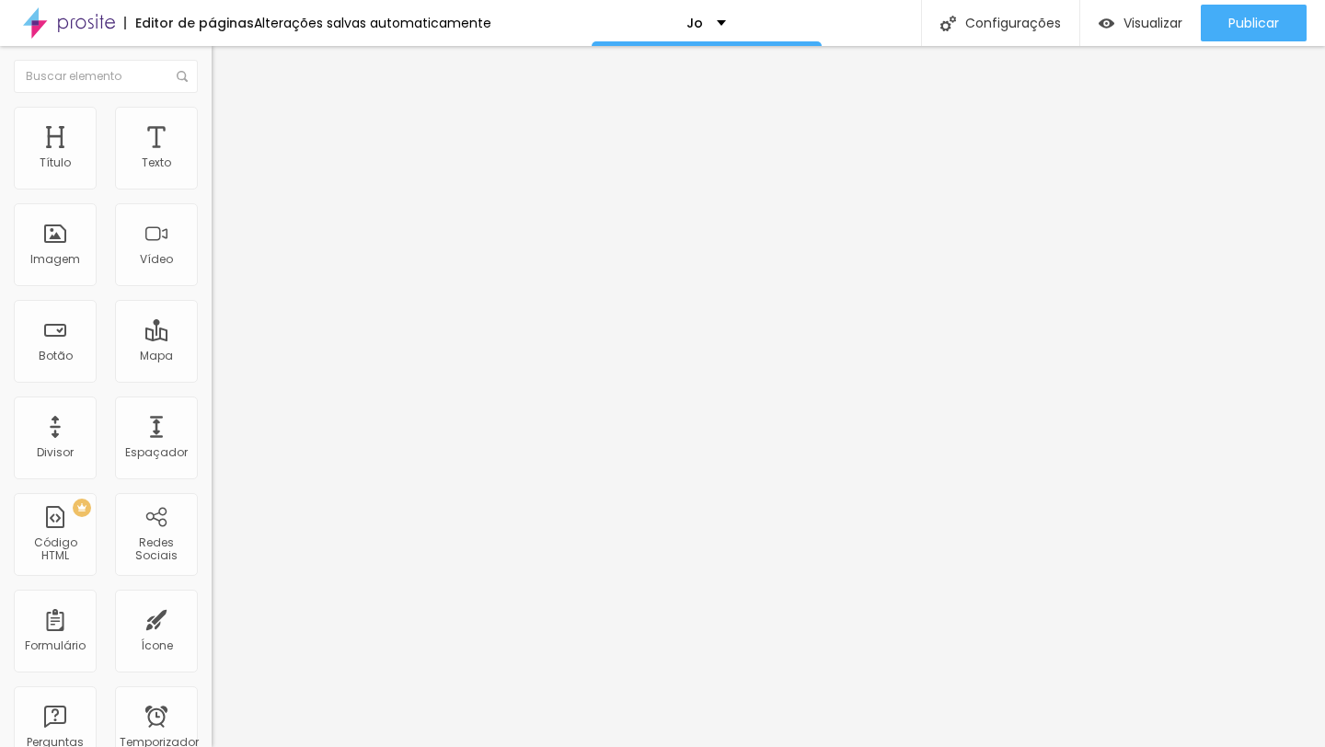
type input "4"
type input "3"
type input "2"
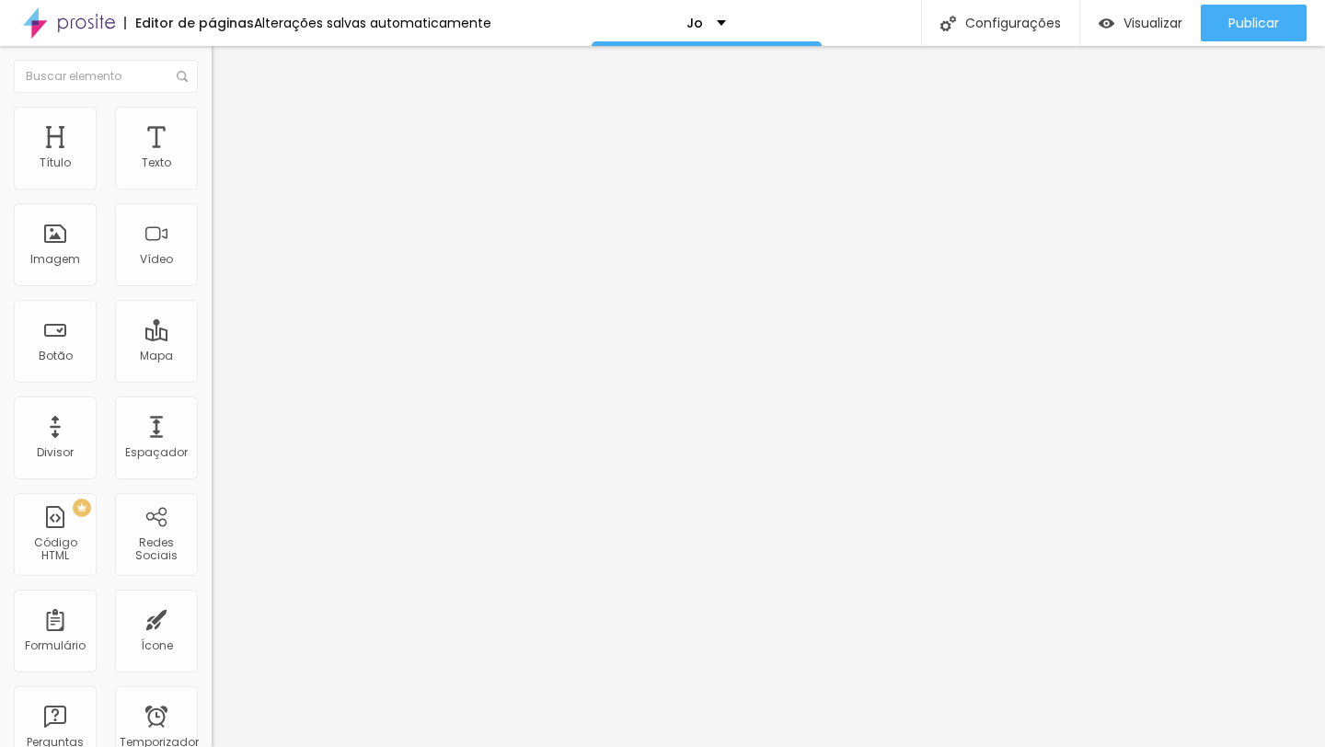
type input "1"
type input "0"
type input "1"
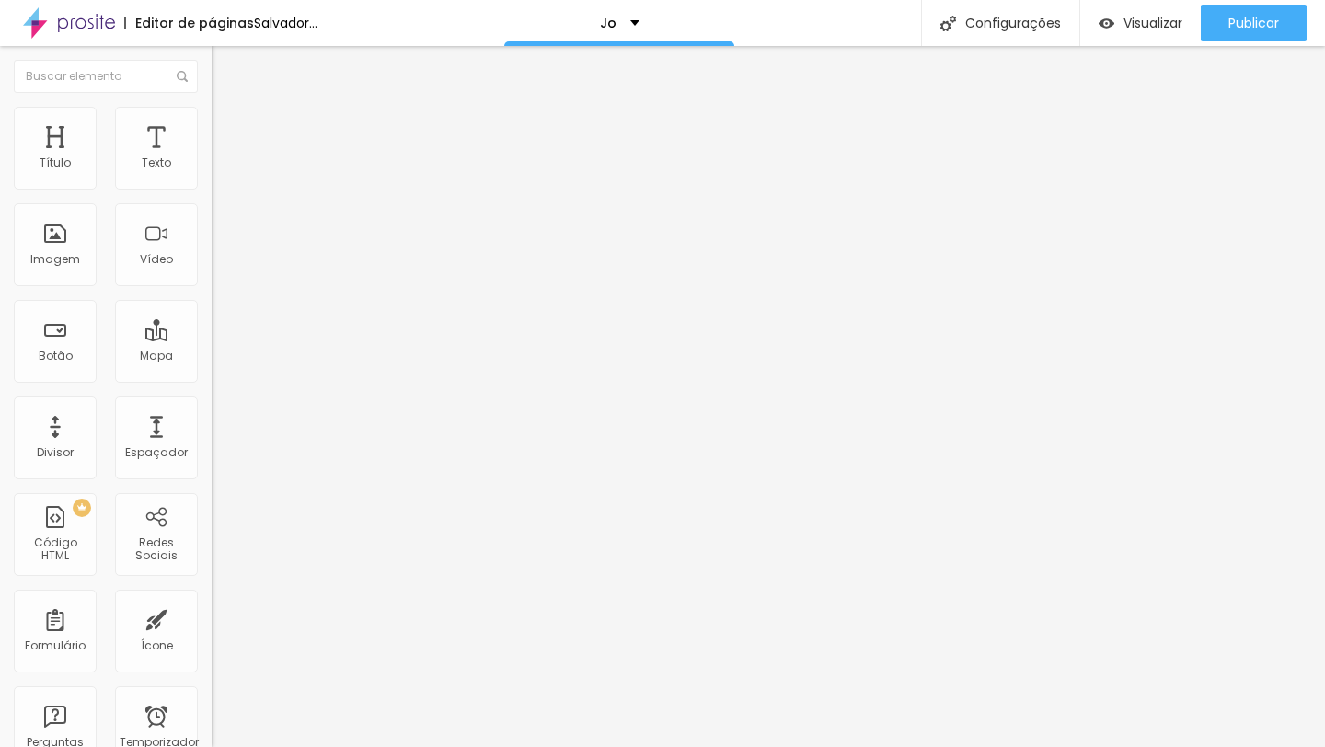
type input "1"
type input "0"
drag, startPoint x: 43, startPoint y: 285, endPoint x: 39, endPoint y: 262, distance: 23.5
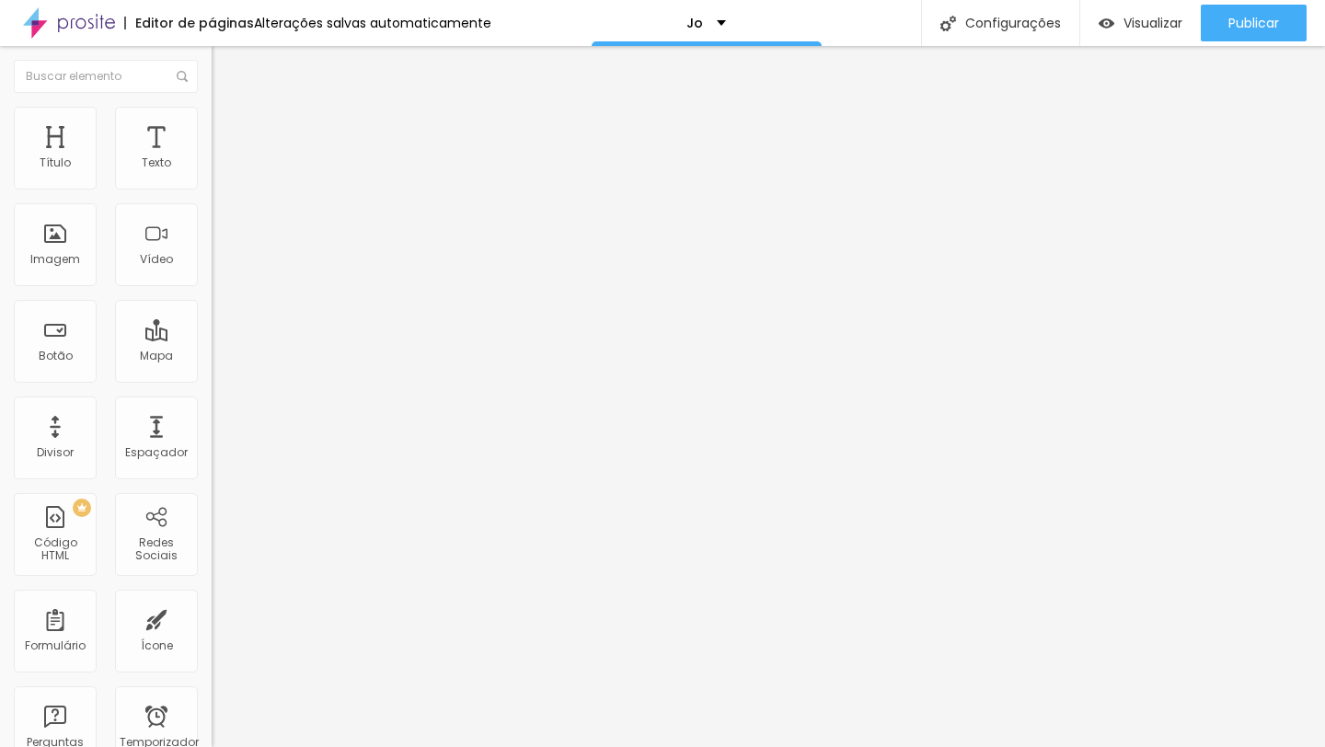
type input "15"
type input "14"
type input "13"
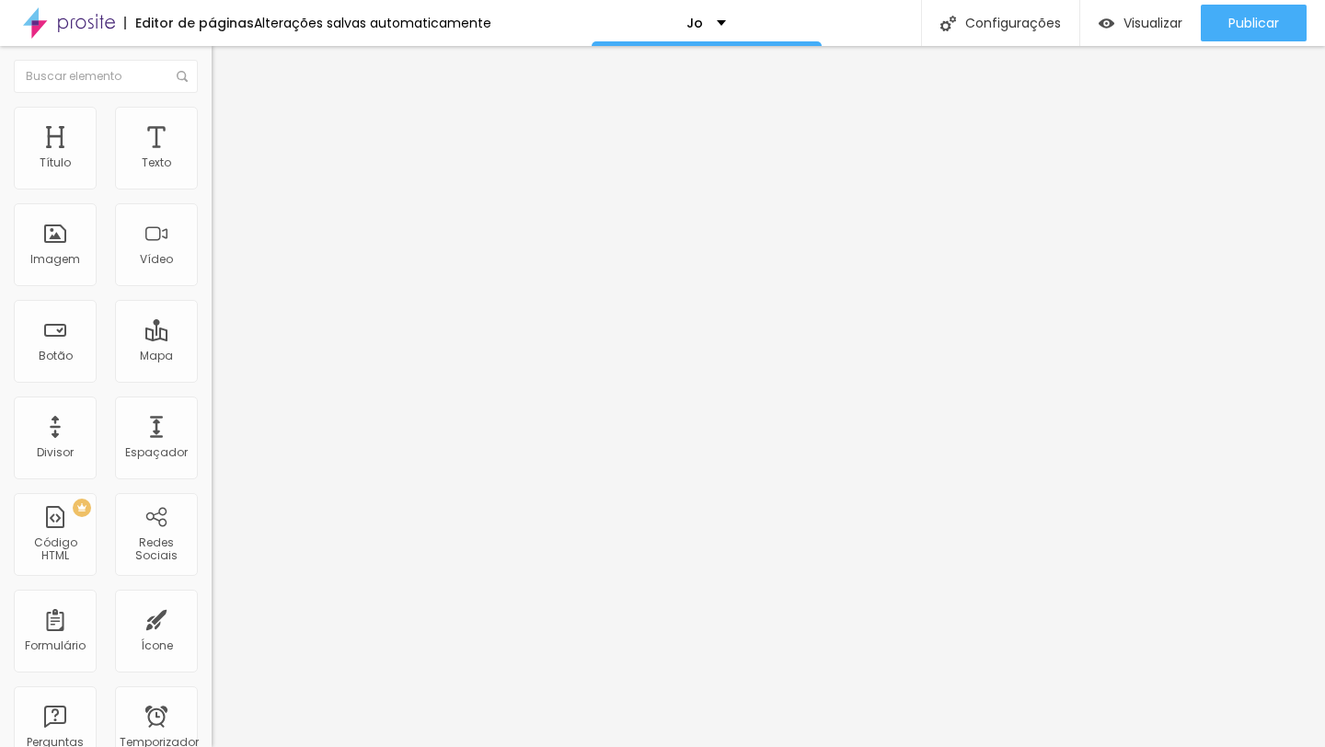
type input "13"
type input "12"
type input "13"
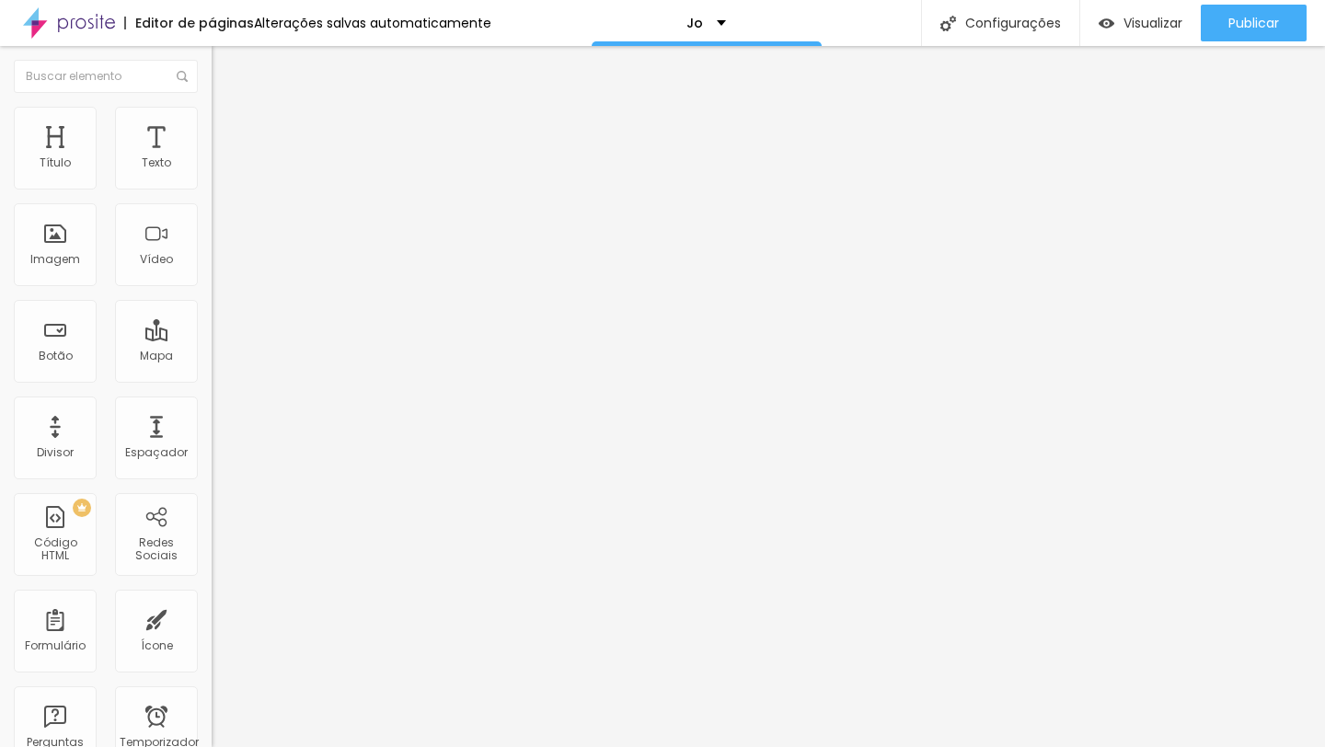
type input "14"
type input "15"
type input "16"
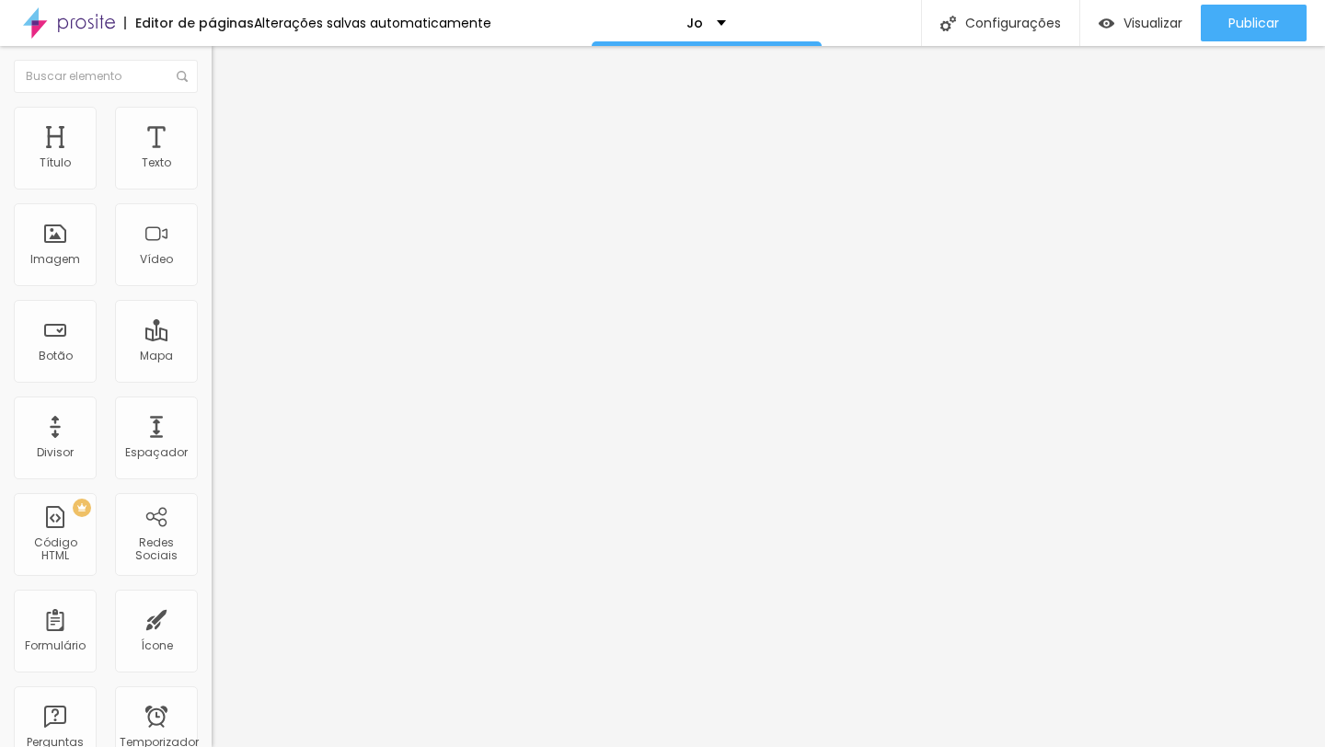
type input "16"
type input "17"
type input "16"
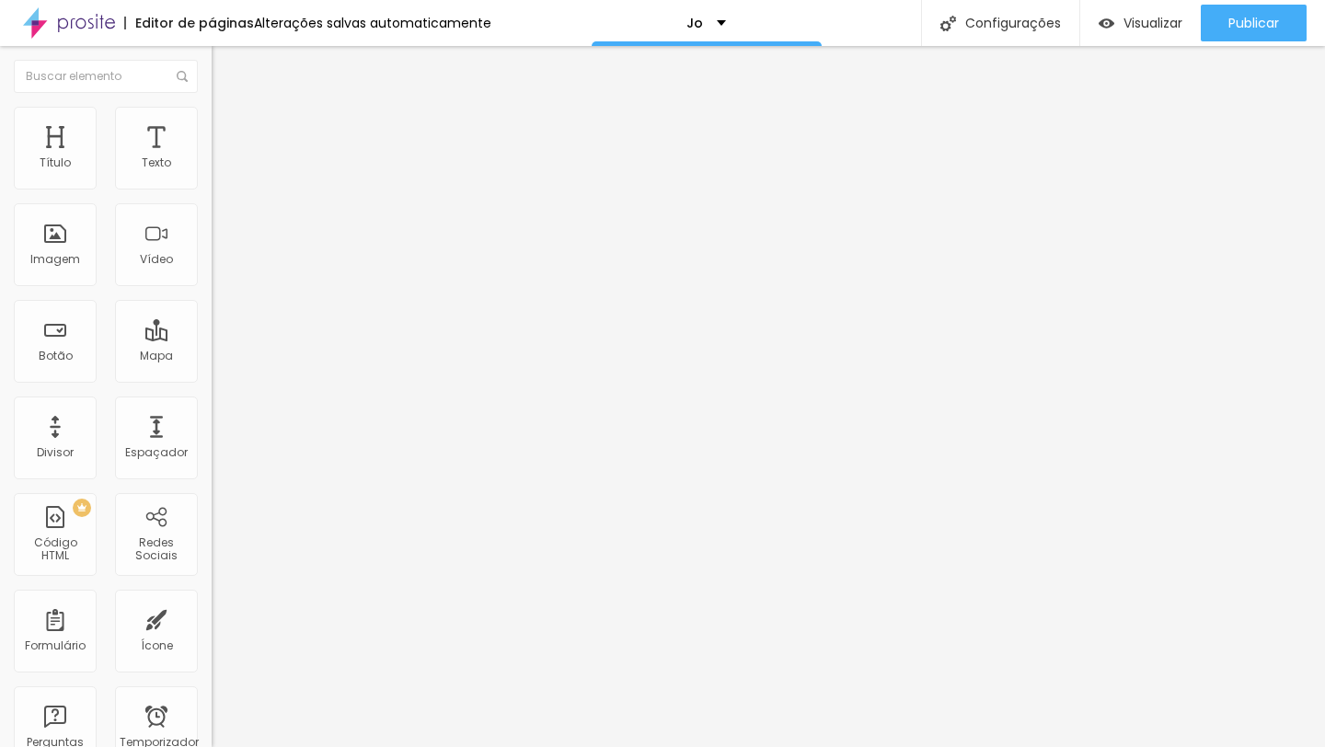
click at [212, 339] on input "range" at bounding box center [271, 346] width 119 height 15
type input "0.1"
type input "0.4"
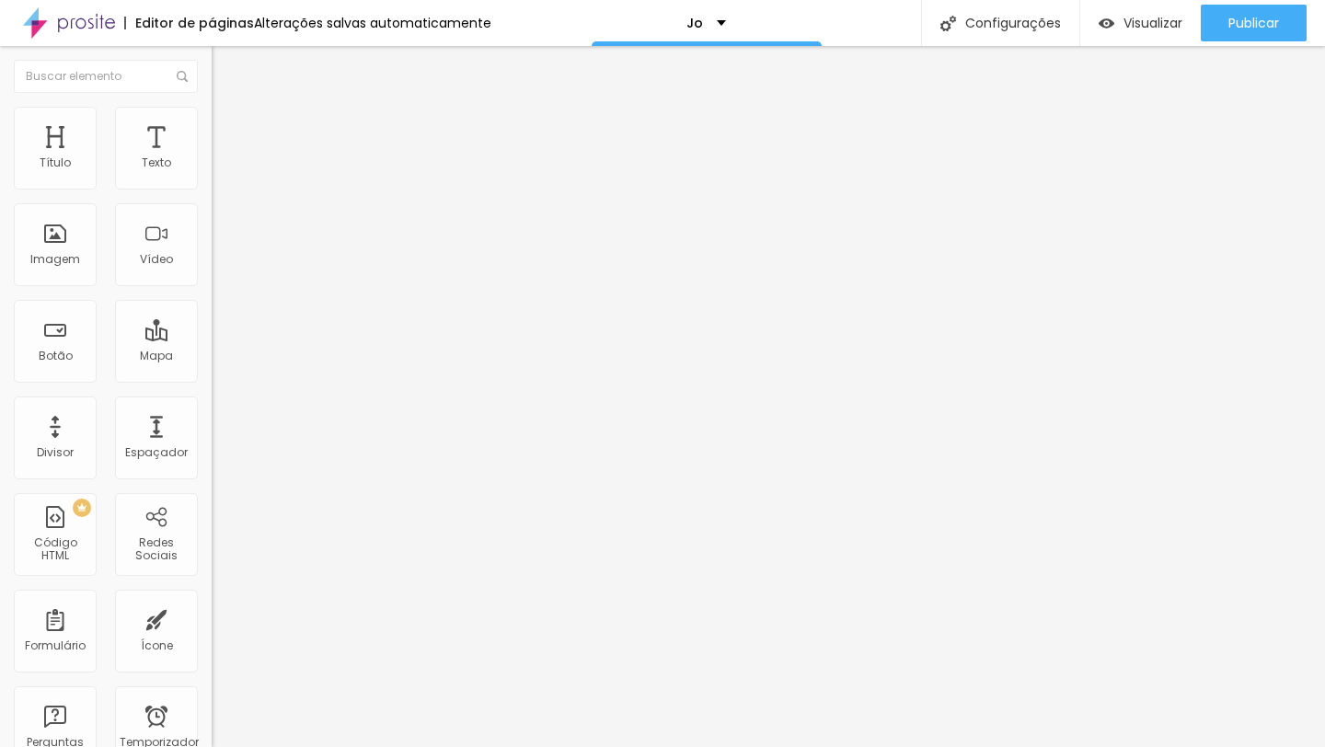
type input "0.6"
type input "0.8"
type input "0.9"
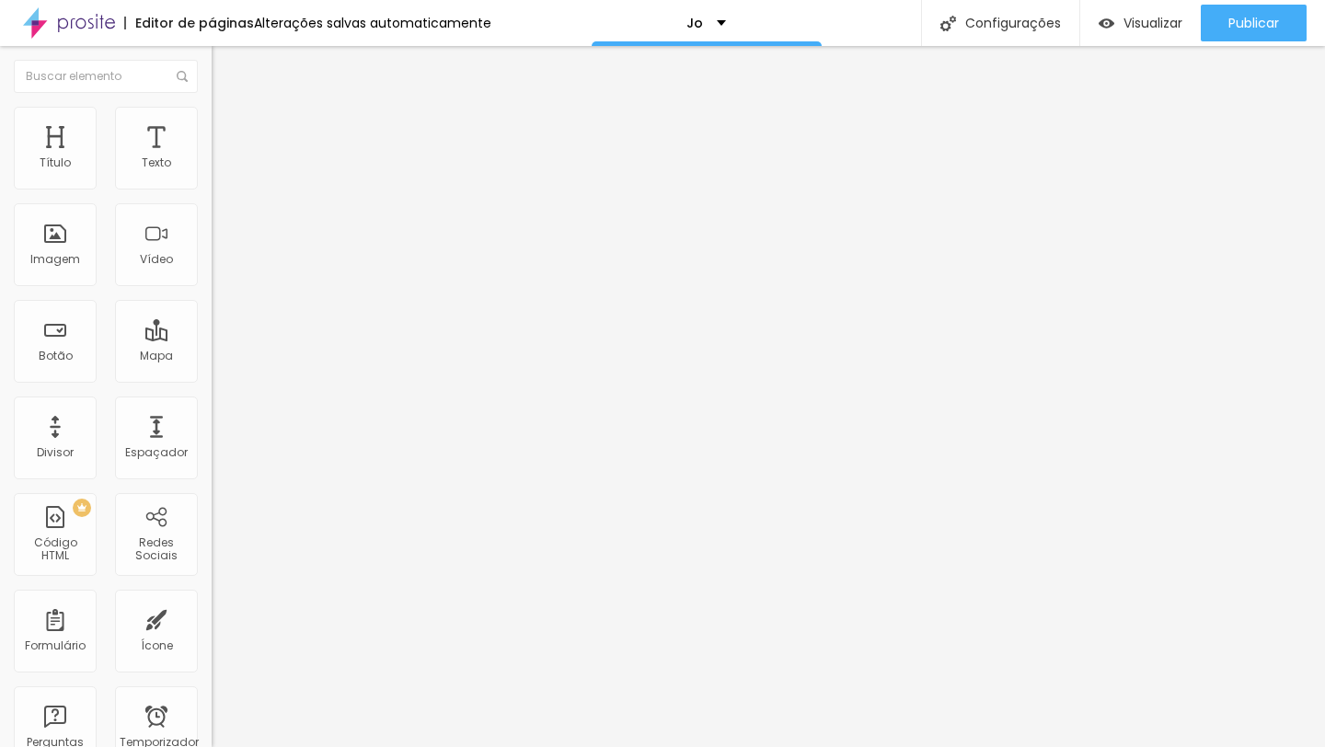
type input "0.9"
type input "1.1"
type input "1.2"
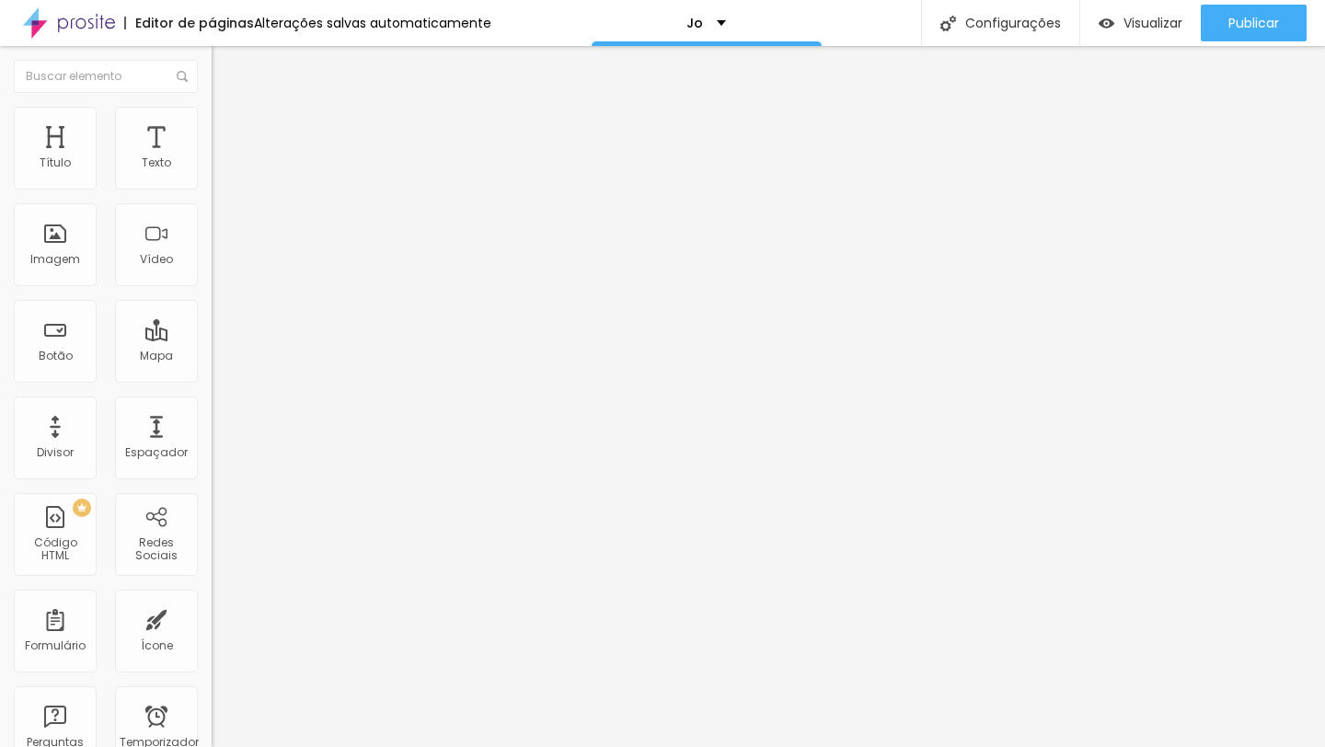
type input "1.3"
type input "1.4"
type input "1.5"
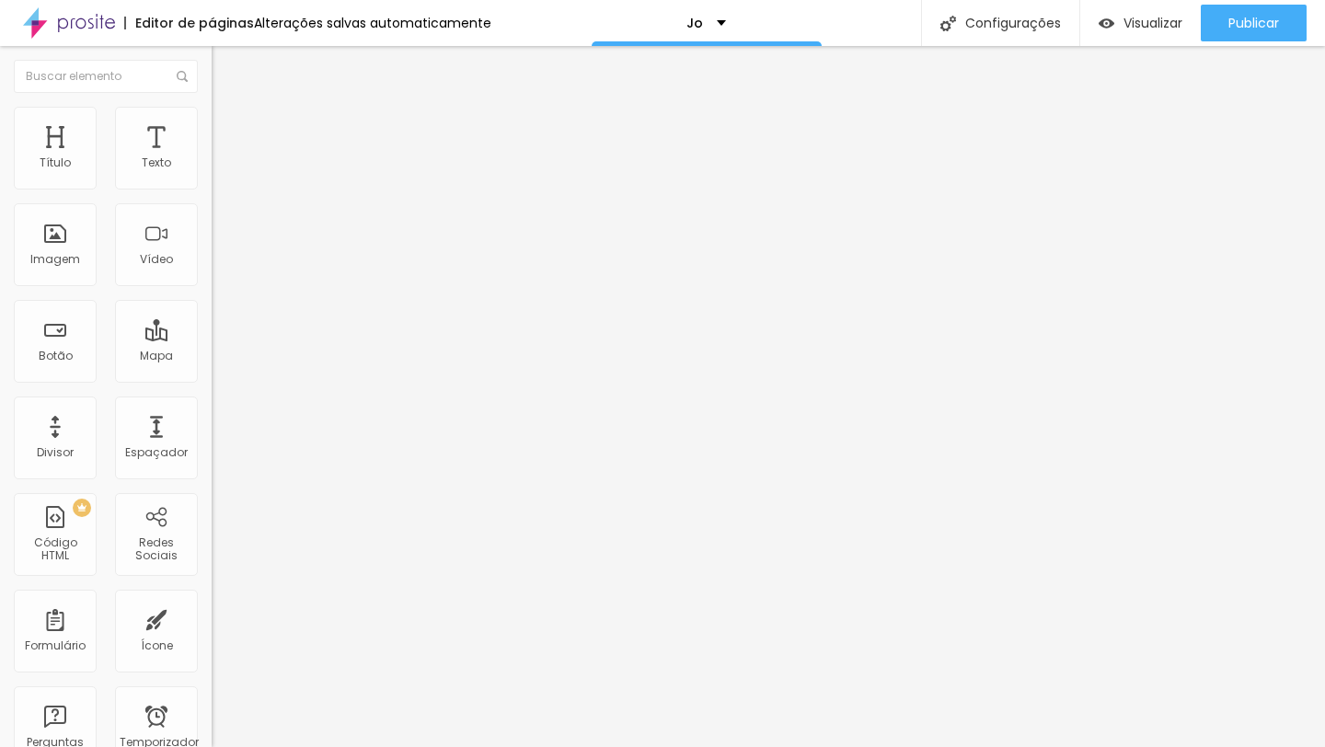
type input "1.5"
type input "1.6"
type input "1.7"
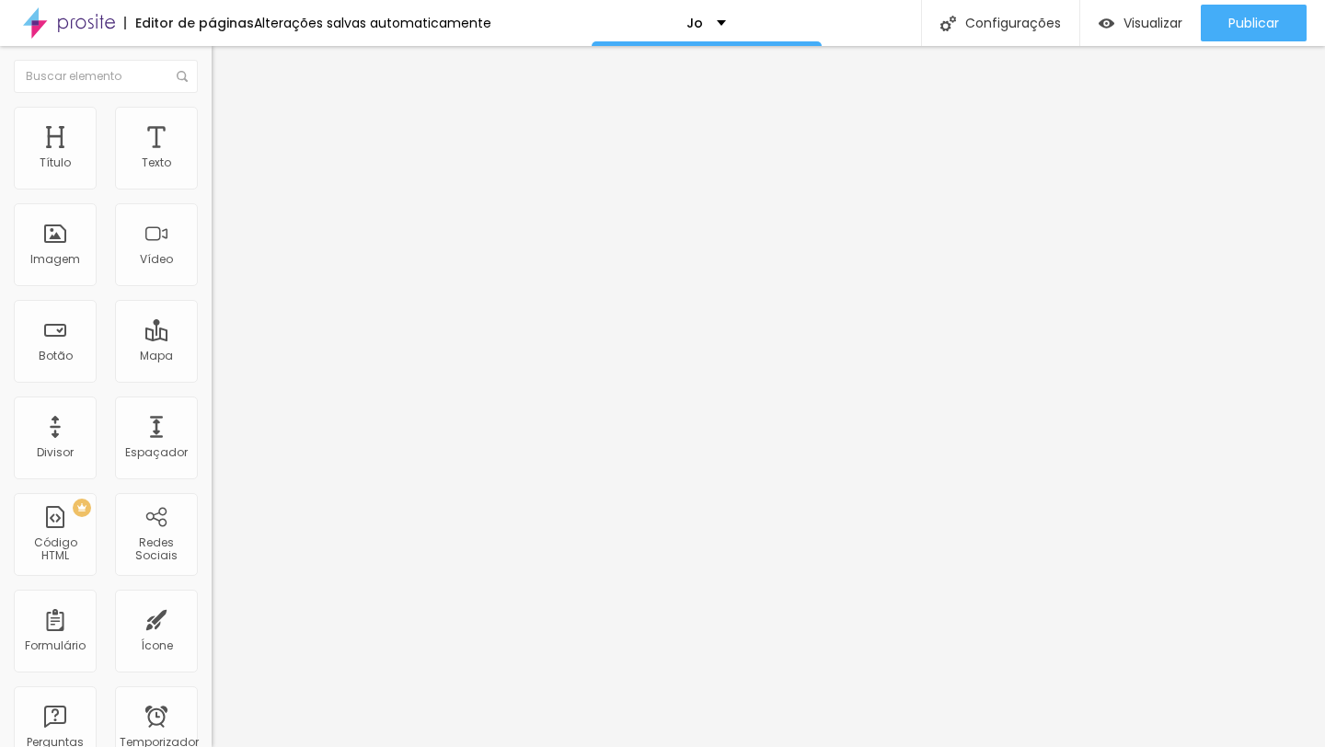
type input "1.4"
type input "1.2"
type input "1.1"
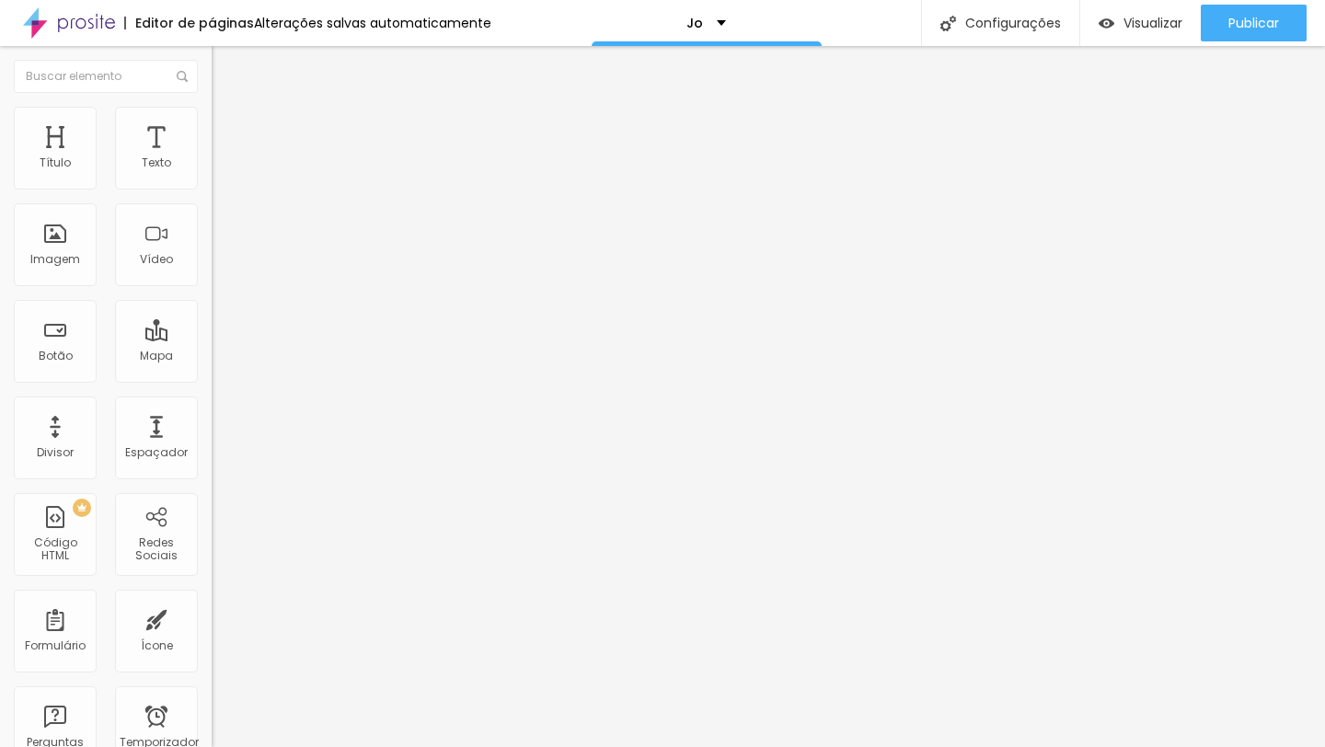
type input "1.1"
type input "0.9"
type input "0.8"
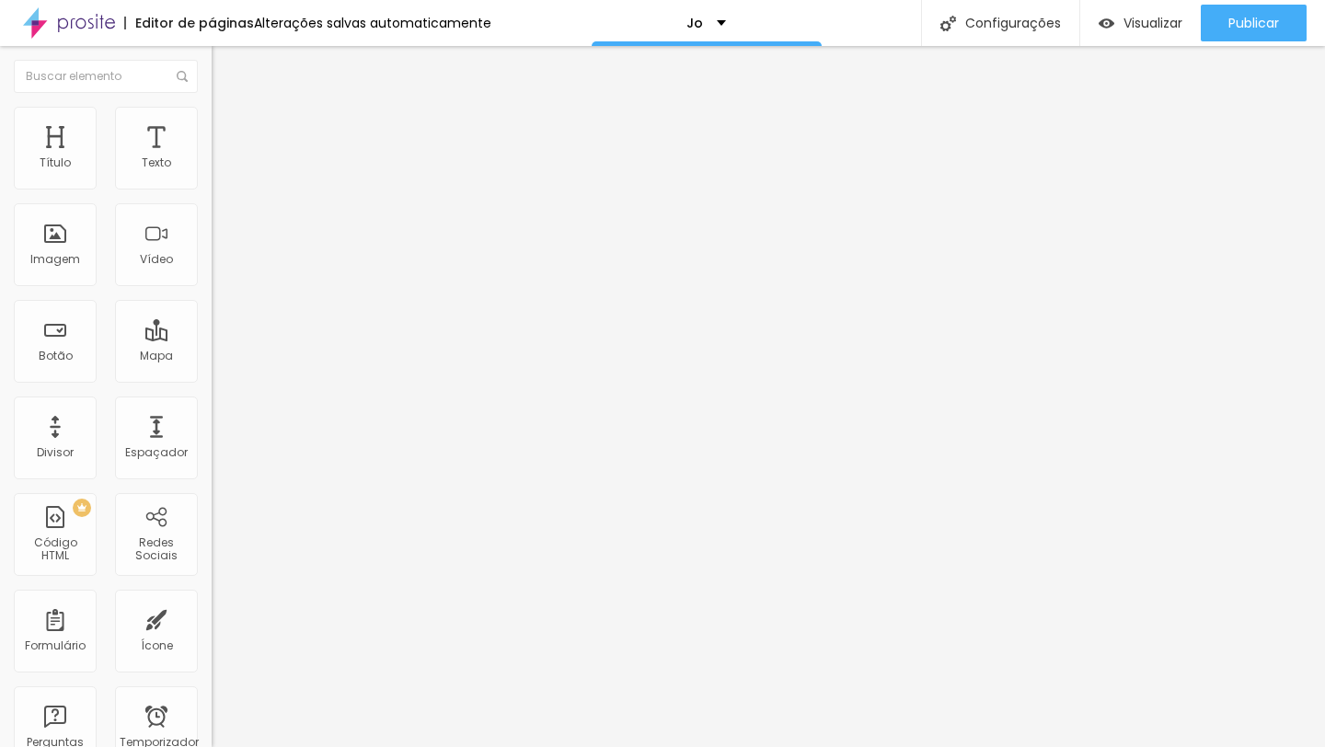
type input "0.7"
type input "0.6"
type input "0.5"
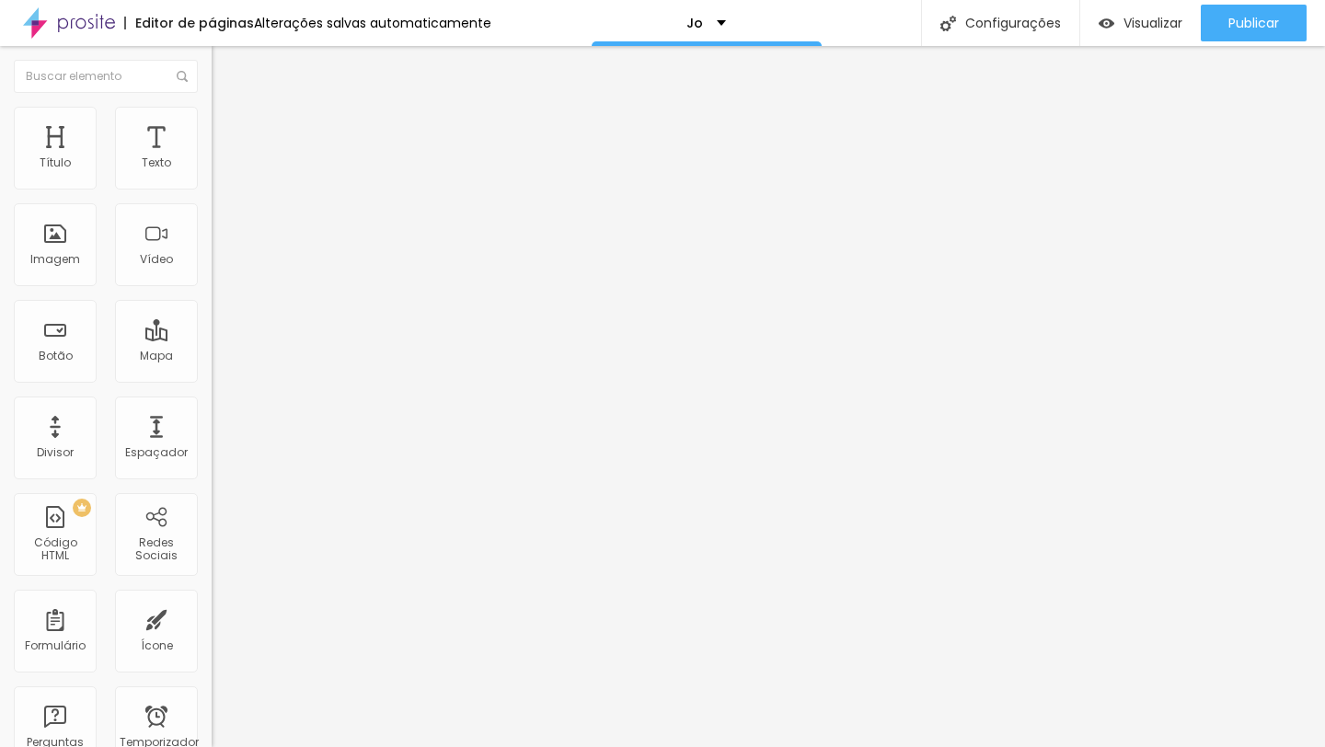
type input "0.5"
type input "0.4"
type input "0.3"
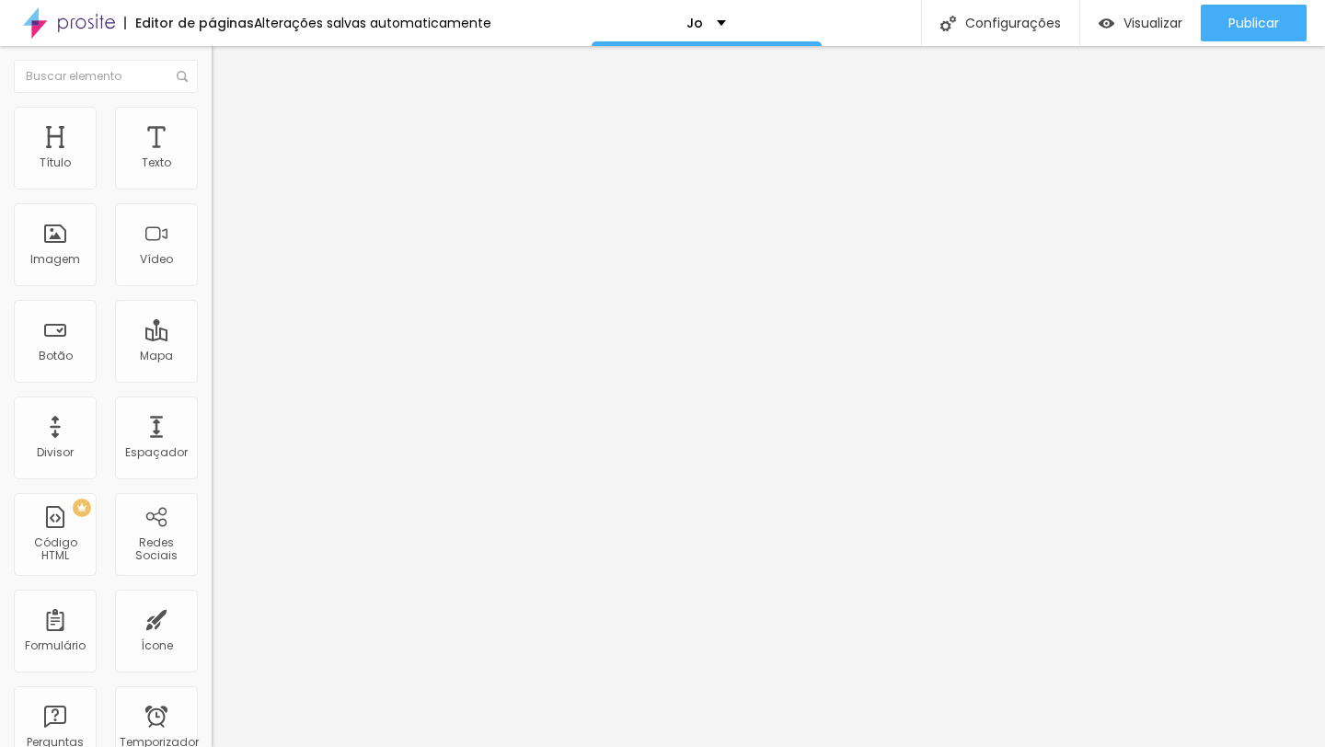
type input "0.2"
type input "0.1"
type input "0"
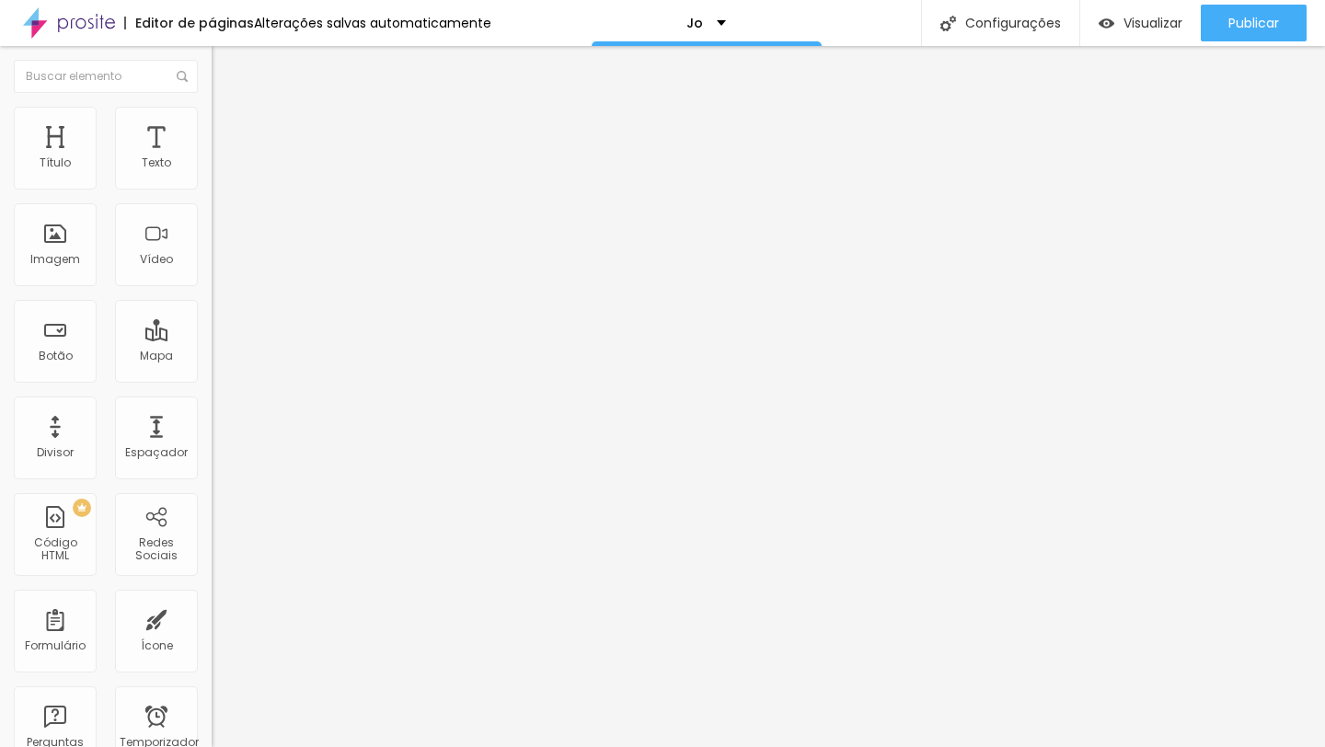
type input "0"
click at [212, 599] on input "range" at bounding box center [271, 606] width 119 height 15
click at [212, 113] on img at bounding box center [220, 115] width 17 height 17
type input "11"
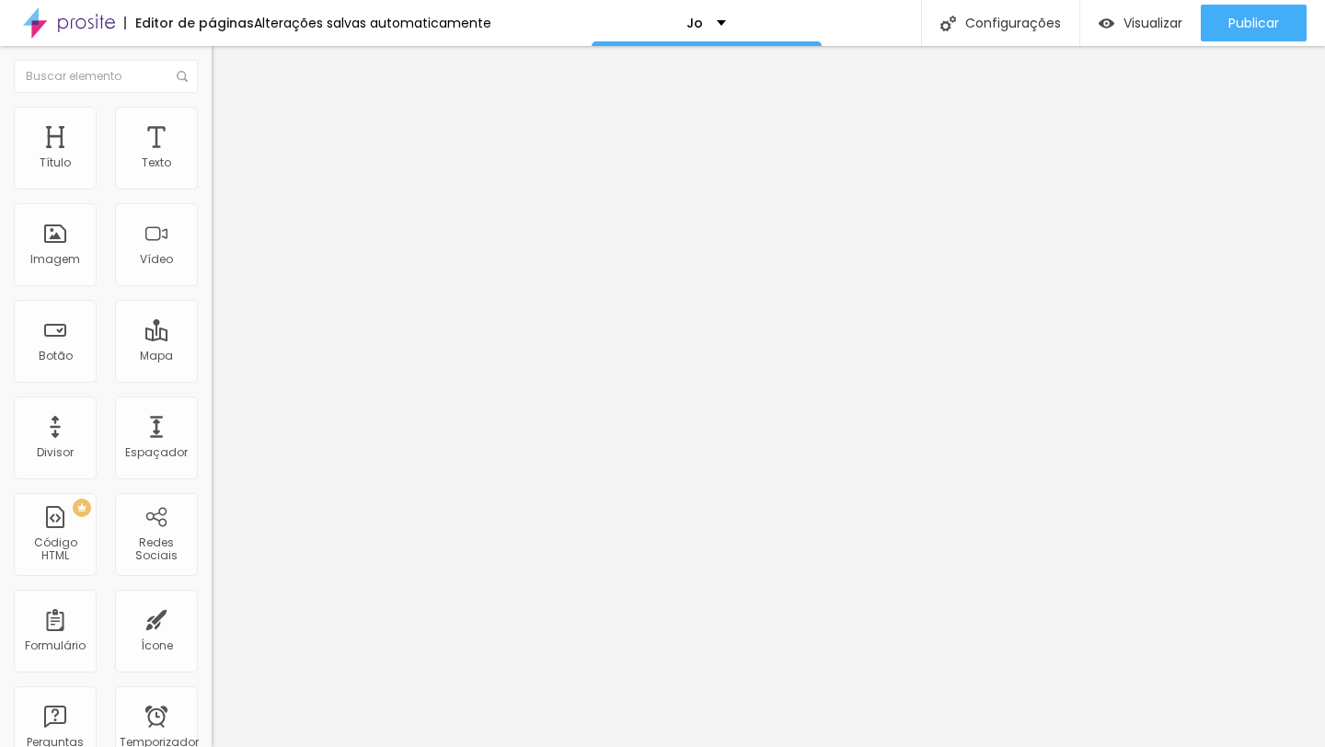
type input "12"
type input "39"
type input "44"
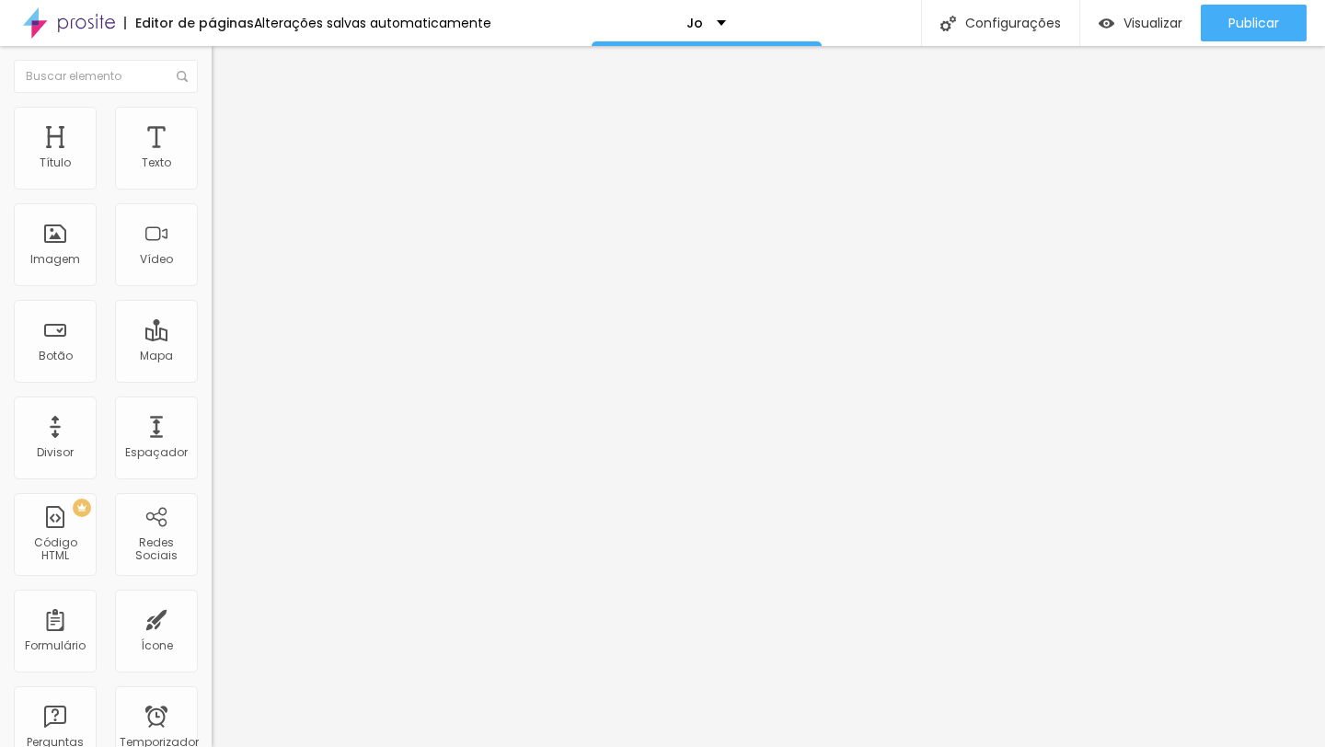
type input "44"
type input "47"
type input "49"
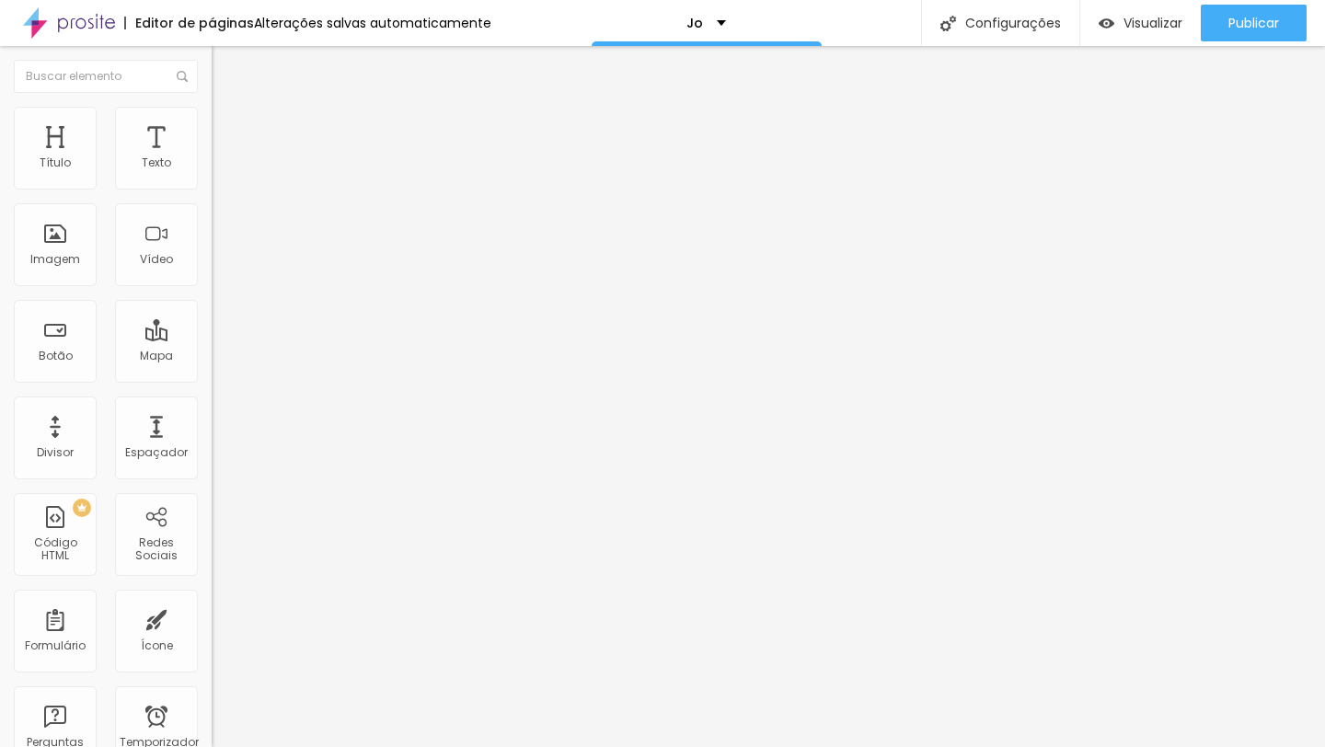
type input "50"
type input "51"
type input "50"
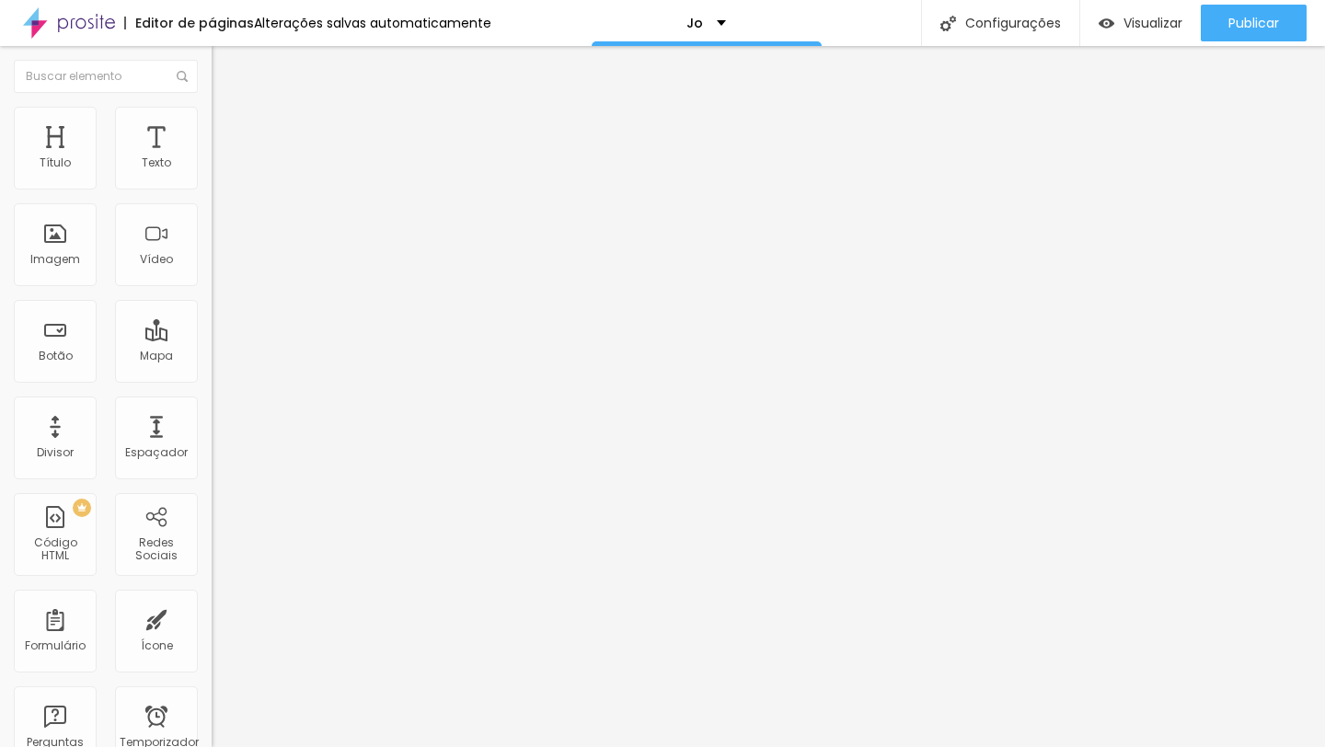
type input "50"
type input "48"
type input "45"
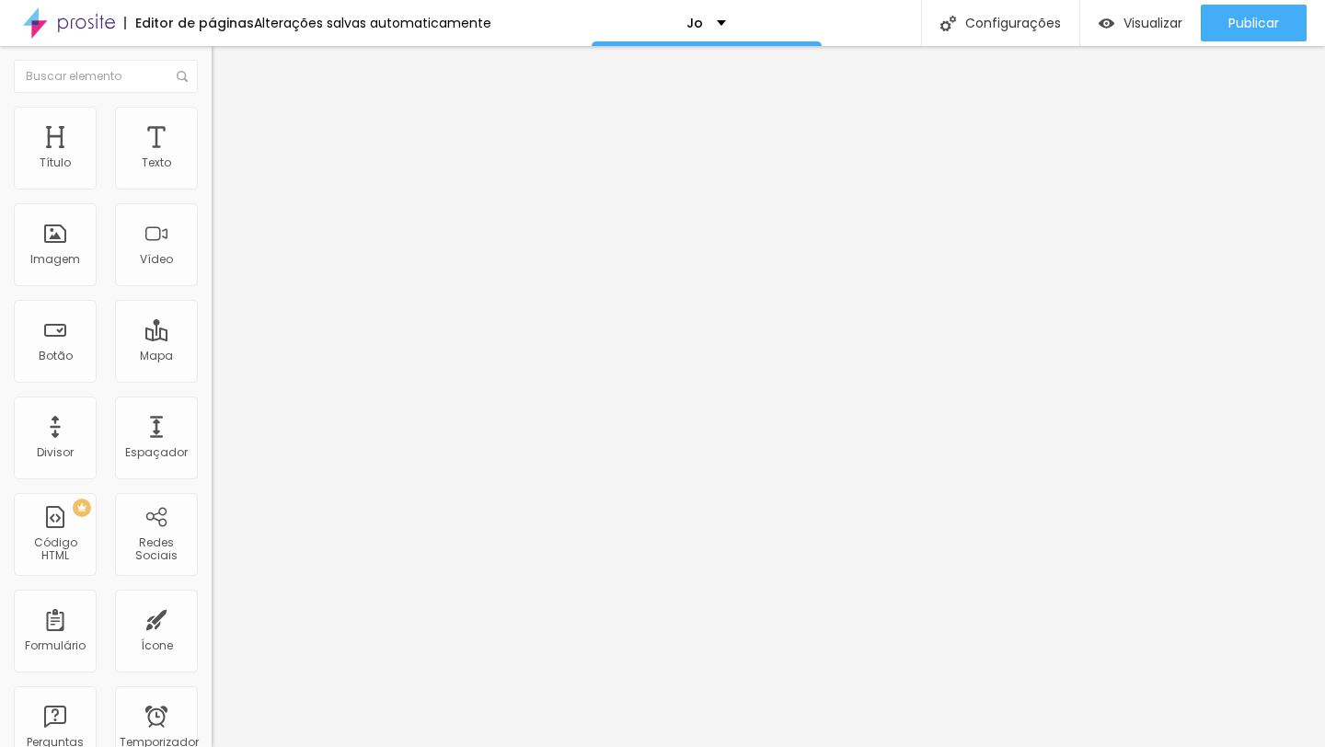
type input "41"
type input "36"
type input "31"
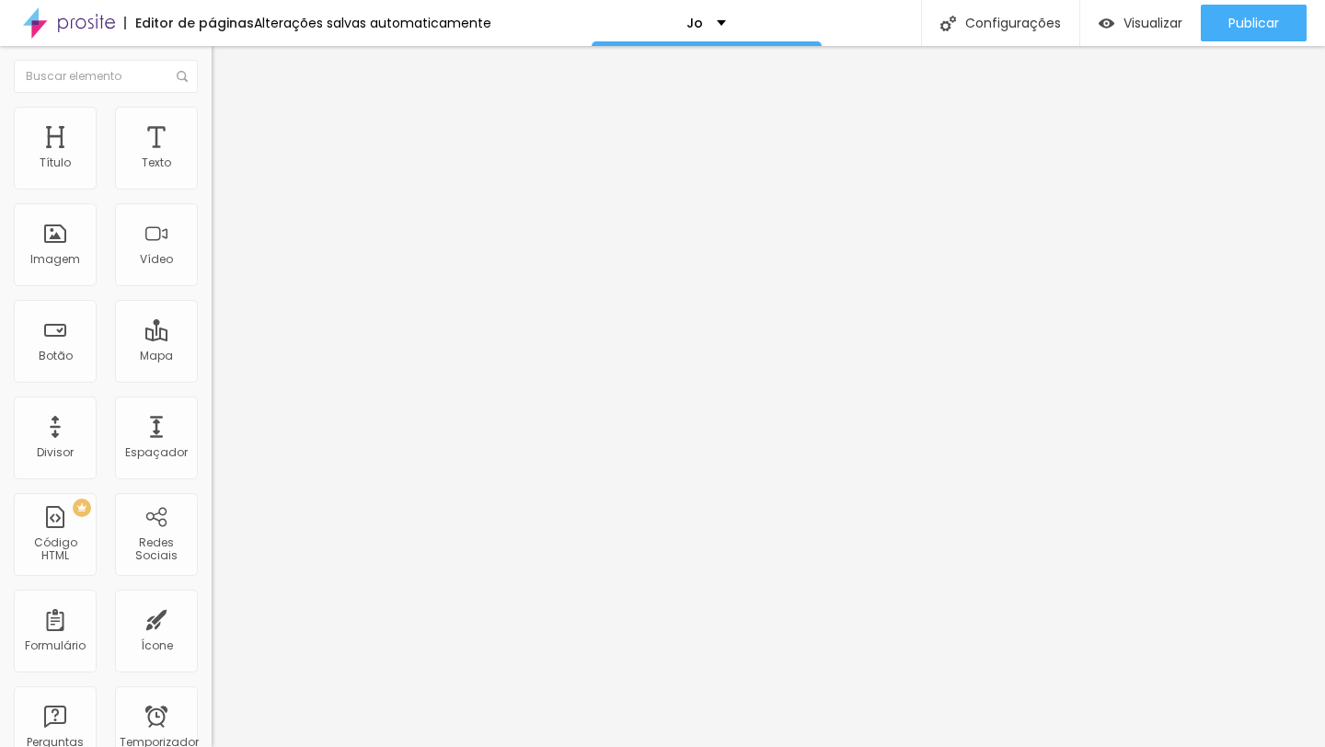
type input "31"
type input "27"
click at [212, 339] on input "range" at bounding box center [271, 346] width 119 height 15
drag, startPoint x: 50, startPoint y: 216, endPoint x: 61, endPoint y: 190, distance: 28.0
click at [212, 599] on input "range" at bounding box center [271, 606] width 119 height 15
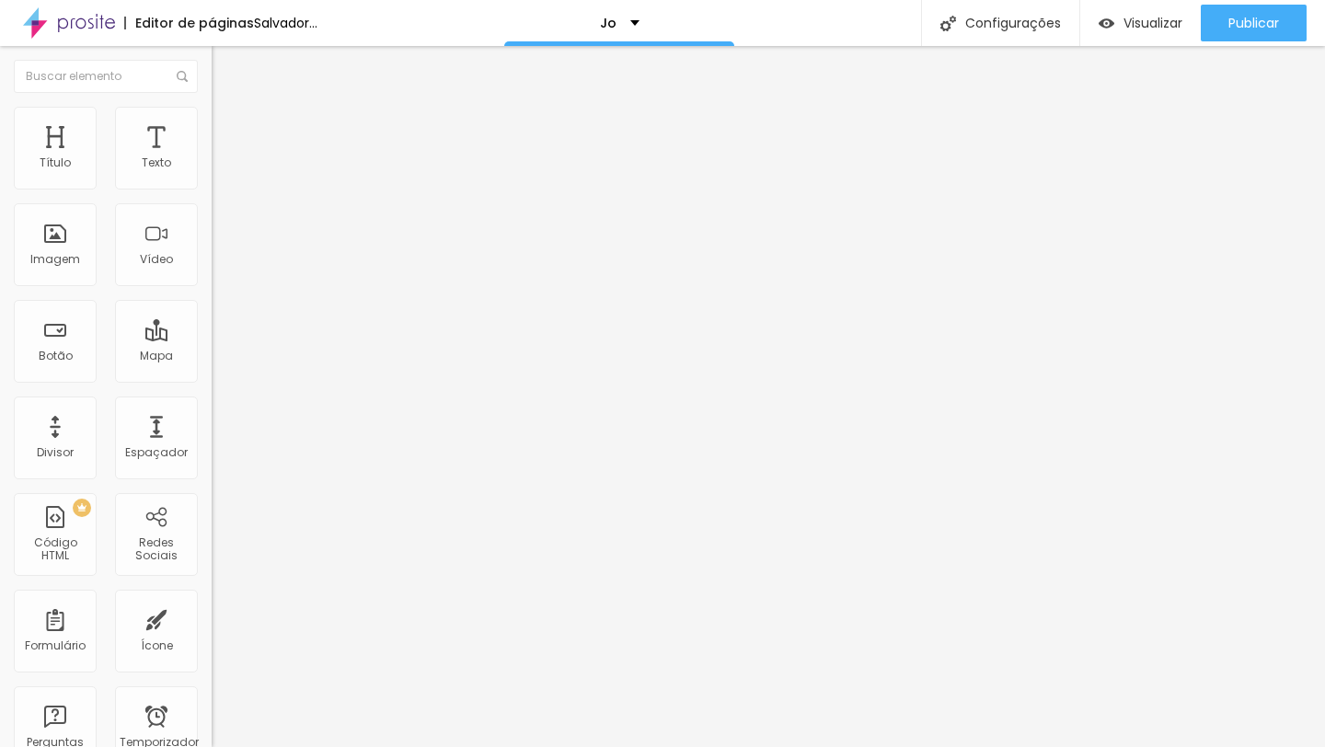
click at [212, 105] on img at bounding box center [220, 96] width 17 height 17
click at [153, 144] on div "Texto" at bounding box center [156, 148] width 83 height 83
click at [228, 127] on font "Avançado" at bounding box center [258, 119] width 61 height 16
type input "12"
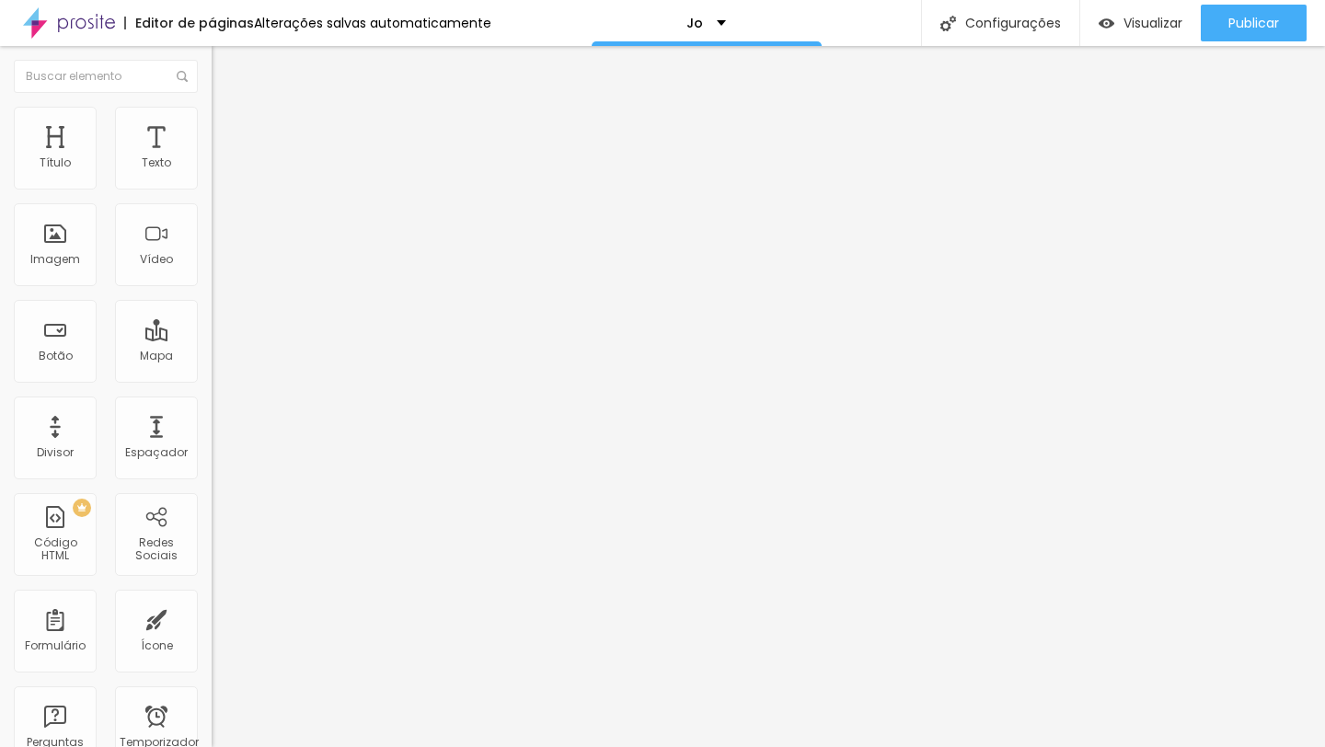
type input "13"
type input "14"
type input "16"
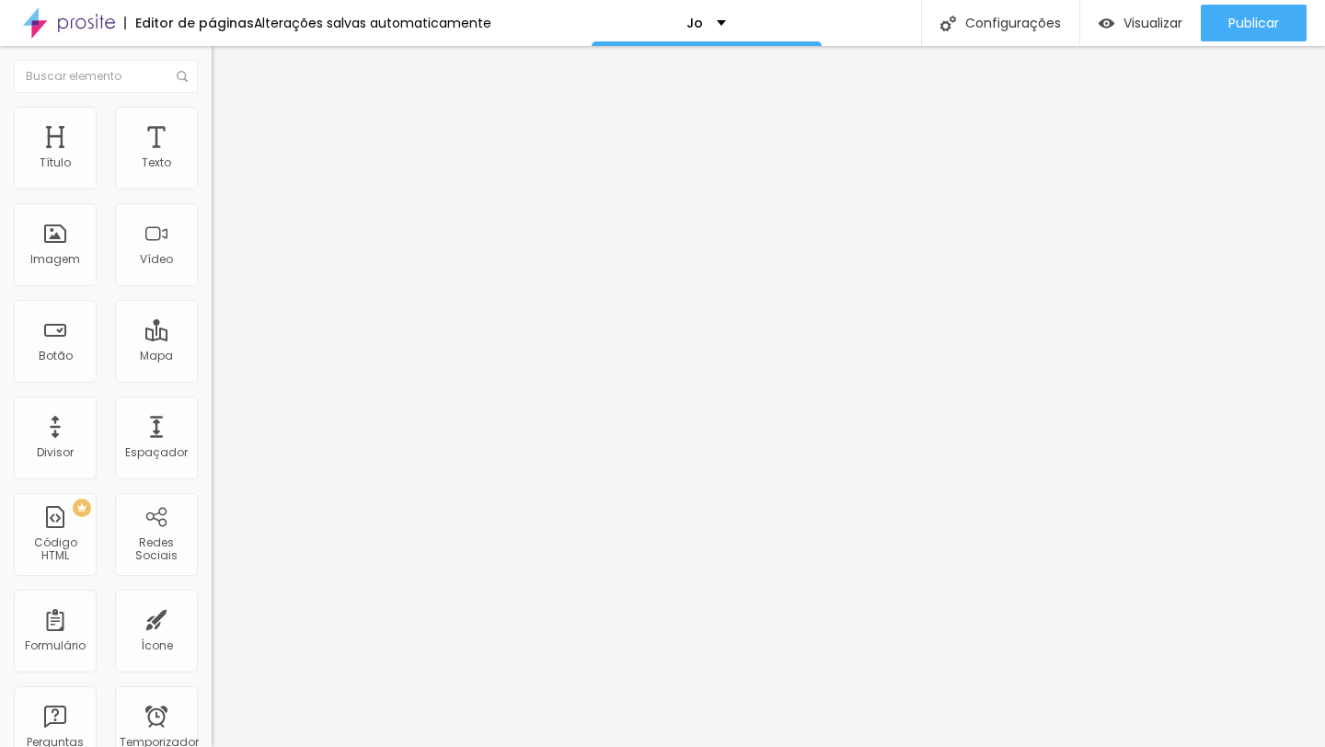
type input "16"
type input "17"
type input "18"
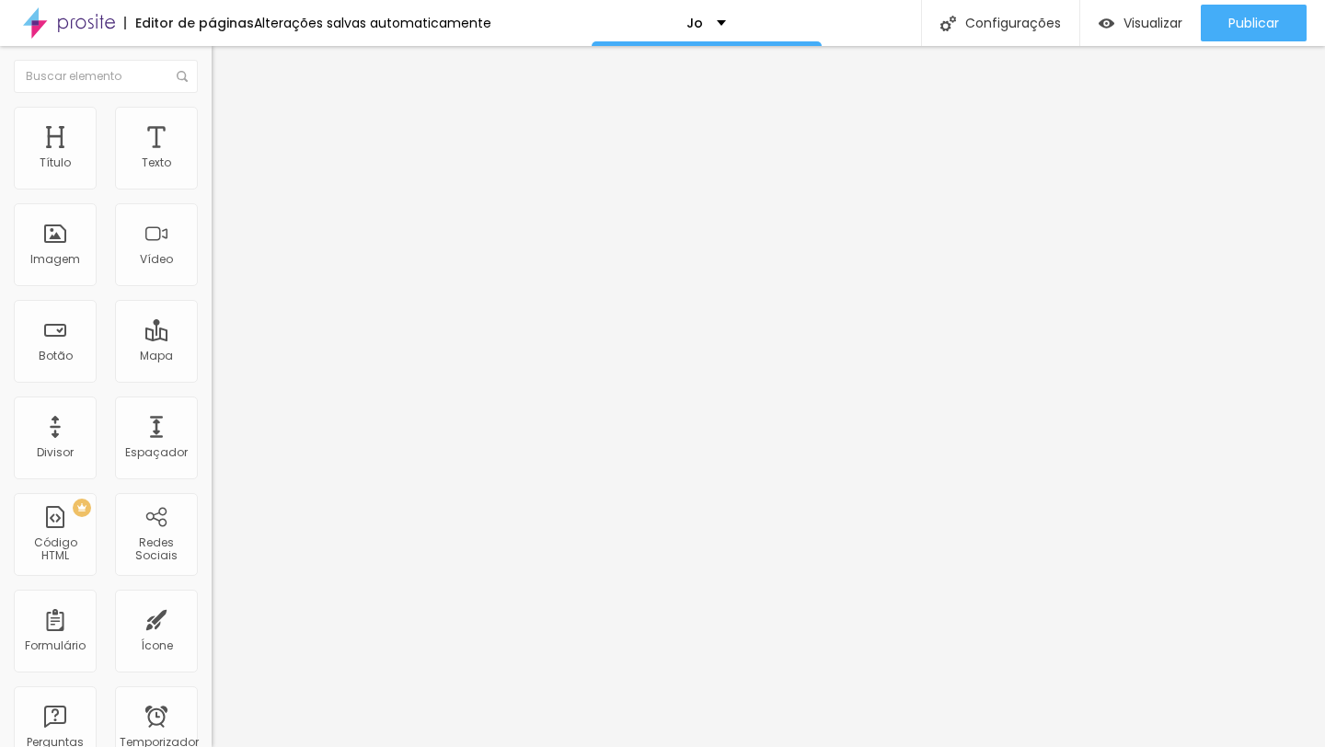
type input "19"
type input "20"
type input "19"
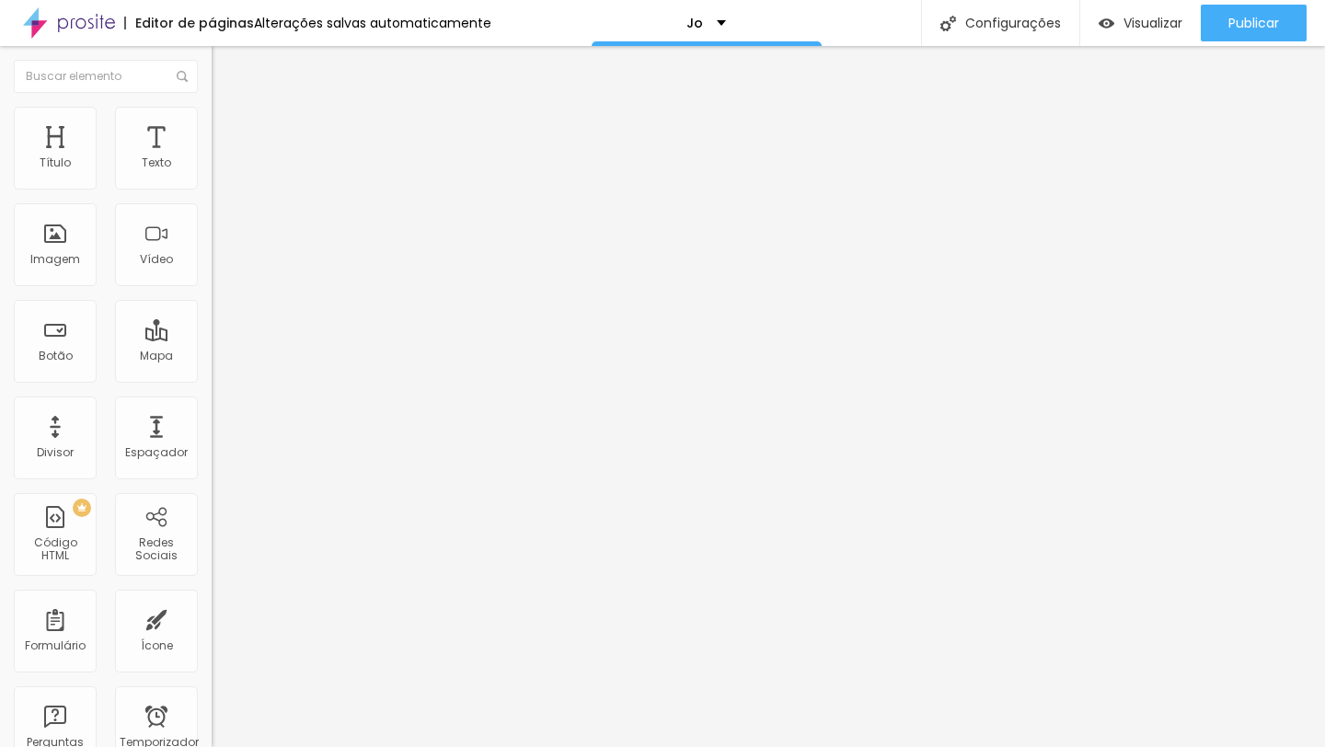
type input "19"
type input "18"
type input "17"
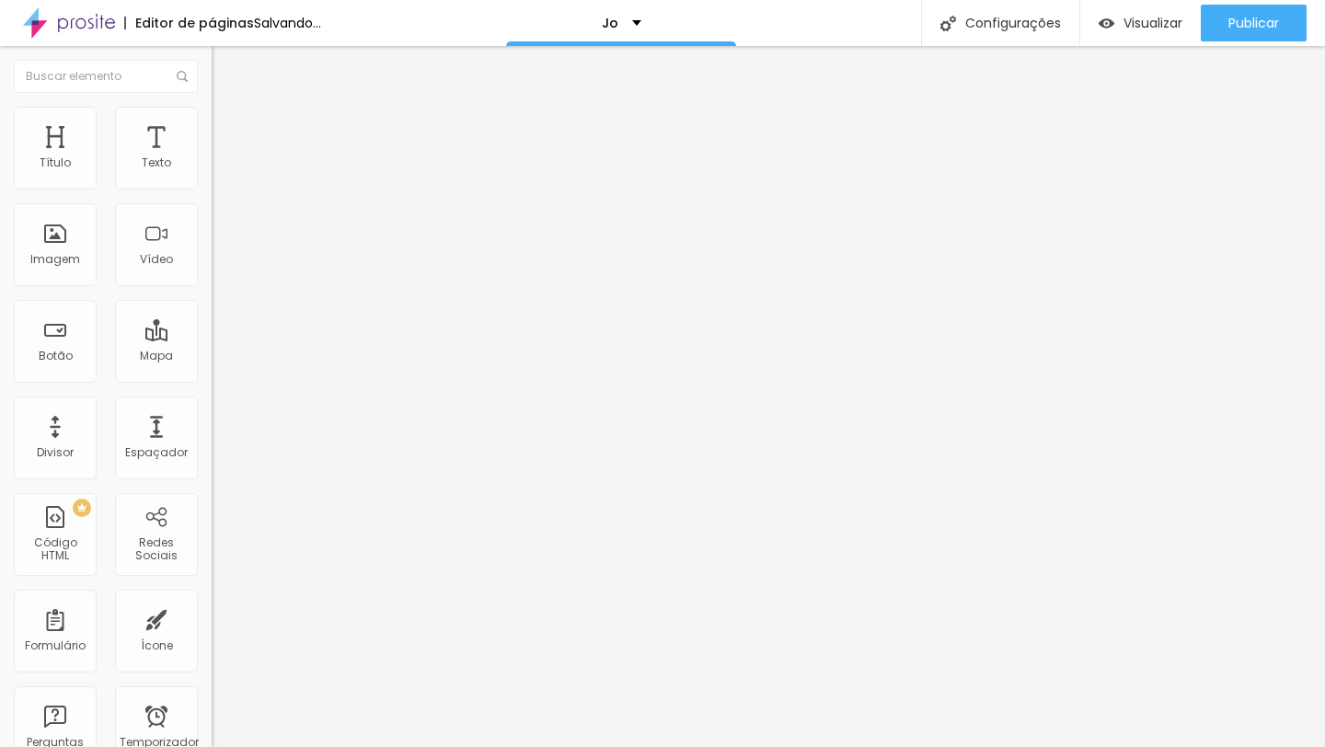
type input "16"
type input "15"
type input "14"
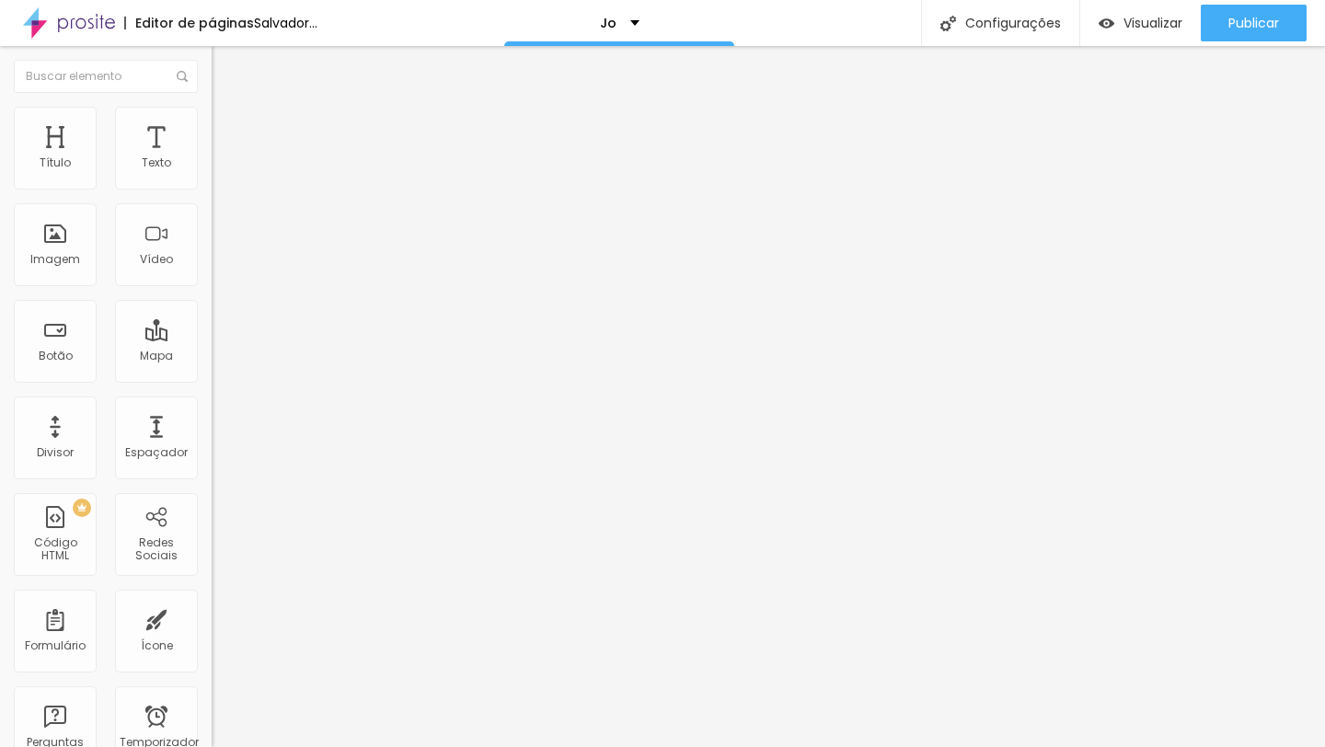
type input "14"
type input "13"
type input "12"
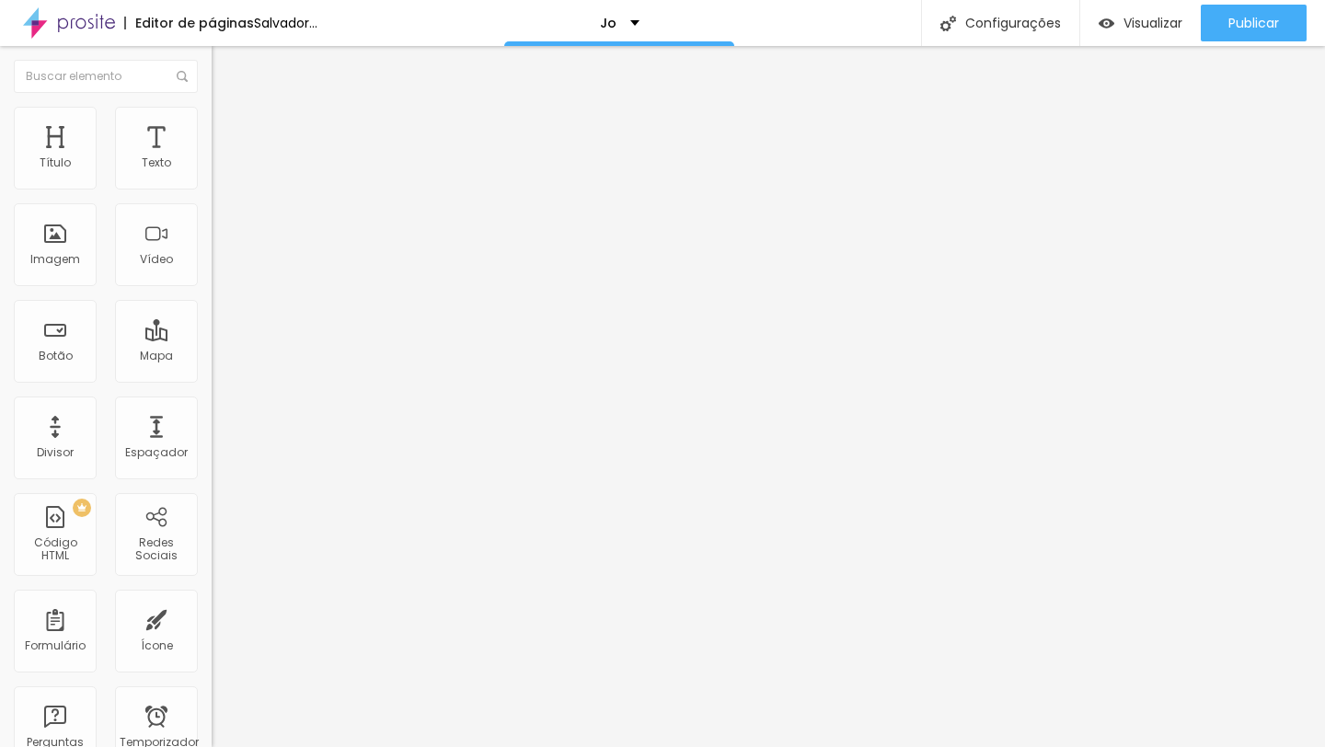
type input "11"
type input "10"
click at [212, 339] on input "range" at bounding box center [271, 346] width 119 height 15
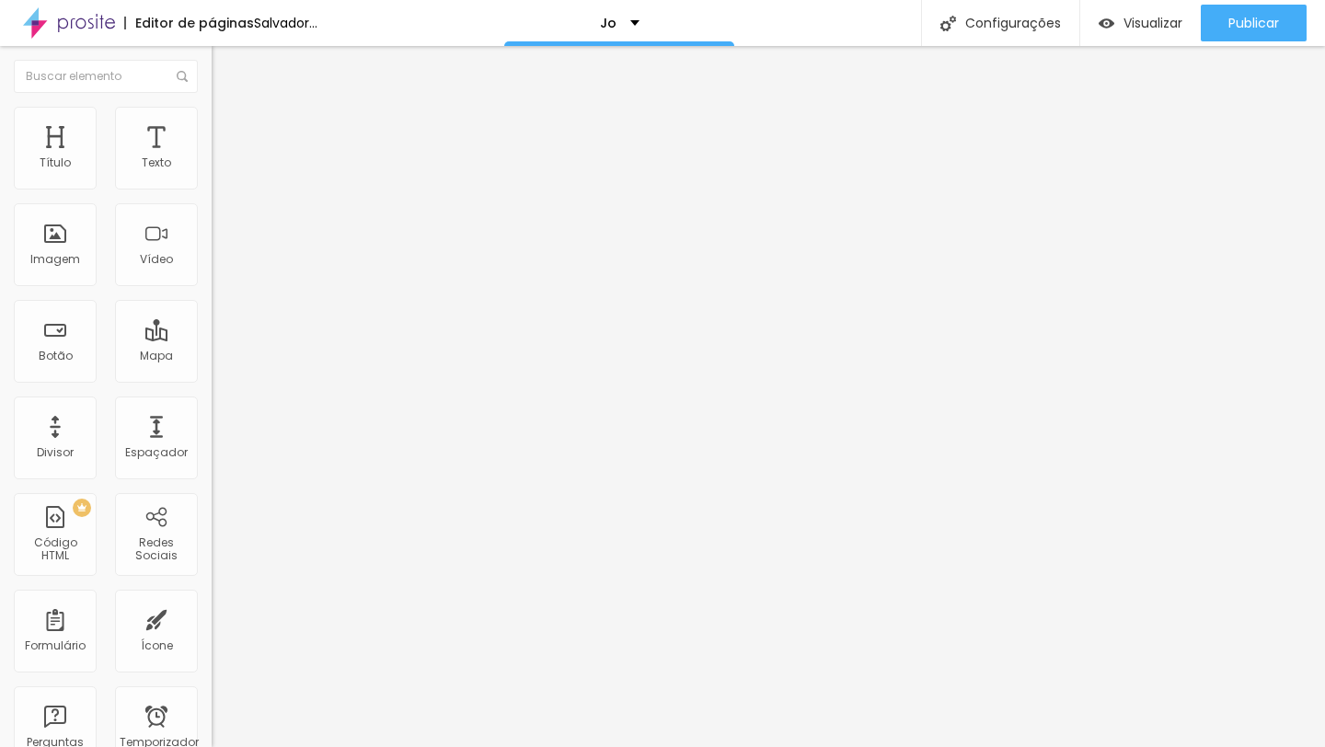
click at [228, 109] on font "Estilo" at bounding box center [242, 101] width 29 height 16
click at [219, 171] on icon "button" at bounding box center [224, 165] width 11 height 11
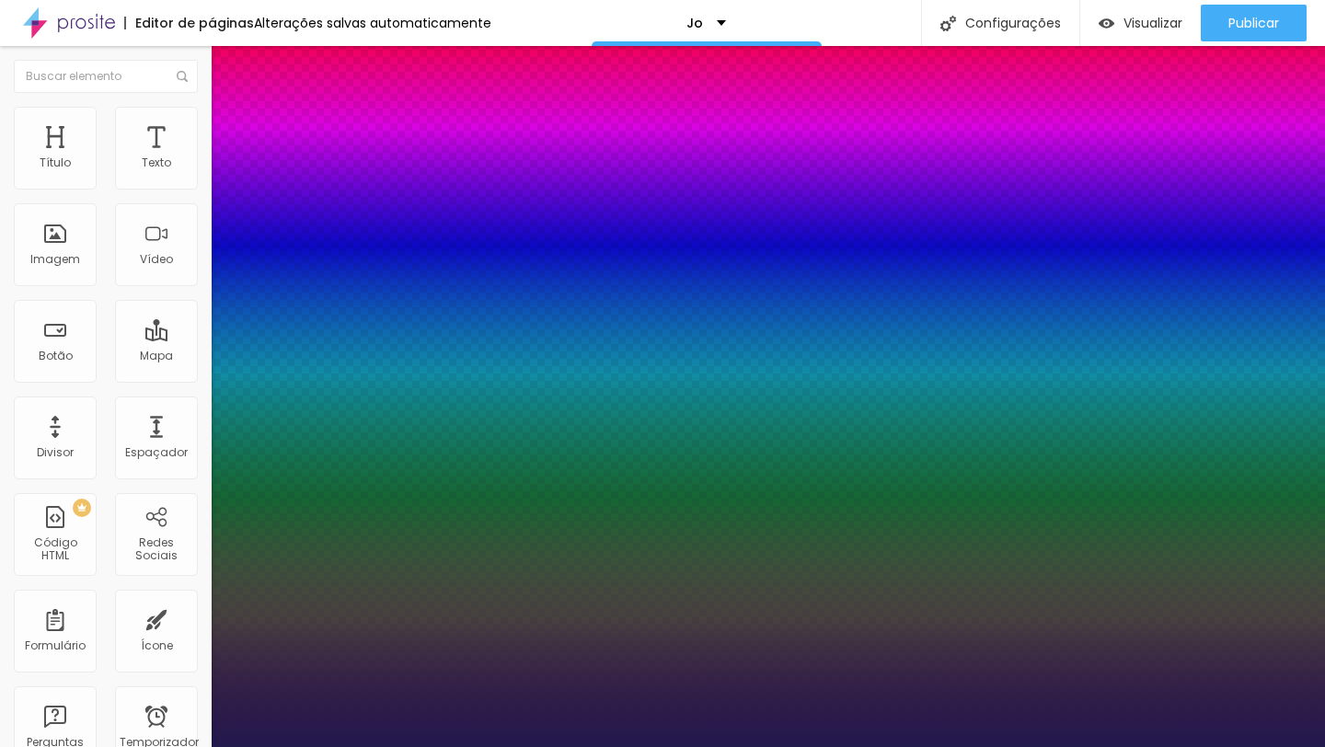
type input "1"
type input "15"
type input "1"
type input "17"
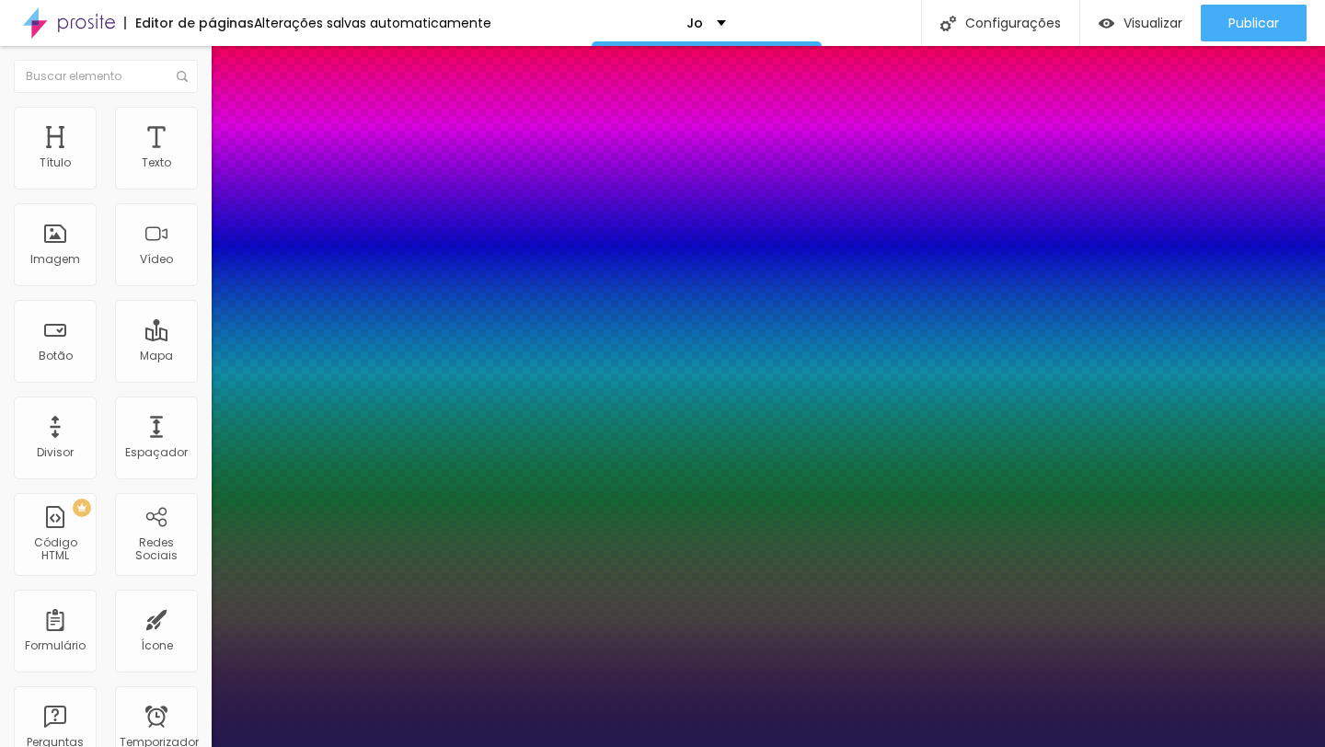
type input "17"
type input "1"
type input "20"
type input "1"
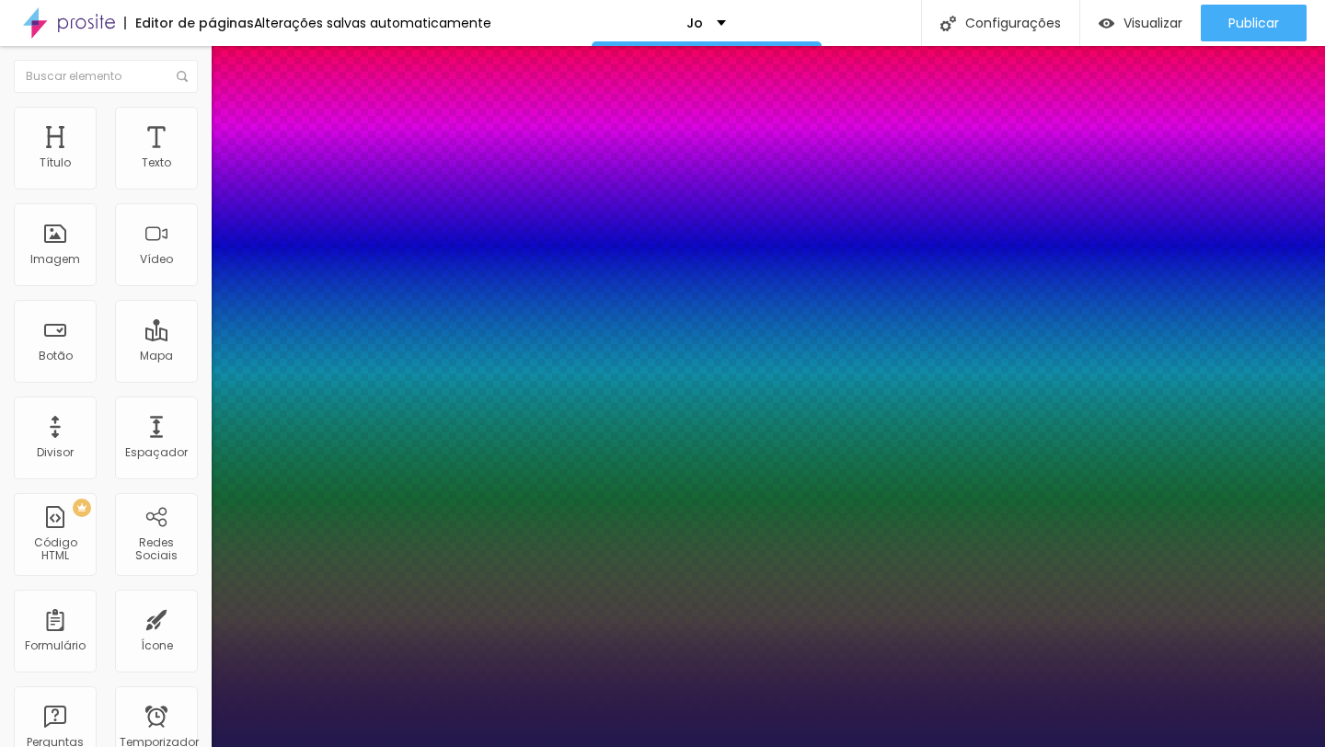
type input "25"
type input "1"
type input "26"
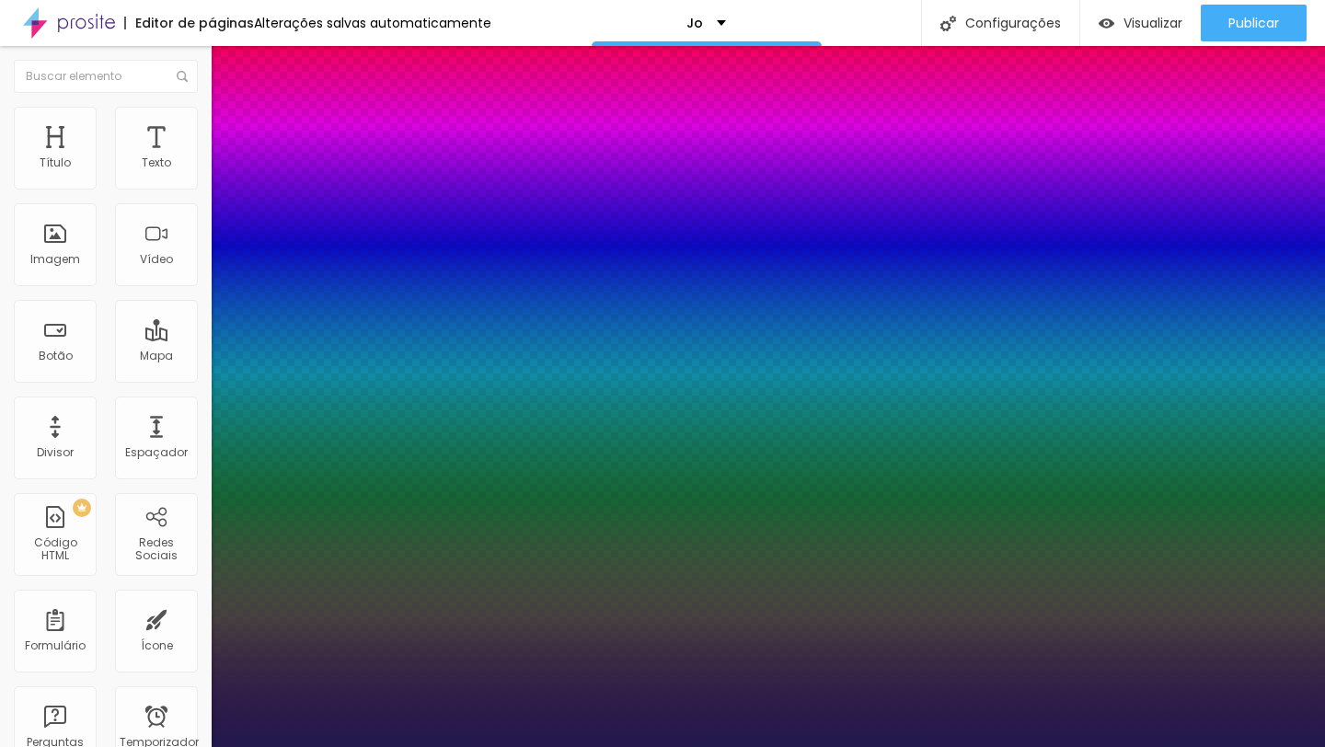
type input "1"
type input "27"
type input "1"
type input "26"
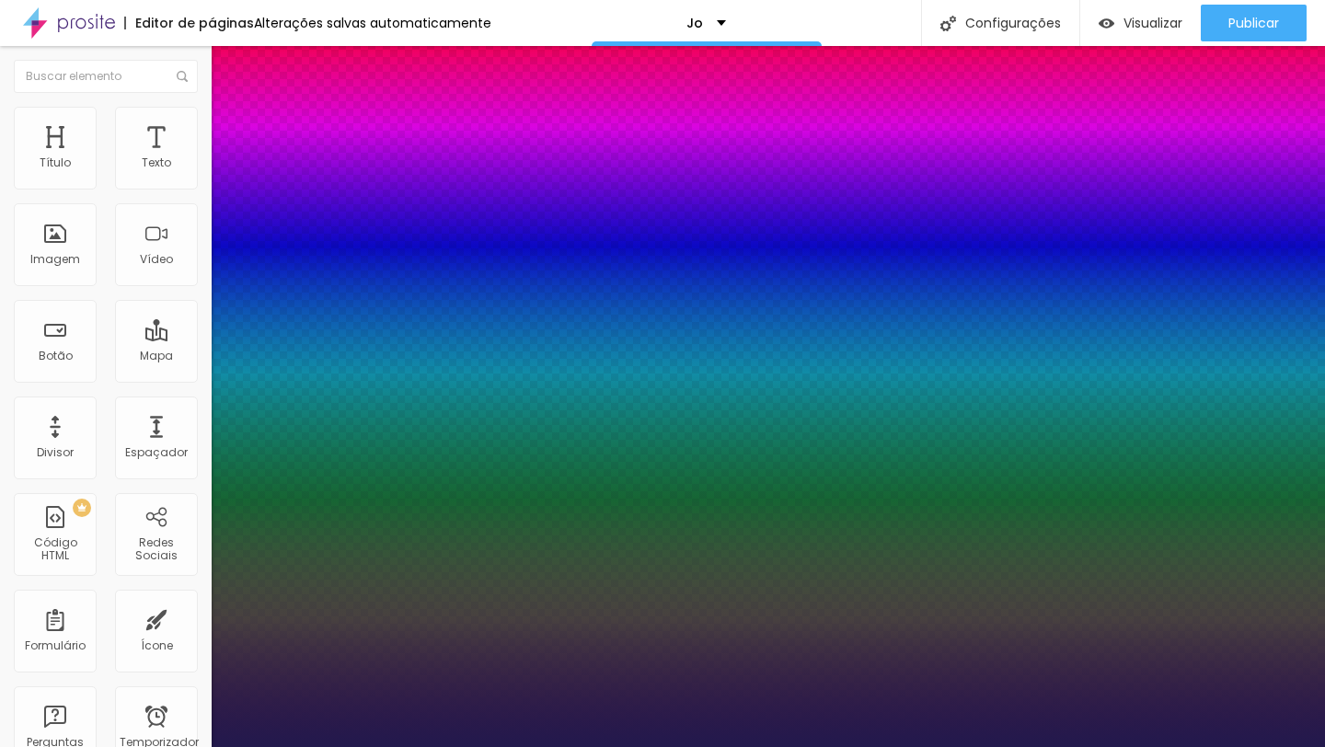
type input "26"
type input "1"
type input "25"
type input "1"
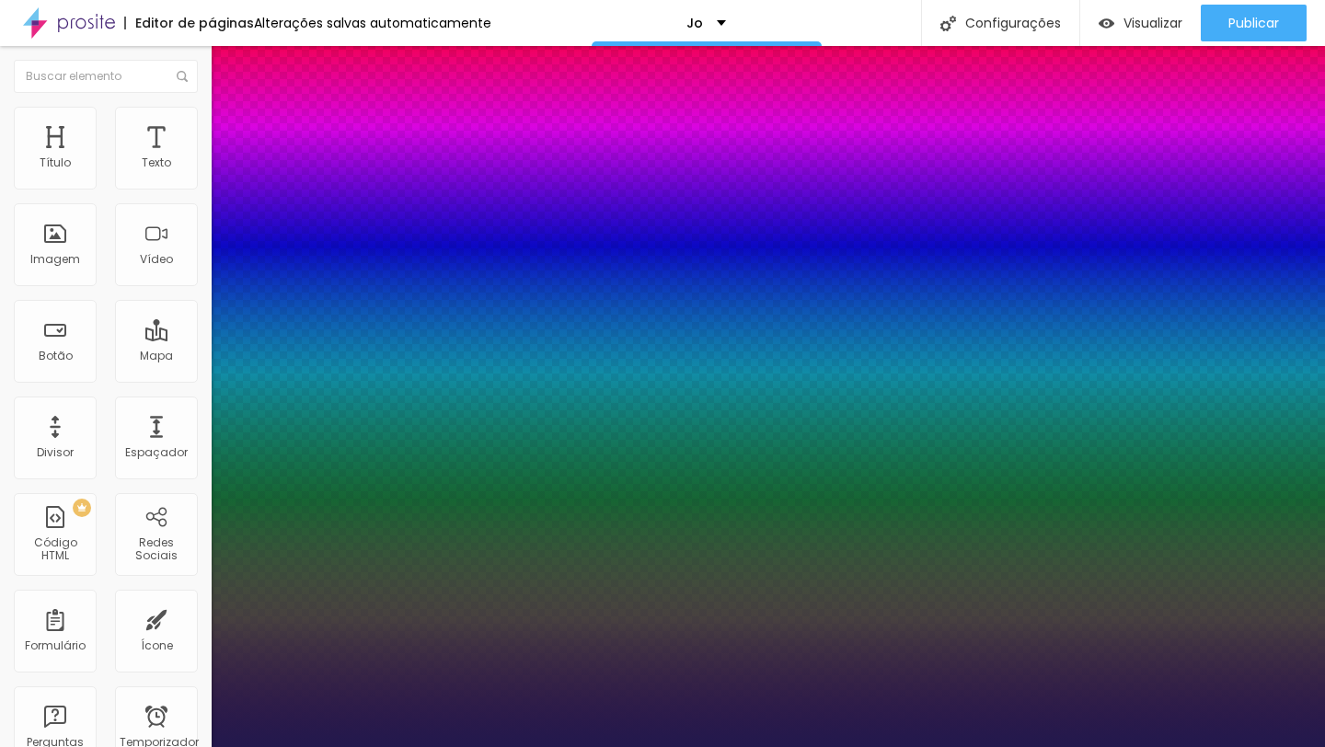
type input "24"
type input "1"
type input "23"
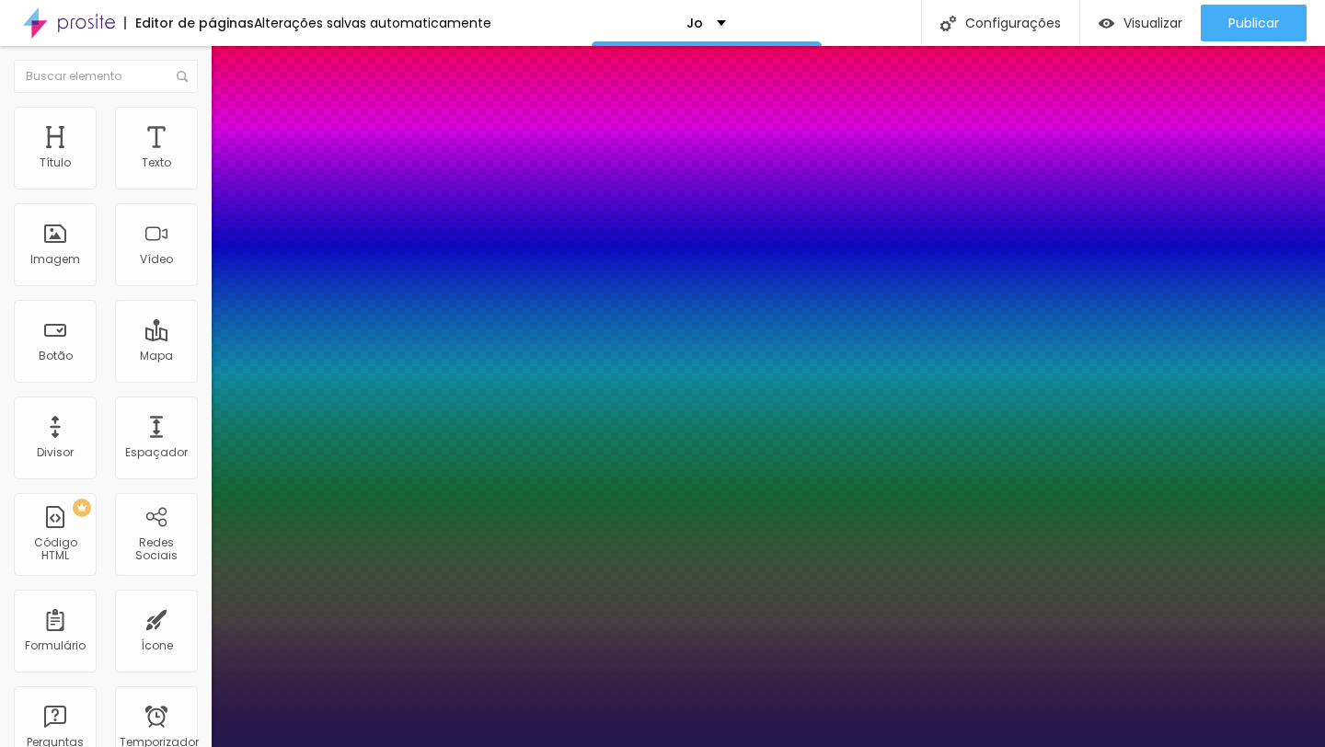
type input "1"
type input "22"
type input "1"
type input "21"
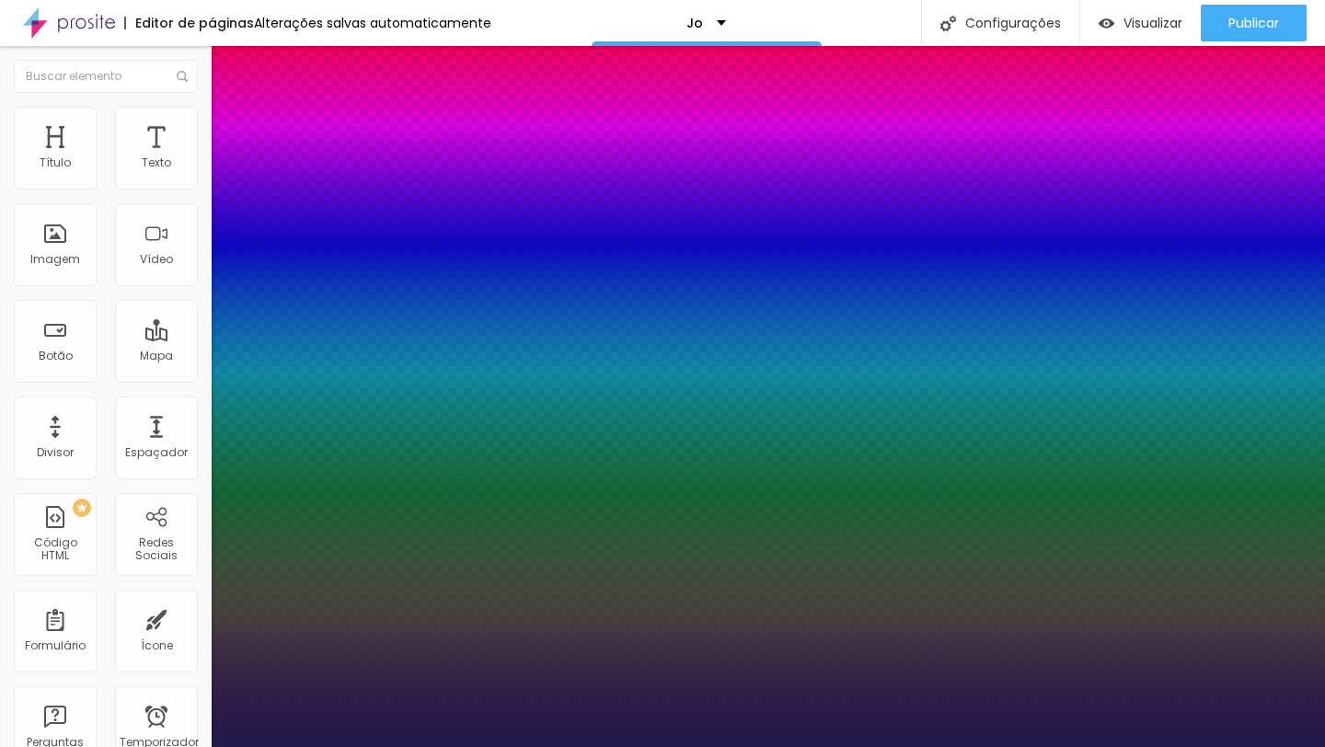
type input "21"
type input "1"
type input "20"
type input "1"
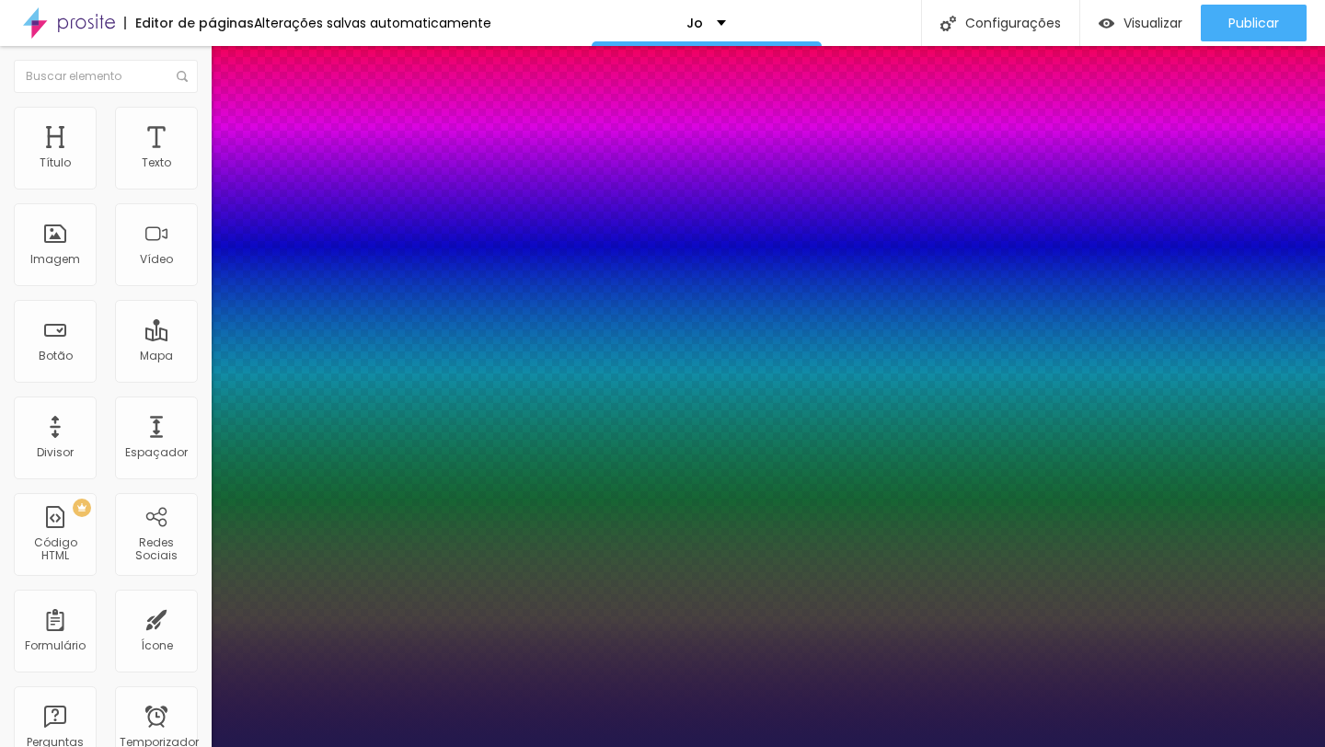
type input "19"
type input "1"
type input "18"
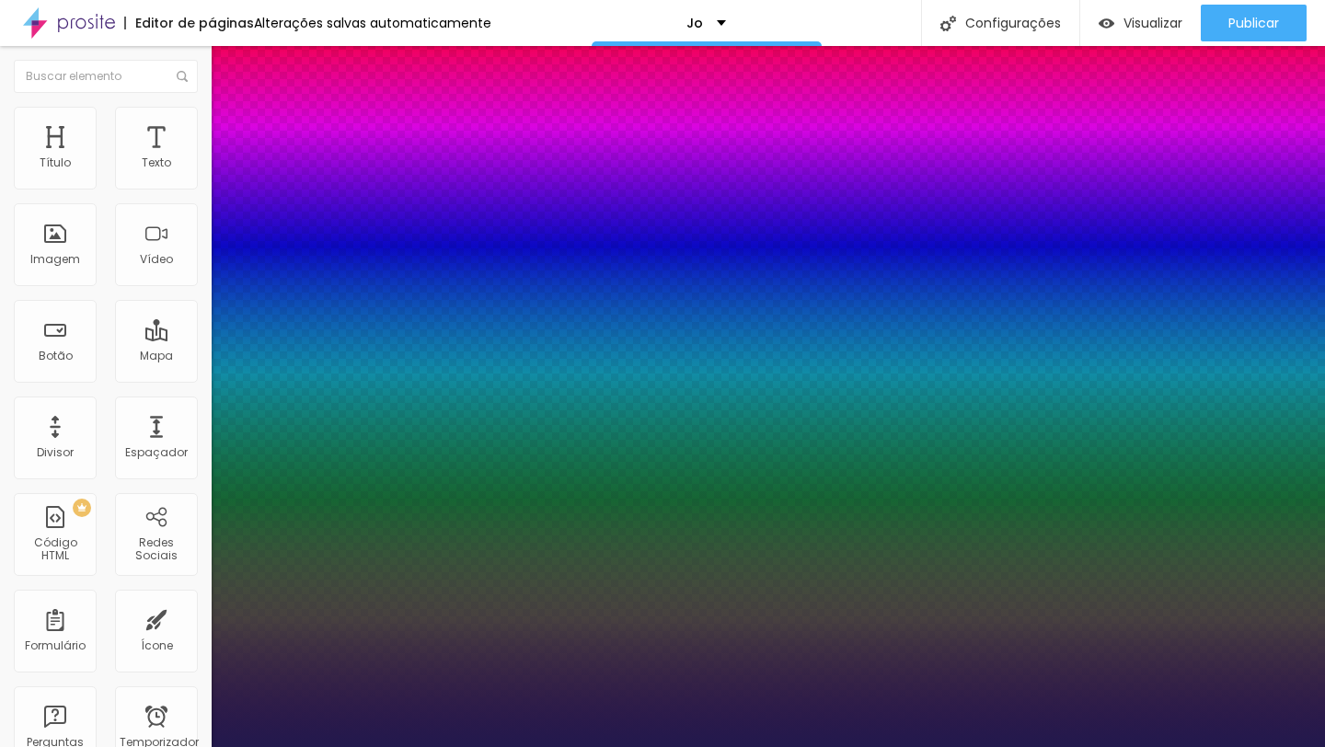
type input "1"
type input "18"
type input "1"
type input "0.1"
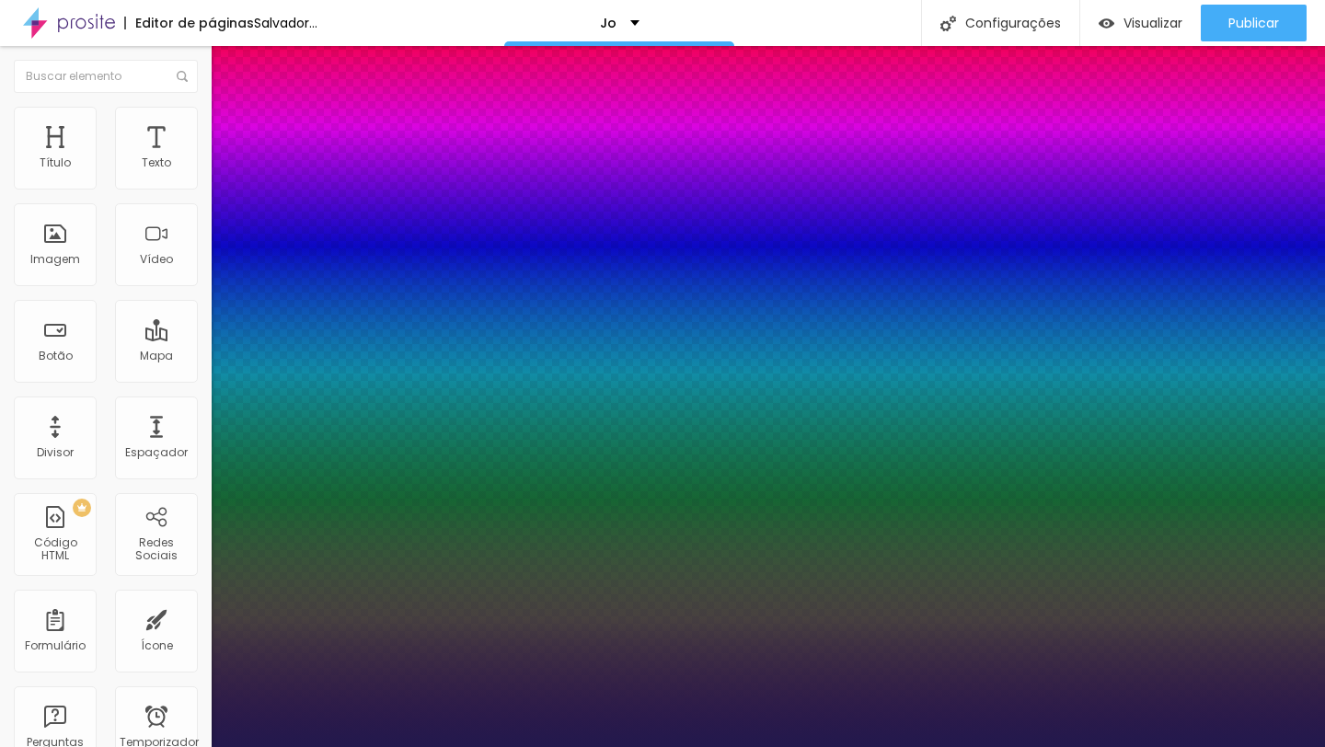
type input "0.1"
type input "1"
type input "0.2"
type input "1"
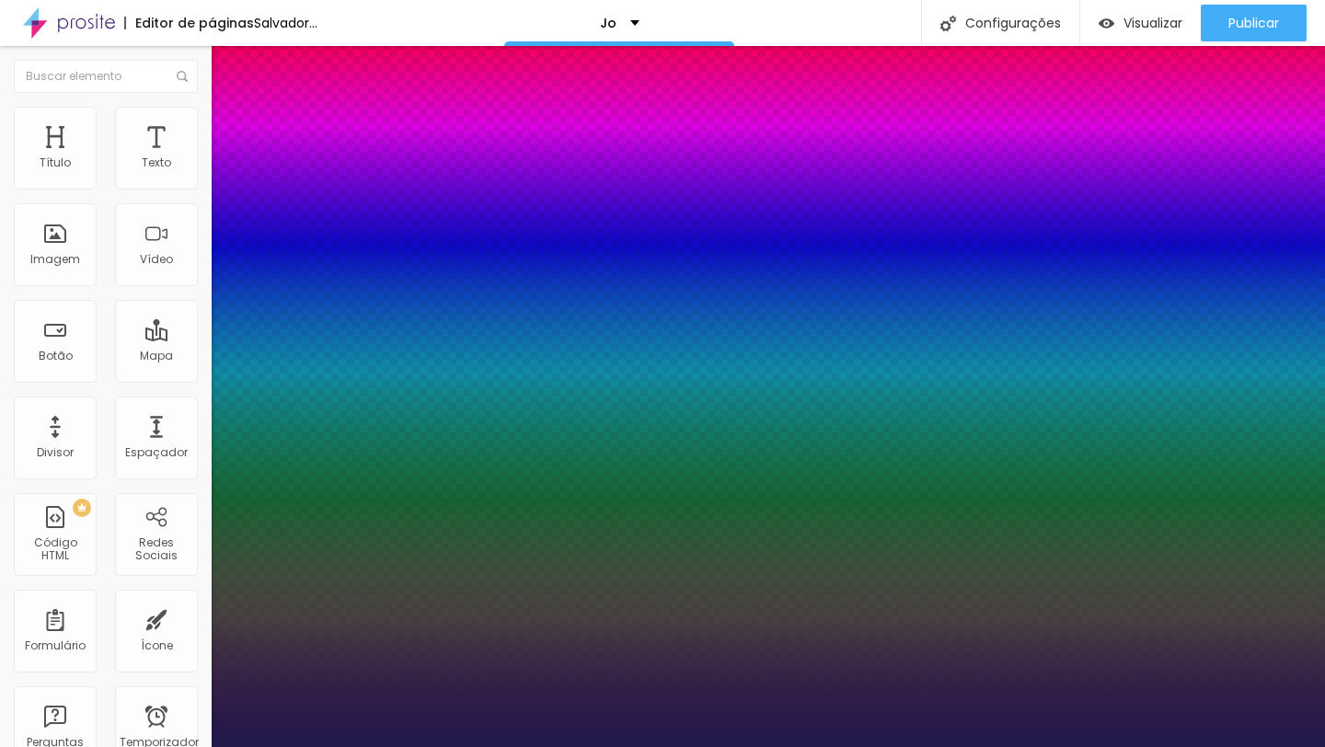
type input "0.3"
type input "1"
type input "0.4"
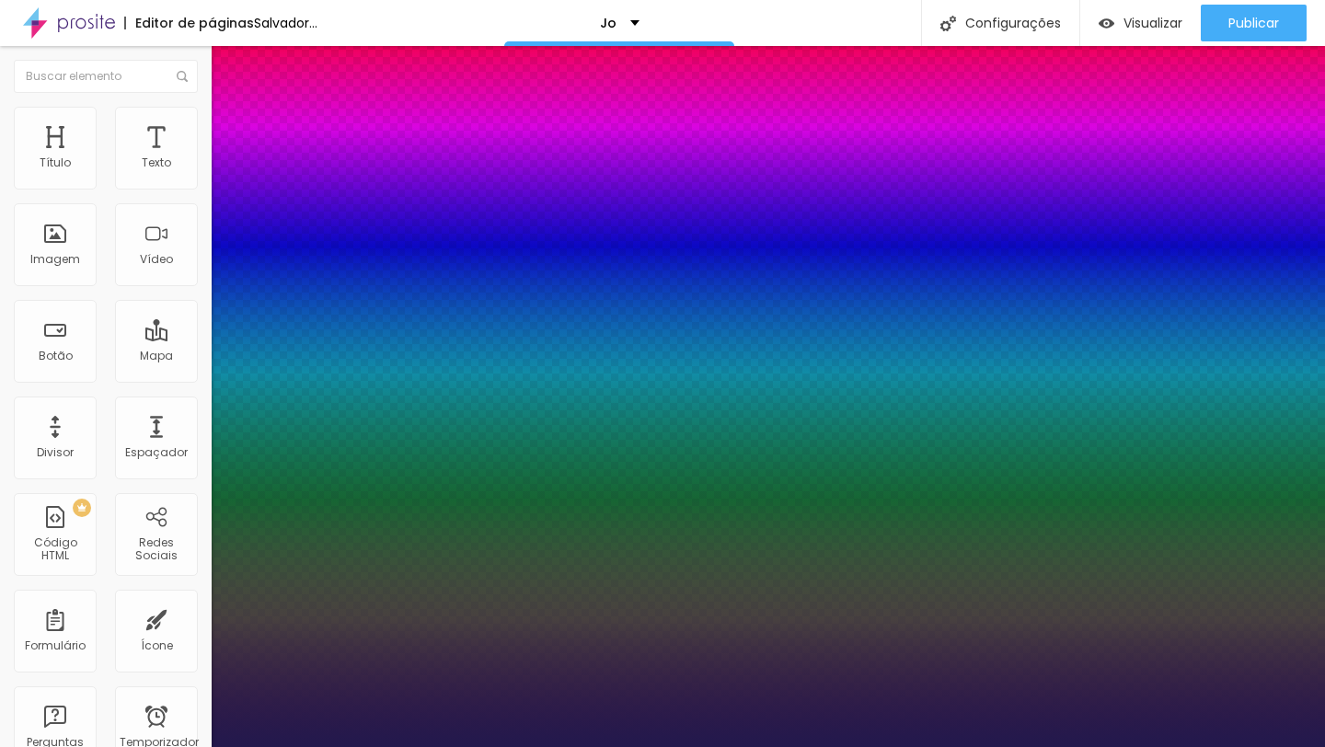
type input "1"
type input "0.5"
type input "1"
type input "0.4"
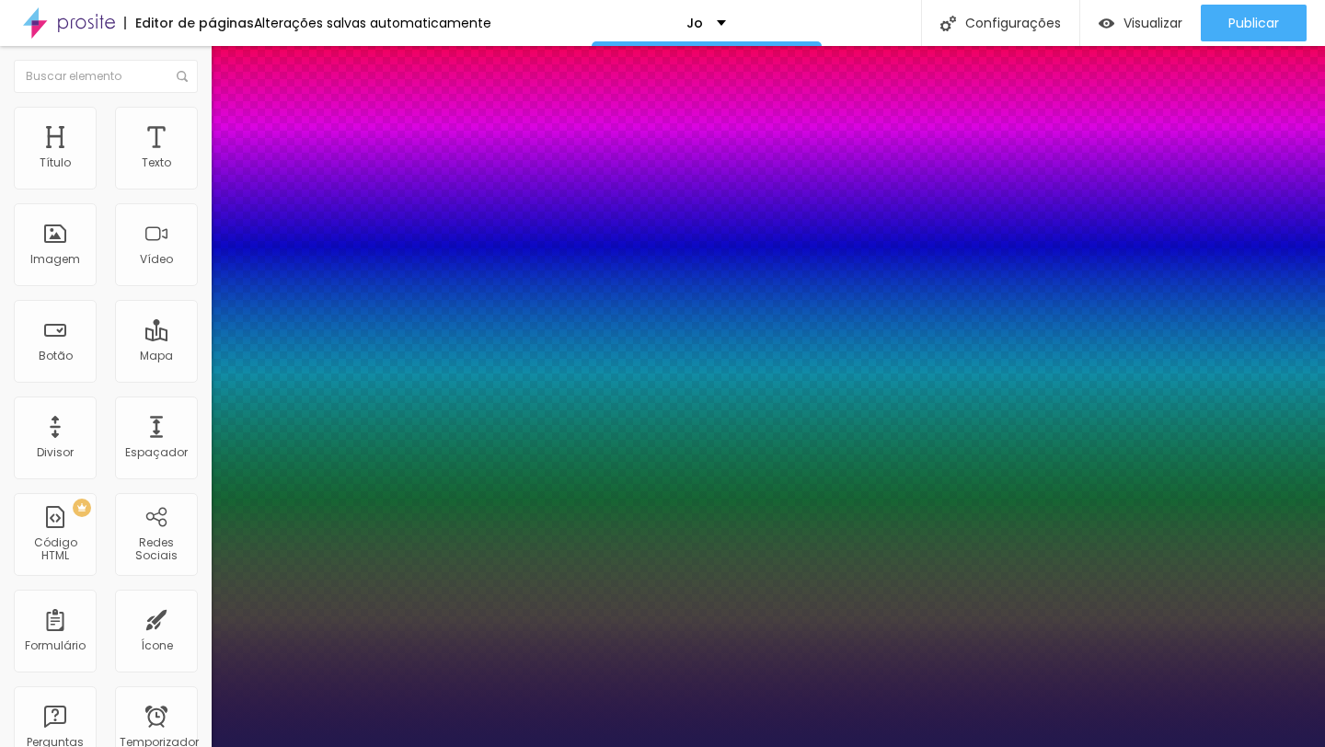
type input "0.4"
type input "1"
type input "0.3"
type input "1"
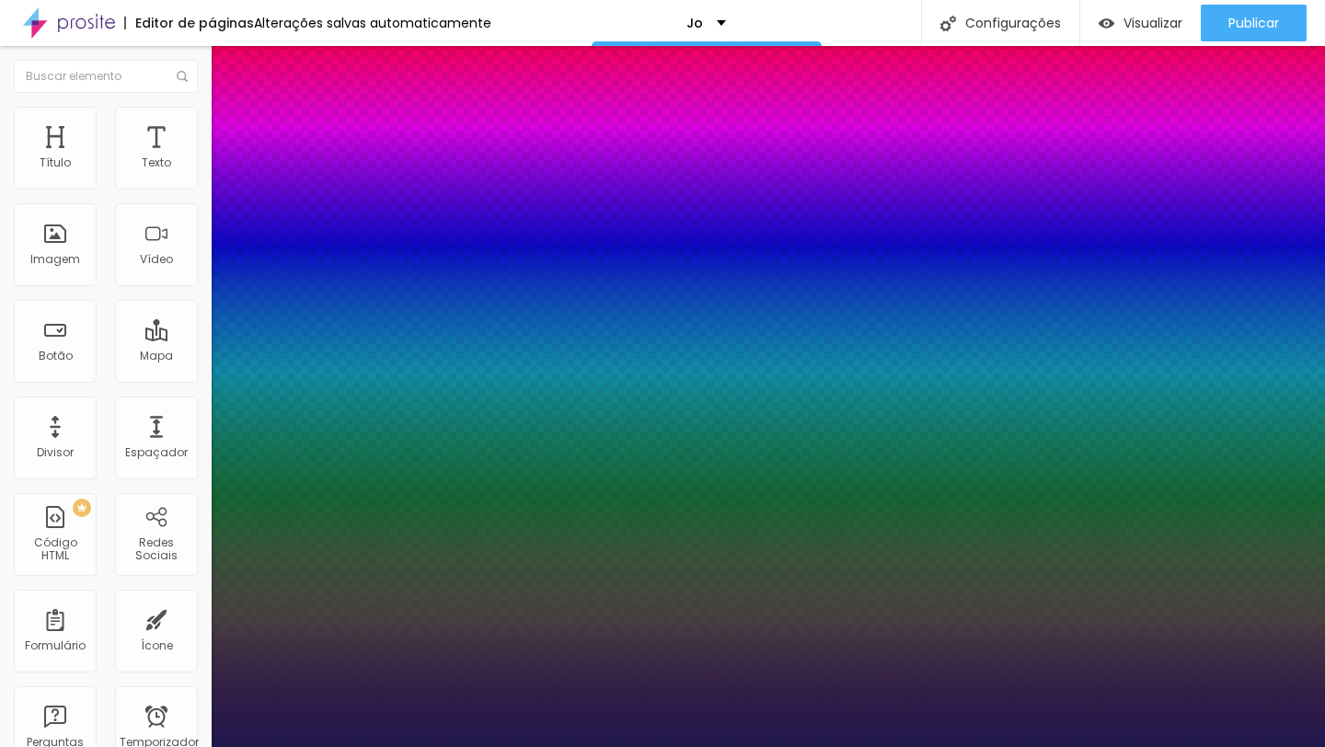
type input "0.2"
type input "1"
type input "0.1"
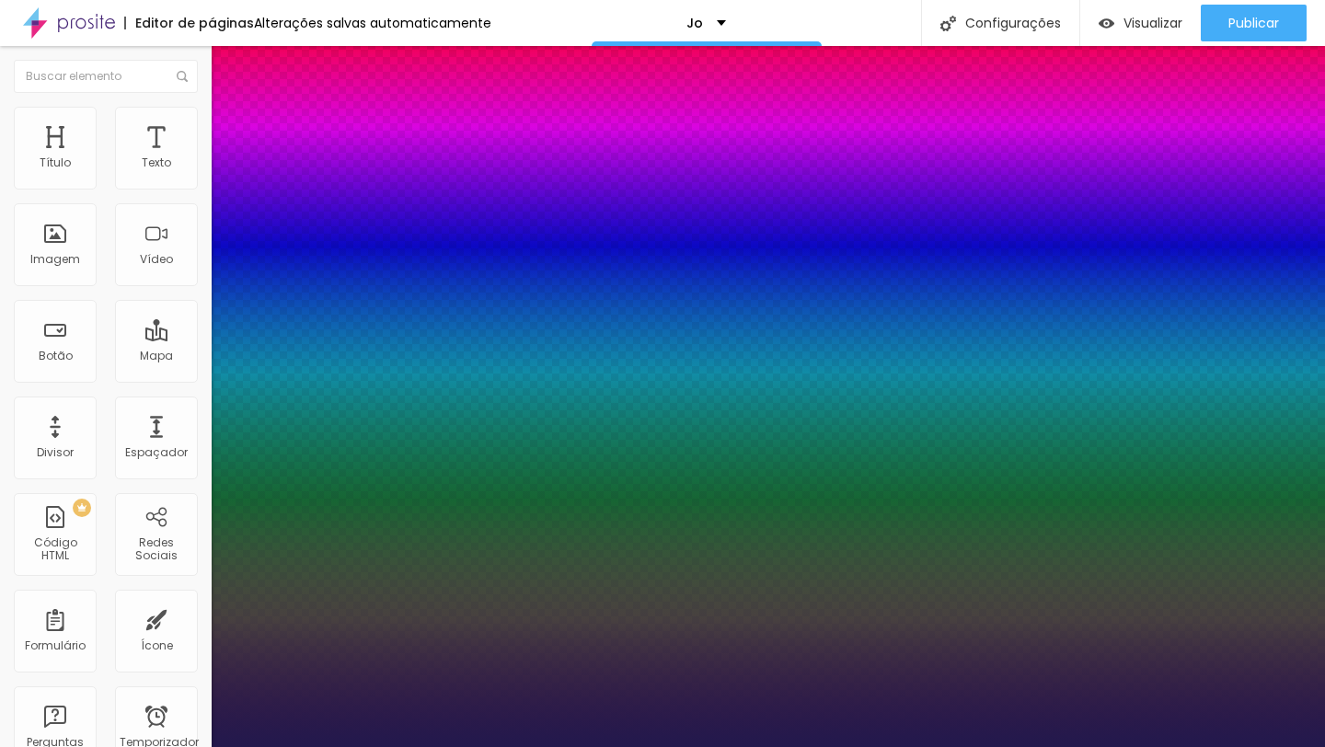
type input "1"
type input "0"
drag, startPoint x: 236, startPoint y: 355, endPoint x: 224, endPoint y: 354, distance: 12.0
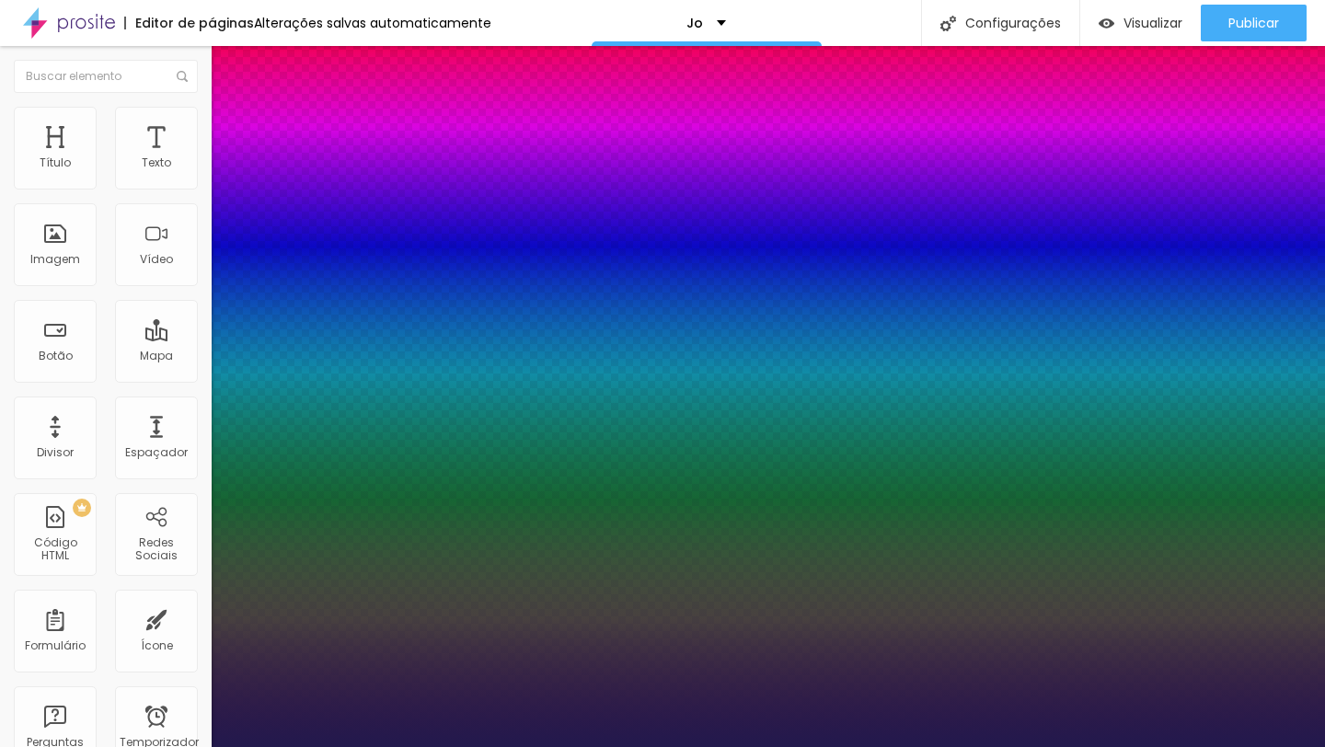
type input "0"
type input "1"
type input "2"
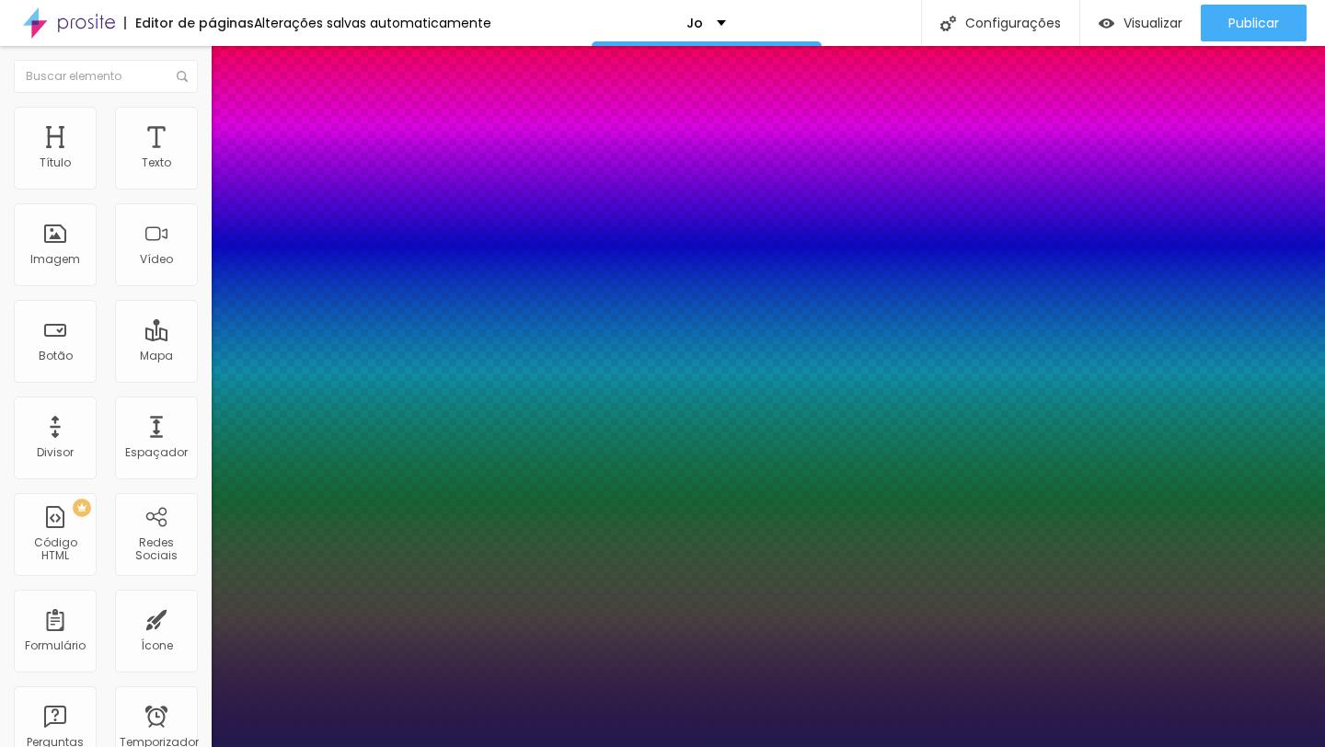
type input "2"
type input "3"
type input "4"
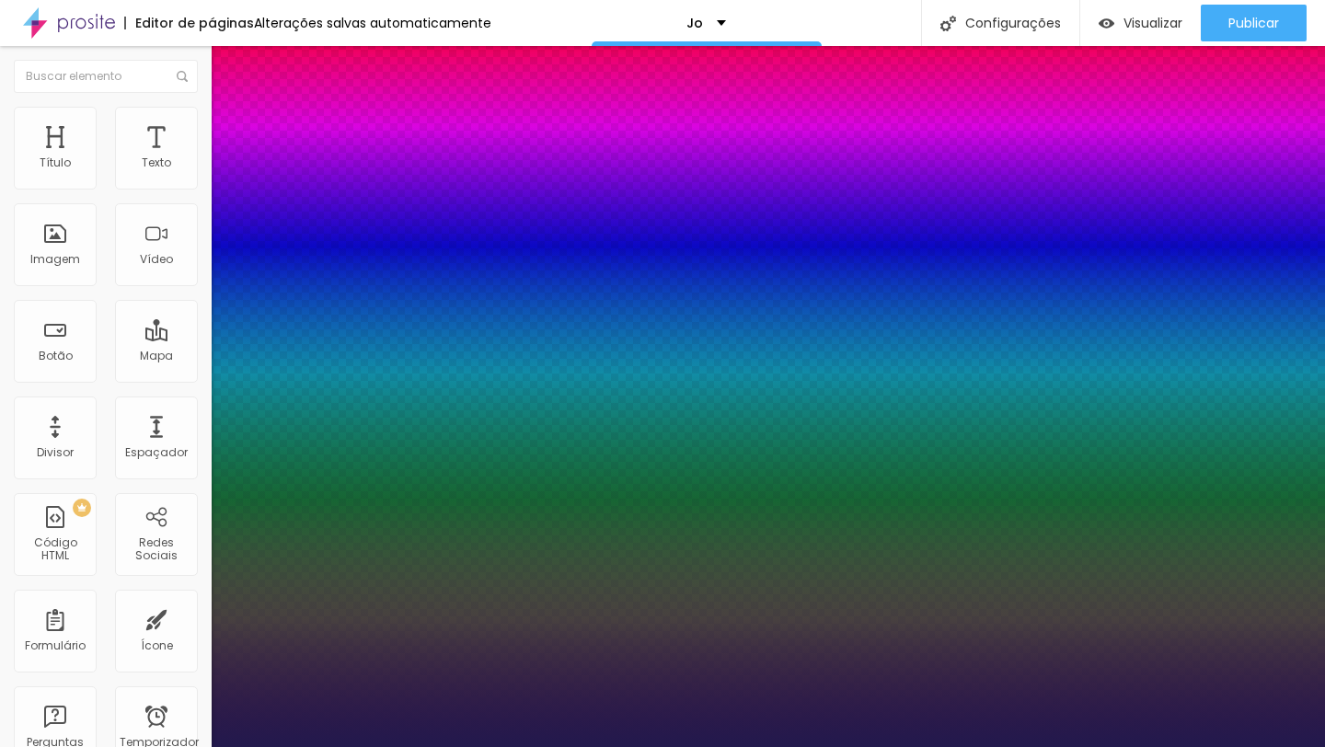
type input "5"
type input "6"
type input "7"
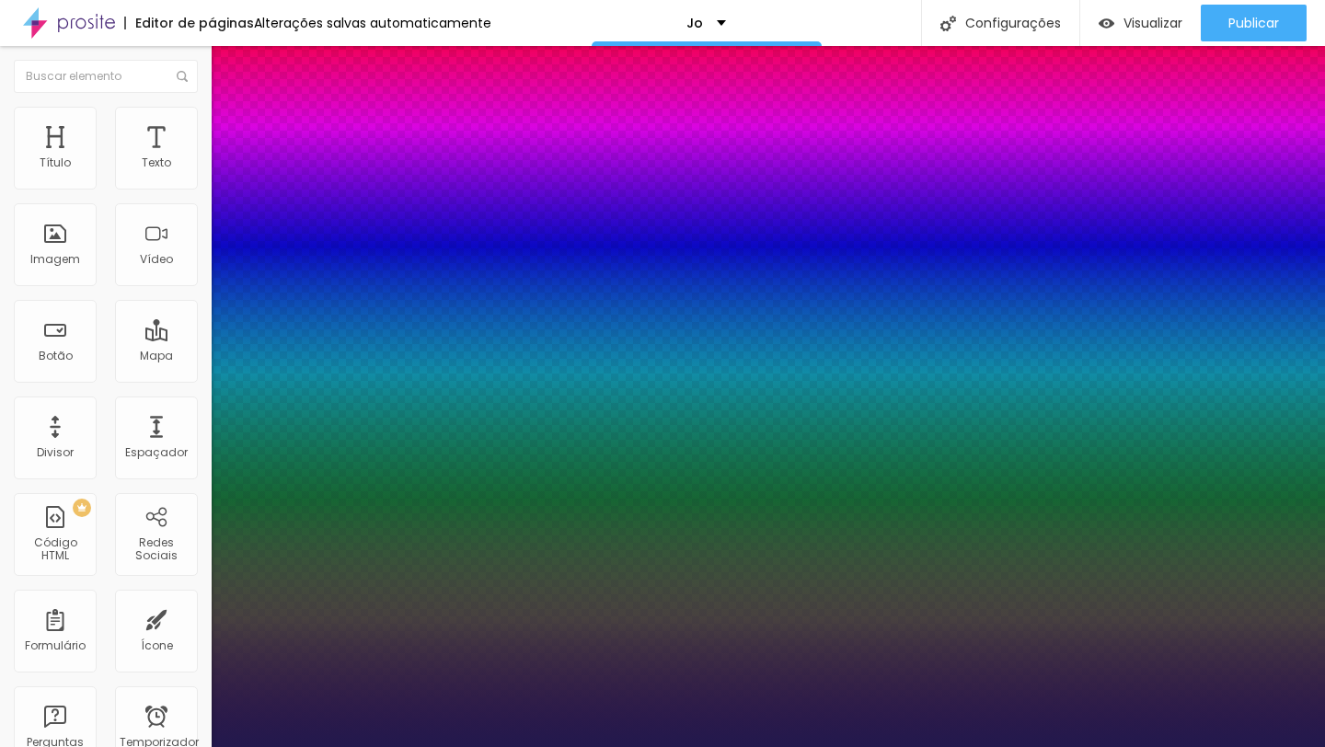
type input "7"
type input "8"
type input "9"
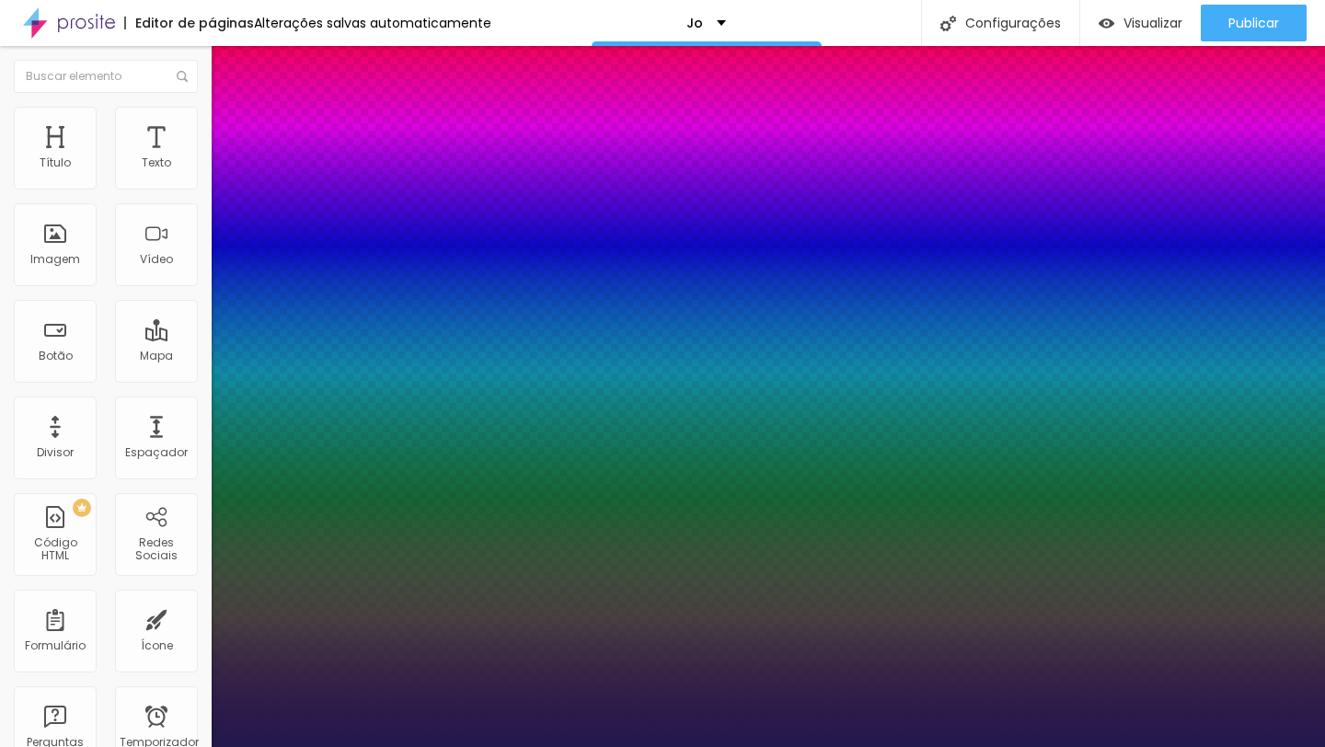
type input "10"
type input "9"
type input "8"
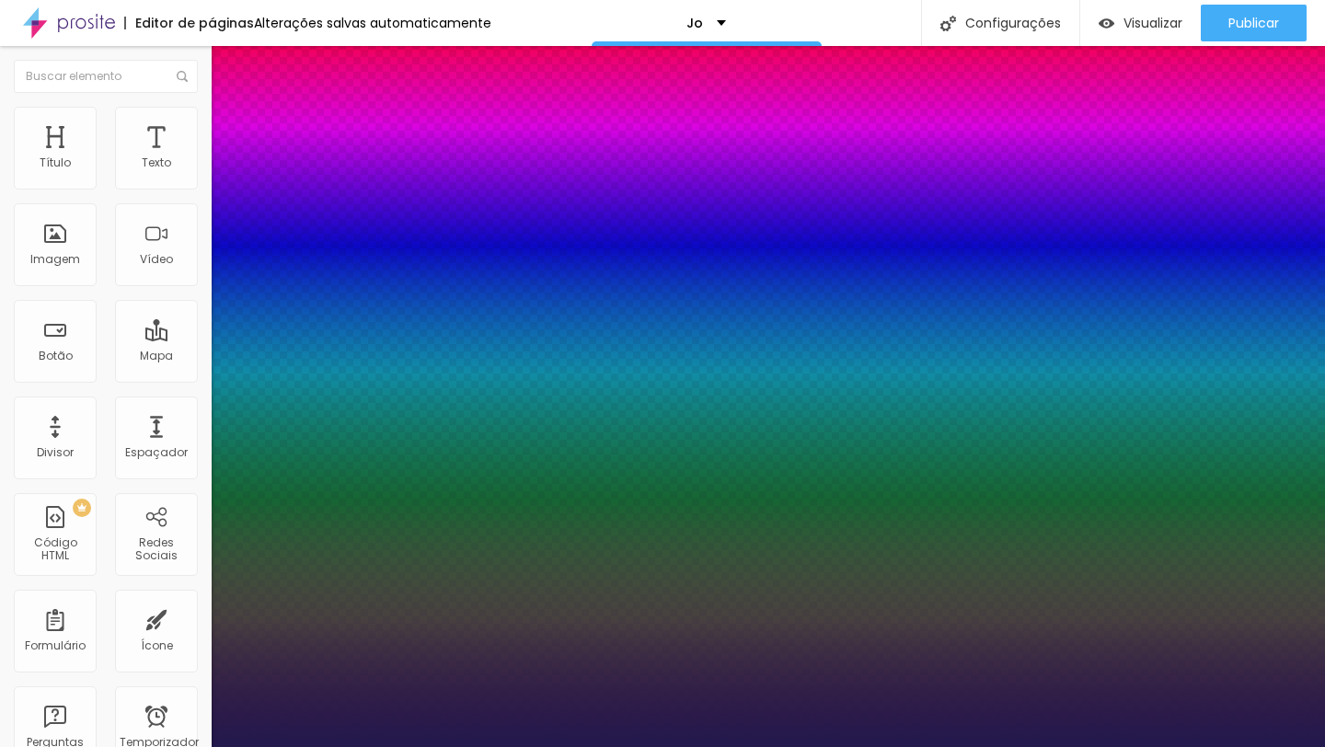
type input "8"
type input "7"
type input "6"
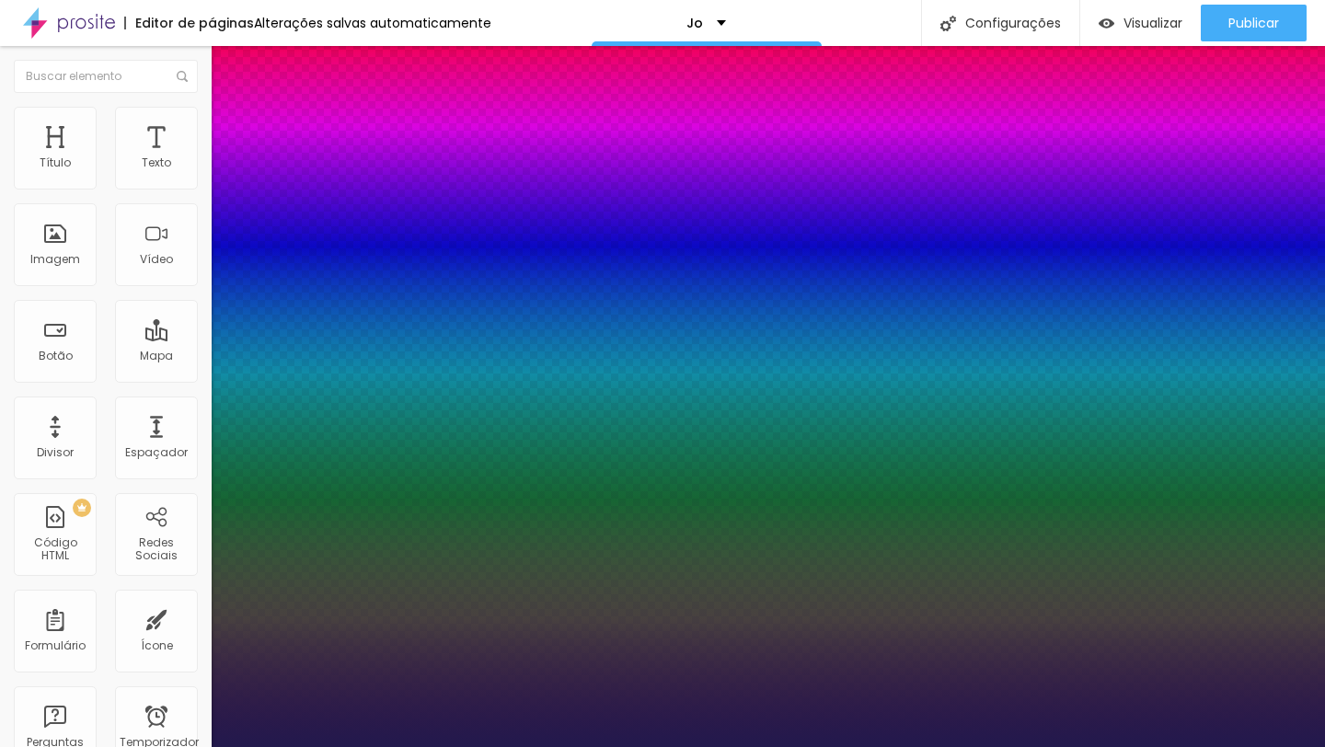
type input "5"
type input "4"
type input "3"
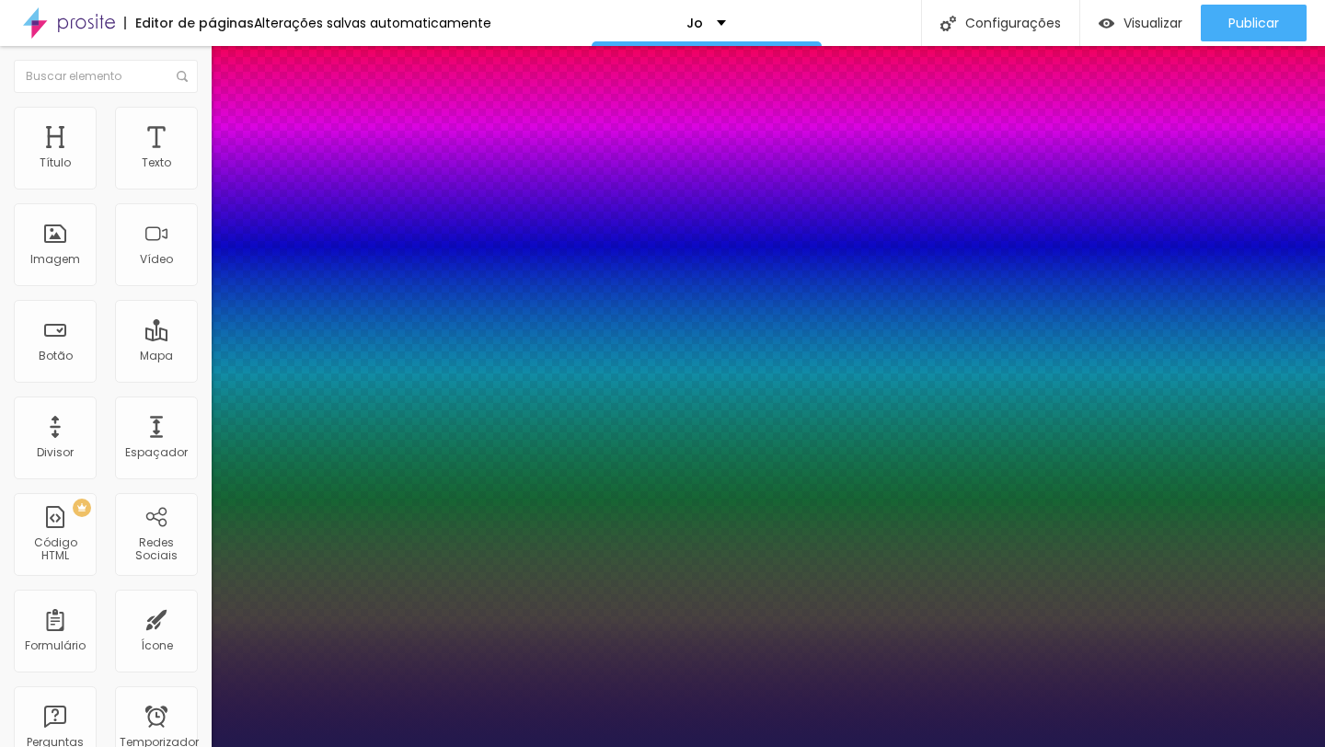
type input "3"
type input "2"
type input "1"
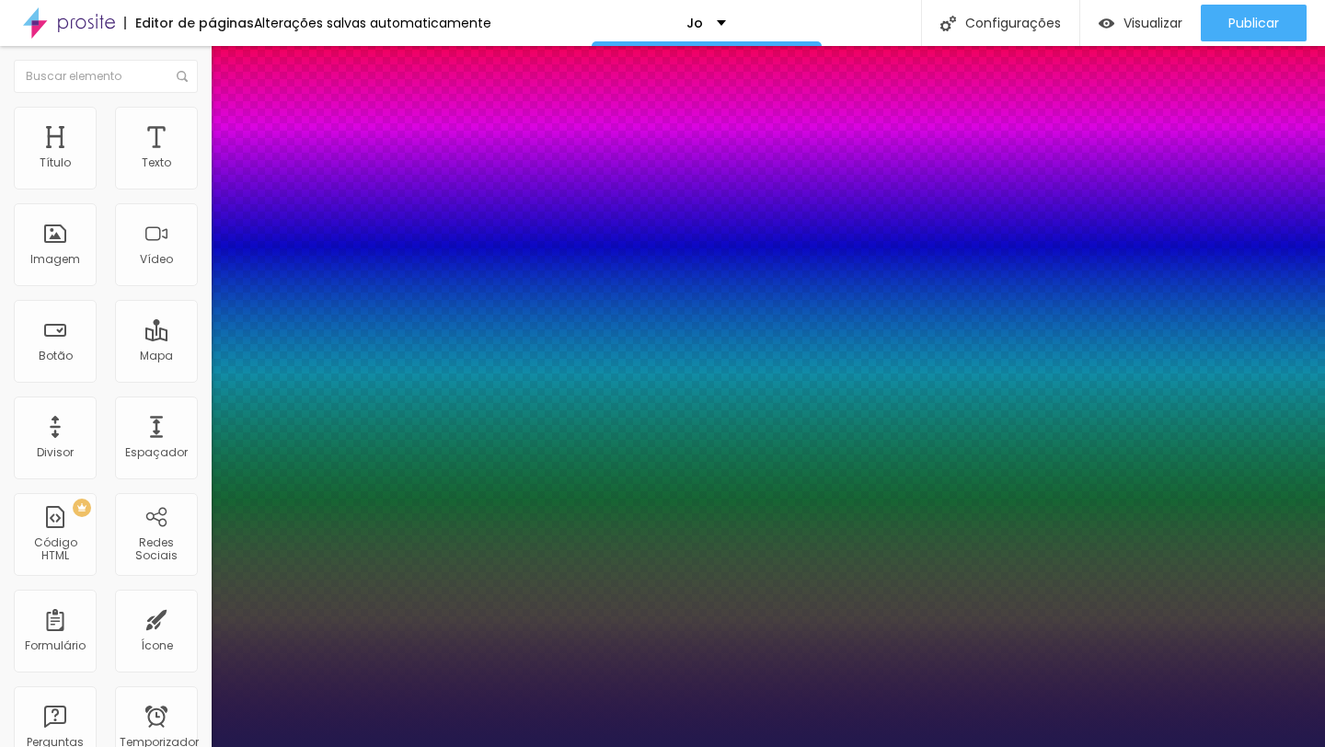
type input "0"
drag, startPoint x: 234, startPoint y: 394, endPoint x: 223, endPoint y: 395, distance: 11.1
type input "0"
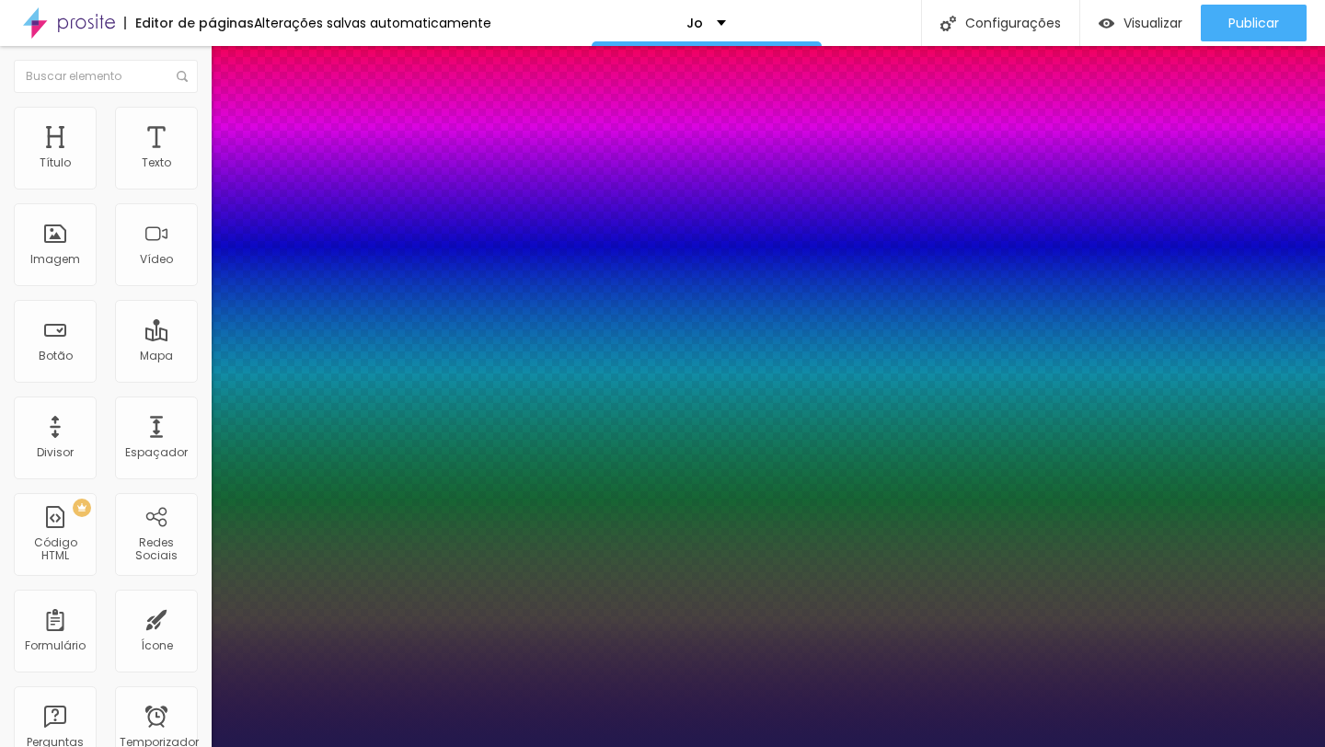
type input "1.4"
type input "1.3"
type input "1.2"
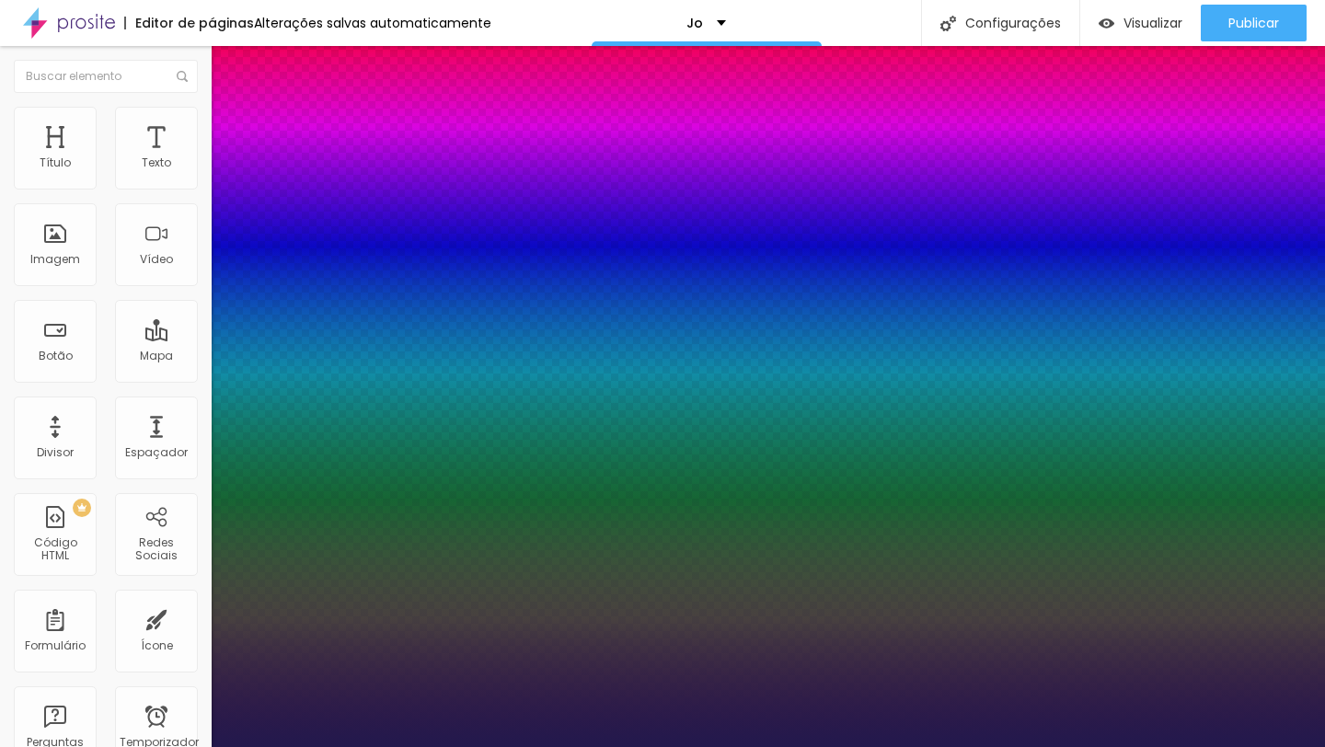
type input "1.2"
type input "1.3"
type input "1.4"
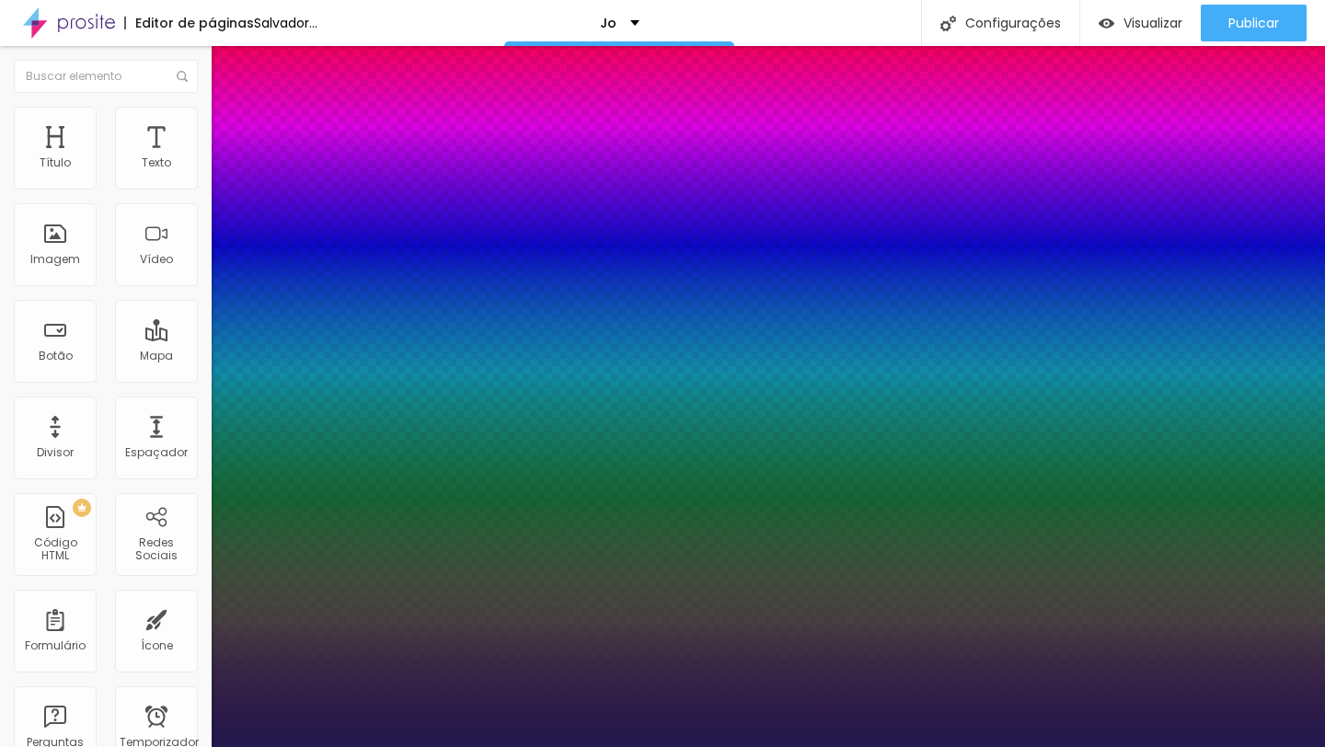
type input "1.5"
drag, startPoint x: 312, startPoint y: 438, endPoint x: 323, endPoint y: 443, distance: 12.0
type input "1.5"
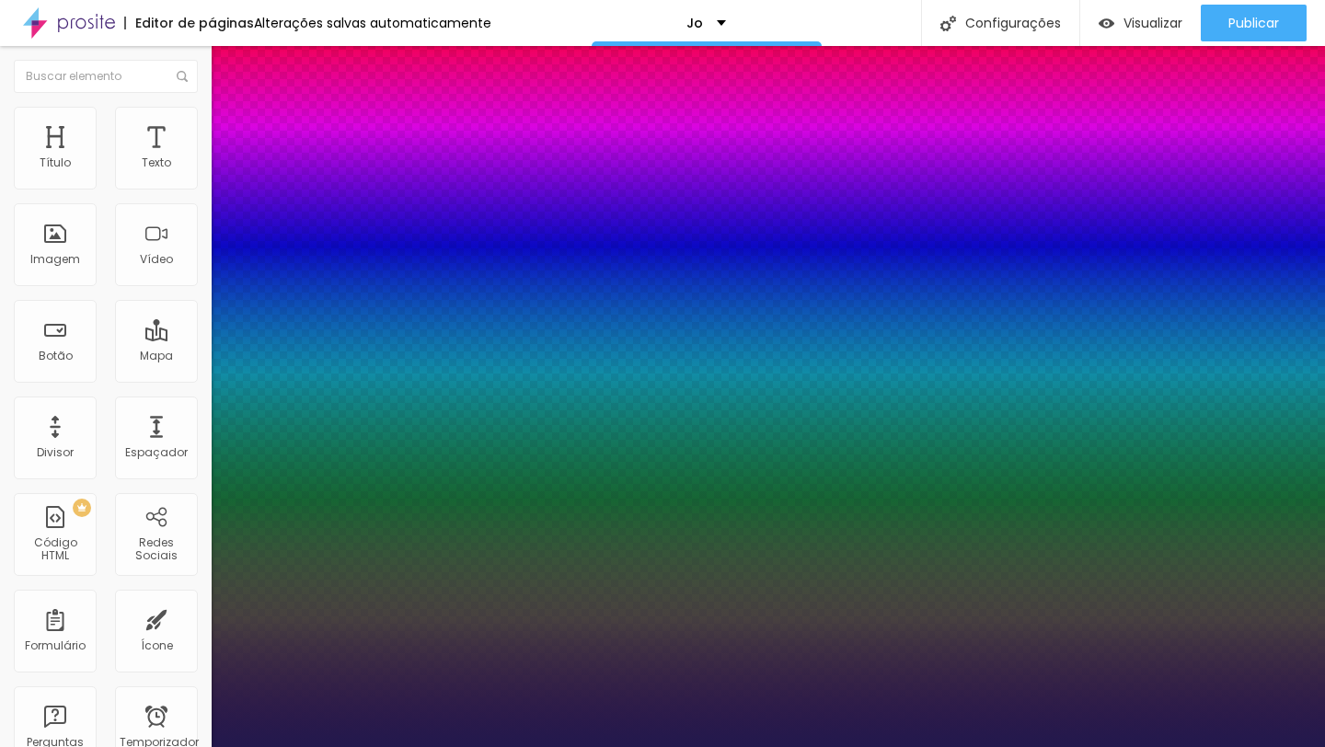
click at [1031, 746] on div at bounding box center [662, 747] width 1325 height 0
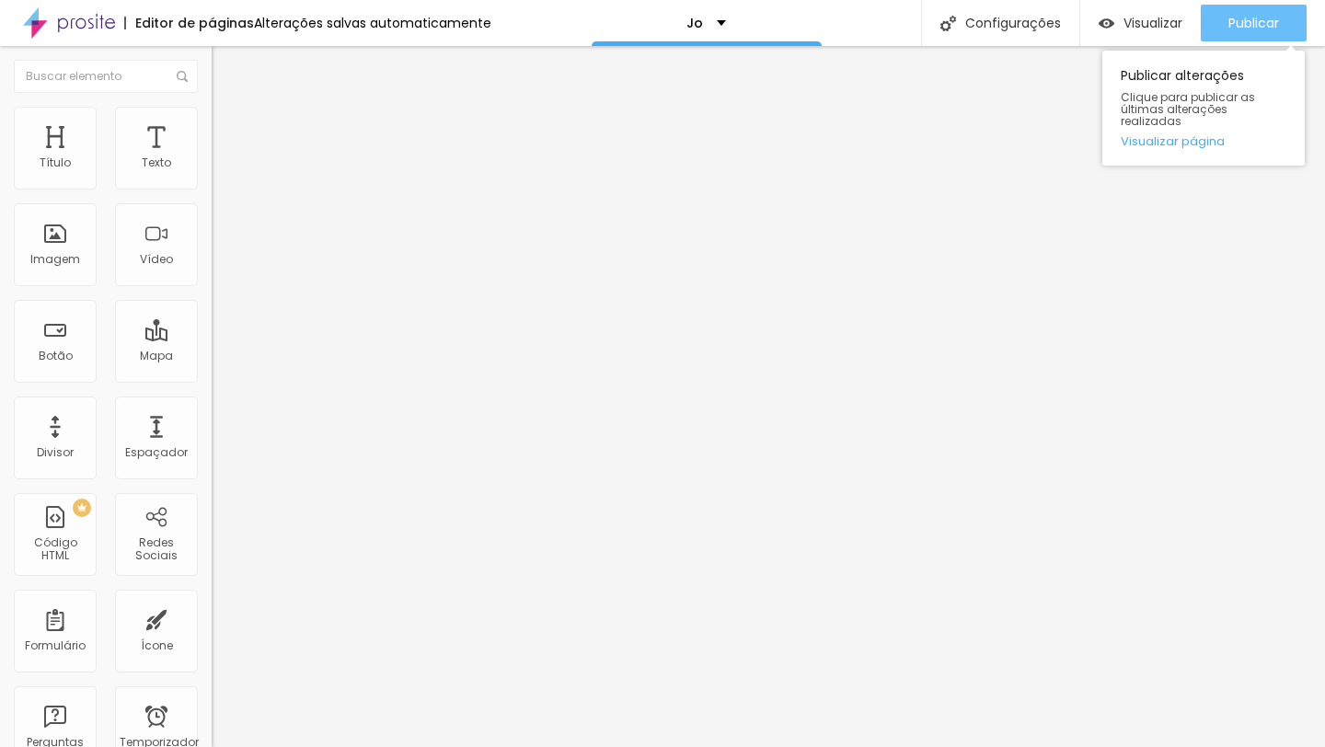
click at [1274, 20] on font "Publicar" at bounding box center [1253, 23] width 51 height 18
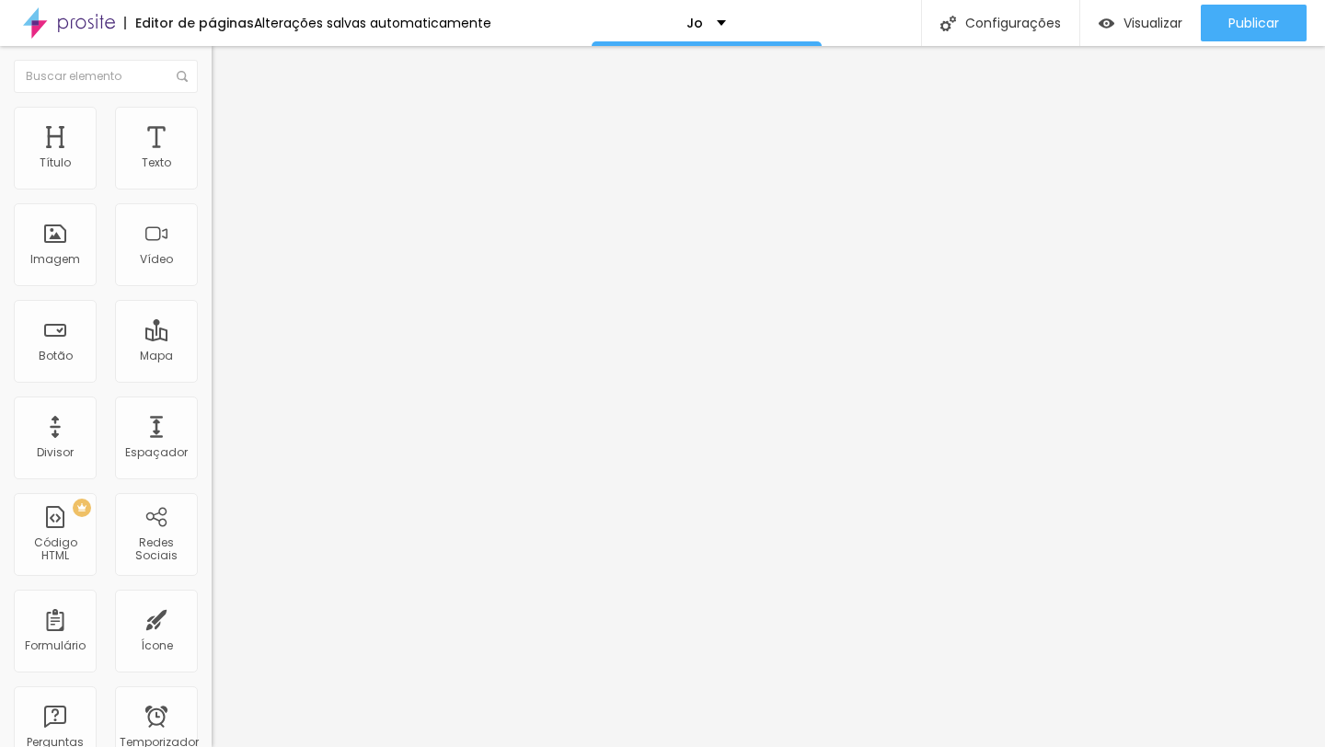
click at [228, 130] on font "Avançado" at bounding box center [258, 138] width 61 height 16
click at [212, 531] on div at bounding box center [318, 531] width 212 height 0
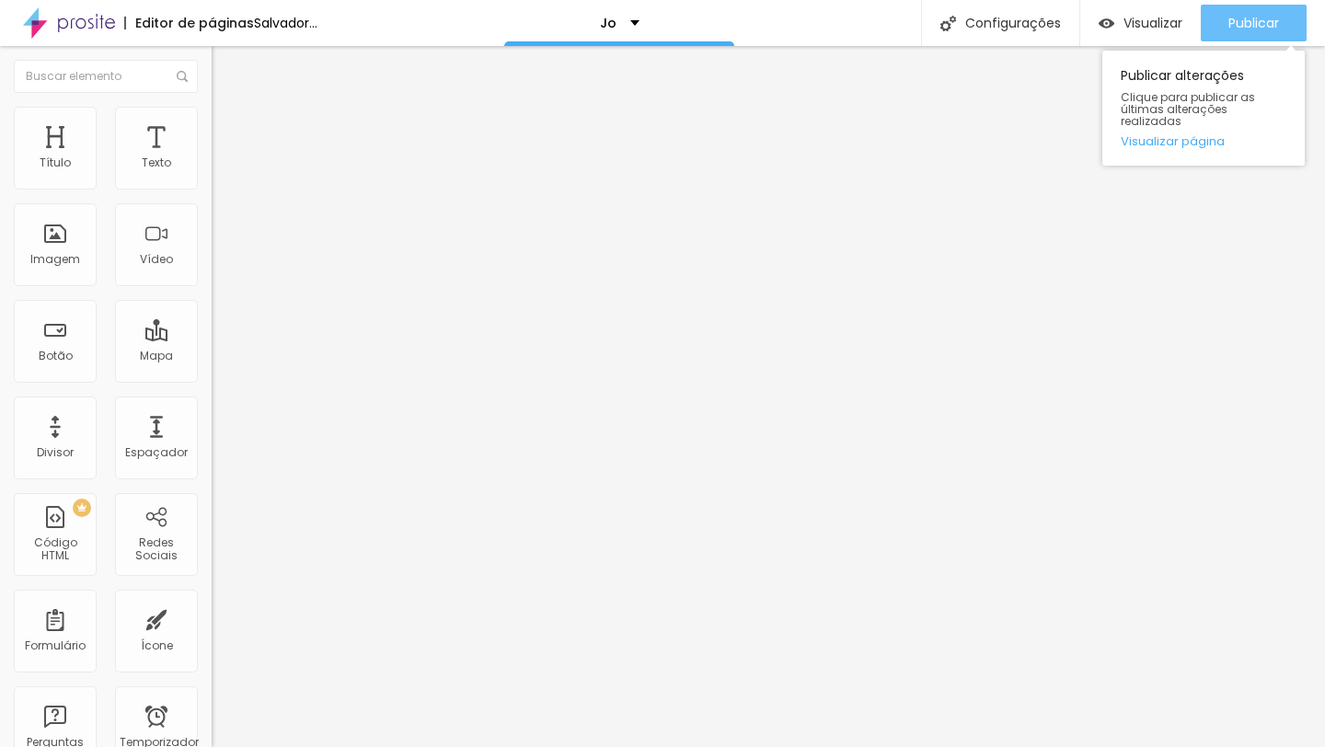
click at [1275, 19] on font "Publicar" at bounding box center [1253, 23] width 51 height 18
click at [1230, 39] on div "Publicar" at bounding box center [1253, 23] width 51 height 37
